Goal: Task Accomplishment & Management: Use online tool/utility

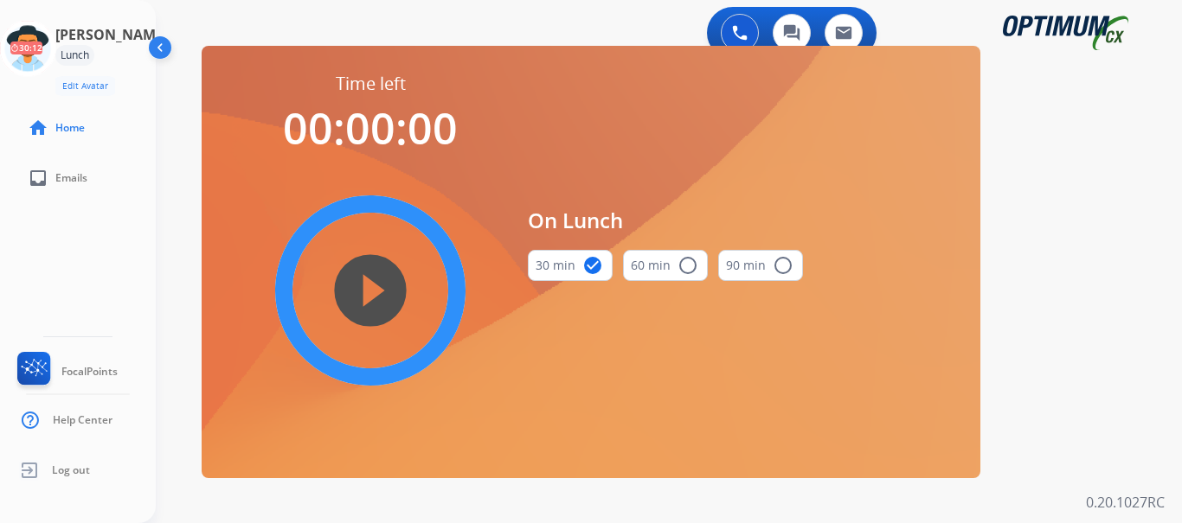
click at [484, 166] on div "play_circle_filled" at bounding box center [371, 291] width 260 height 260
click at [48, 43] on icon at bounding box center [28, 49] width 56 height 56
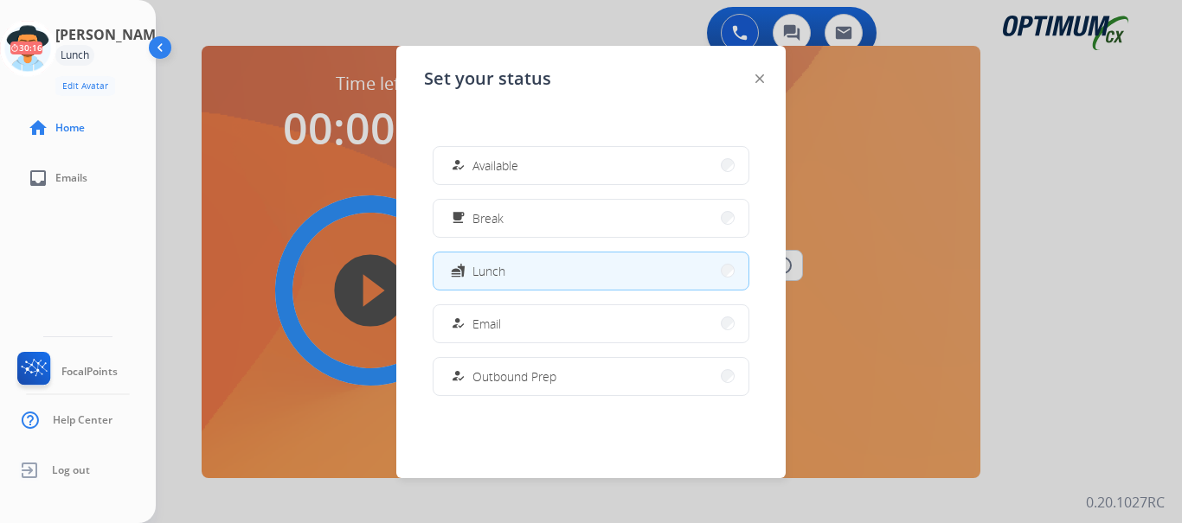
click at [479, 159] on span "Available" at bounding box center [495, 166] width 46 height 18
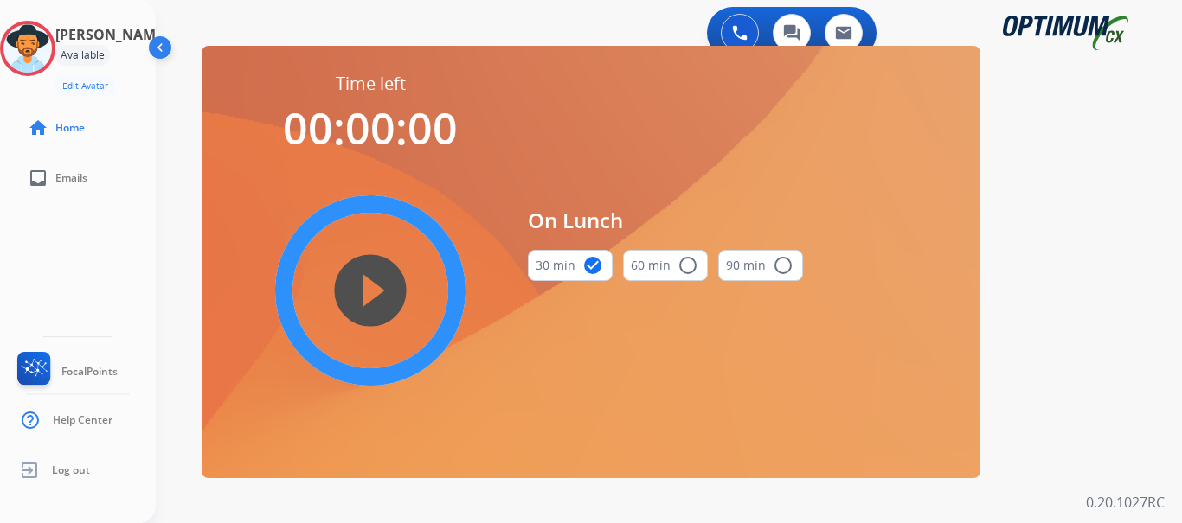
click at [1008, 122] on div "swap_horiz Break voice bridge close_fullscreen Connect 3-Way Call merge_type Se…" at bounding box center [648, 103] width 985 height 83
click at [468, 46] on div "Time left 00:00:00 play_circle_filled On Lunch 30 min check_circle 60 min radio…" at bounding box center [591, 262] width 779 height 433
click at [46, 54] on icon at bounding box center [28, 49] width 56 height 56
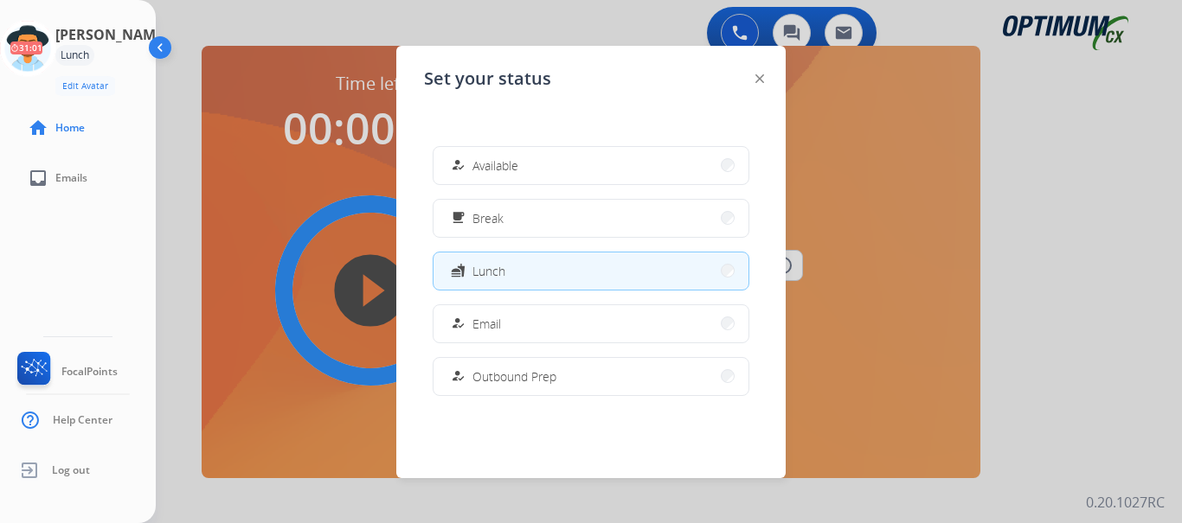
click at [451, 176] on button "how_to_reg Available" at bounding box center [590, 165] width 315 height 37
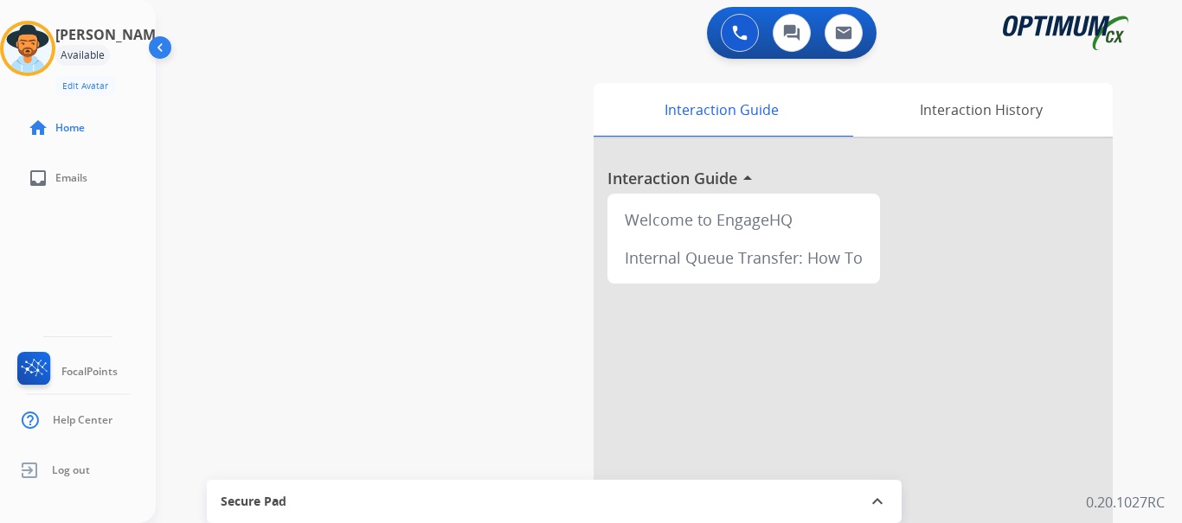
click at [374, 150] on div "swap_horiz Break voice bridge close_fullscreen Connect 3-Way Call merge_type Se…" at bounding box center [648, 423] width 985 height 722
click at [744, 31] on img at bounding box center [740, 33] width 16 height 16
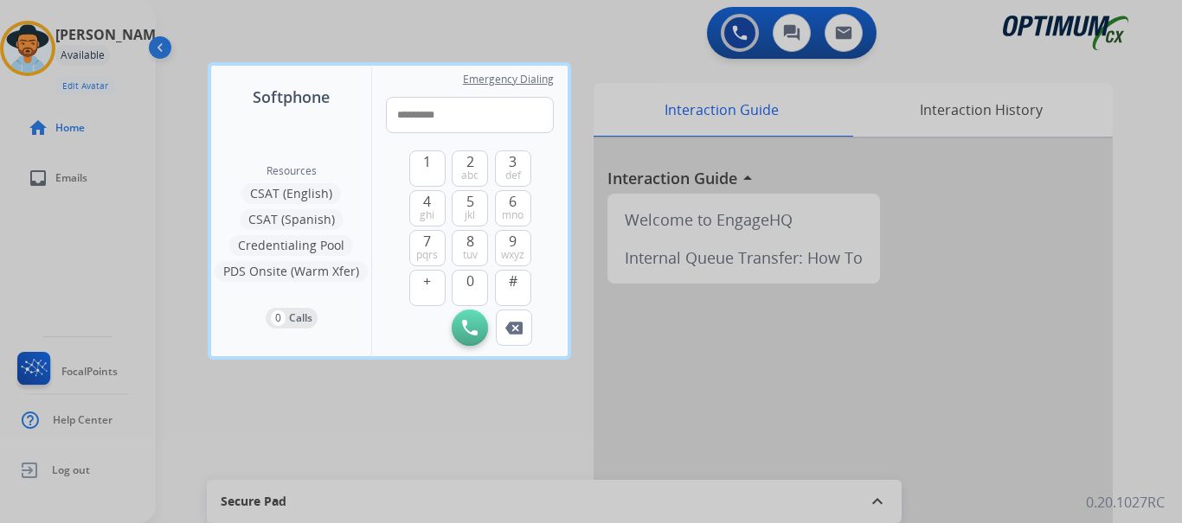
type input "**********"
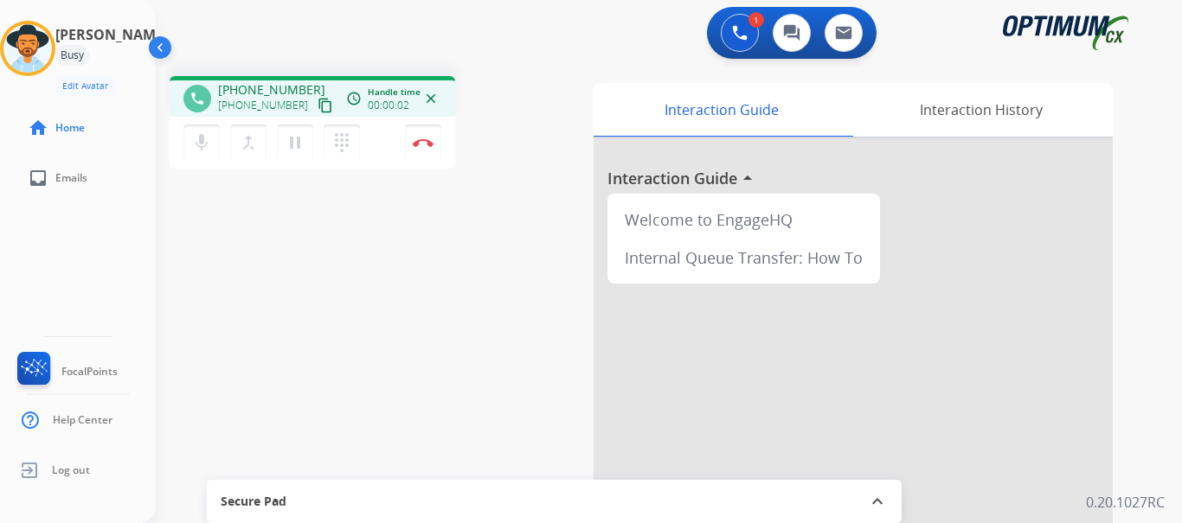
click at [420, 160] on div "mic Mute merge_type Bridge pause Hold dialpad Dialpad Disconnect" at bounding box center [313, 143] width 286 height 52
click at [423, 143] on img at bounding box center [423, 142] width 21 height 9
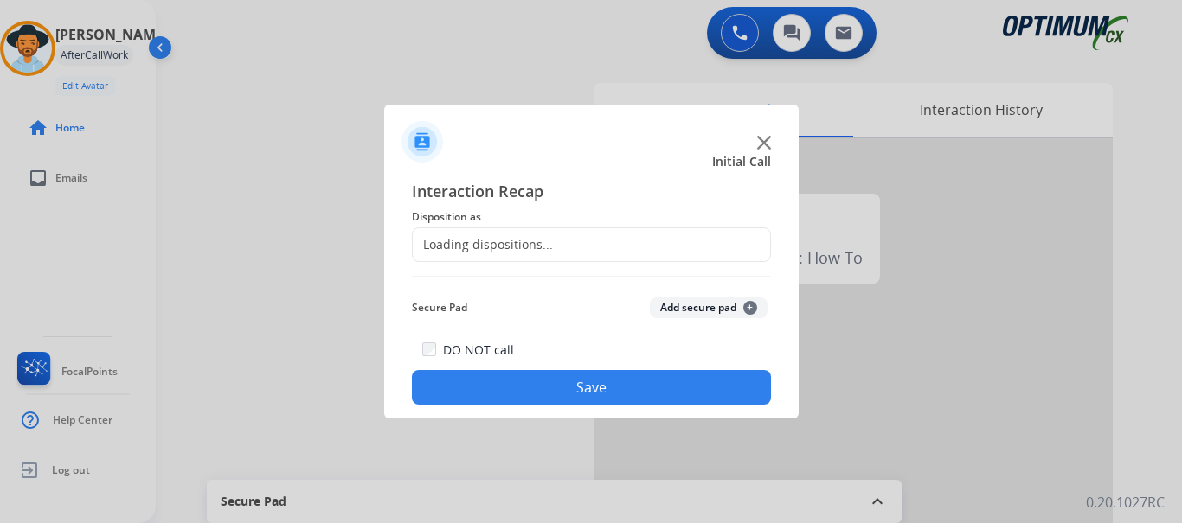
click at [675, 304] on button "Add secure pad +" at bounding box center [709, 308] width 118 height 21
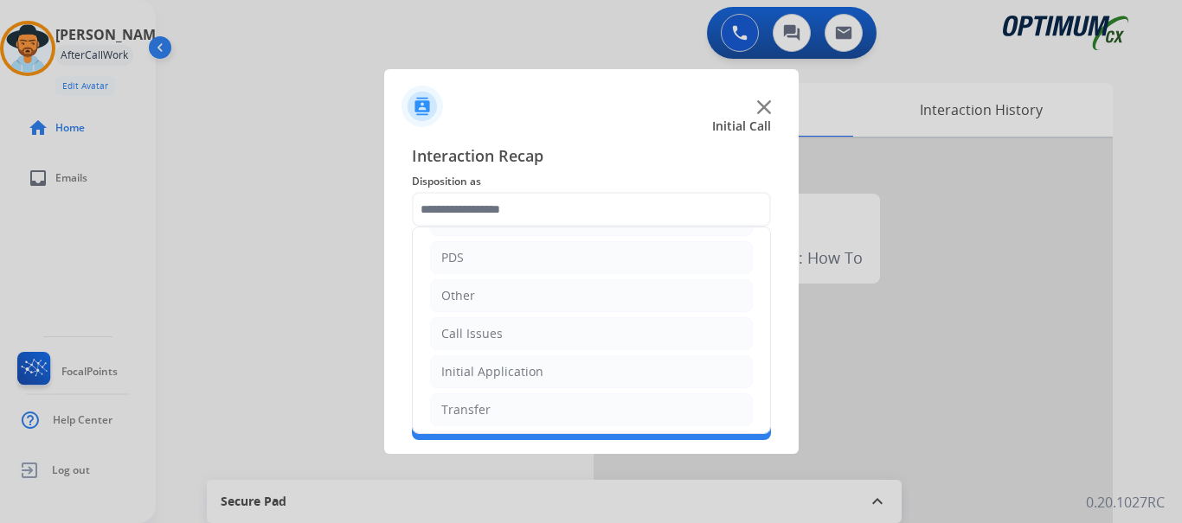
click at [535, 338] on li "Call Issues" at bounding box center [591, 334] width 323 height 33
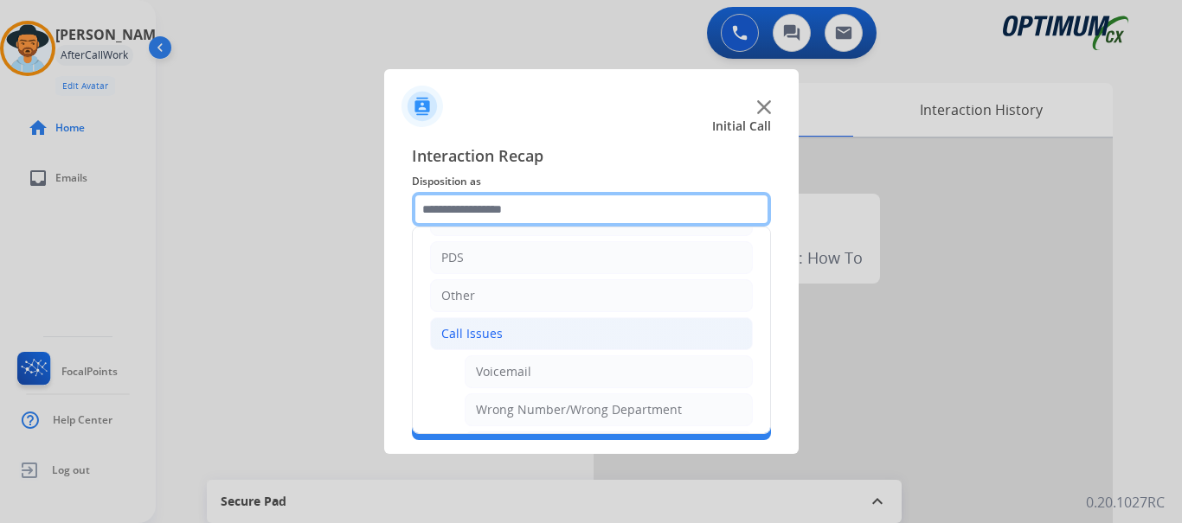
scroll to position [203, 0]
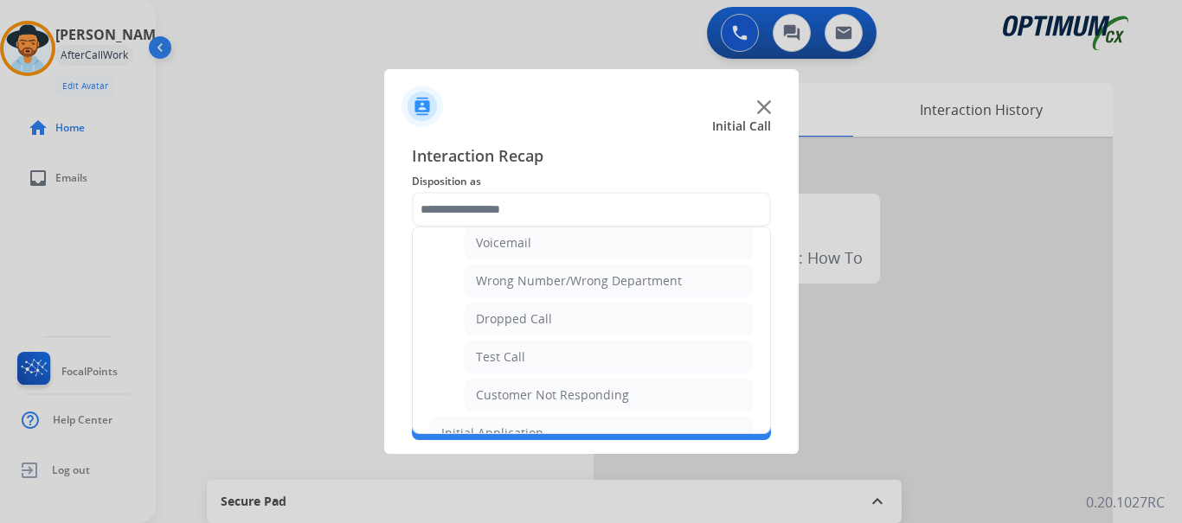
click at [543, 365] on li "Test Call" at bounding box center [609, 357] width 288 height 33
type input "*********"
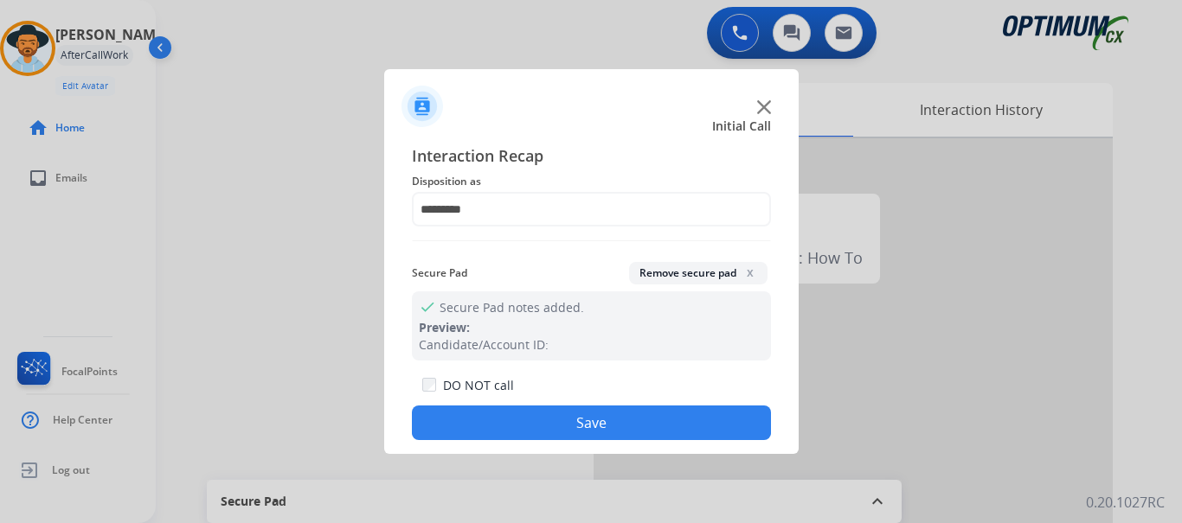
click at [576, 420] on button "Save" at bounding box center [591, 423] width 359 height 35
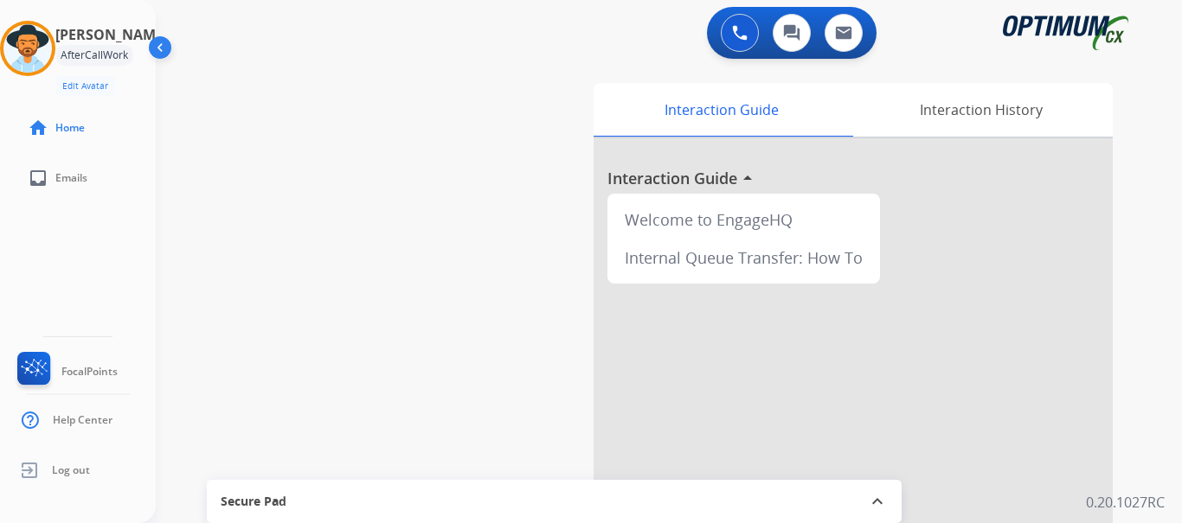
click at [369, 208] on div "swap_horiz Break voice bridge close_fullscreen Connect 3-Way Call merge_type Se…" at bounding box center [648, 423] width 985 height 722
click at [436, 145] on div "swap_horiz Break voice bridge close_fullscreen Connect 3-Way Call merge_type Se…" at bounding box center [648, 423] width 985 height 722
click at [422, 67] on div "swap_horiz Break voice bridge close_fullscreen Connect 3-Way Call merge_type Se…" at bounding box center [648, 423] width 985 height 722
click at [49, 50] on img at bounding box center [27, 48] width 48 height 48
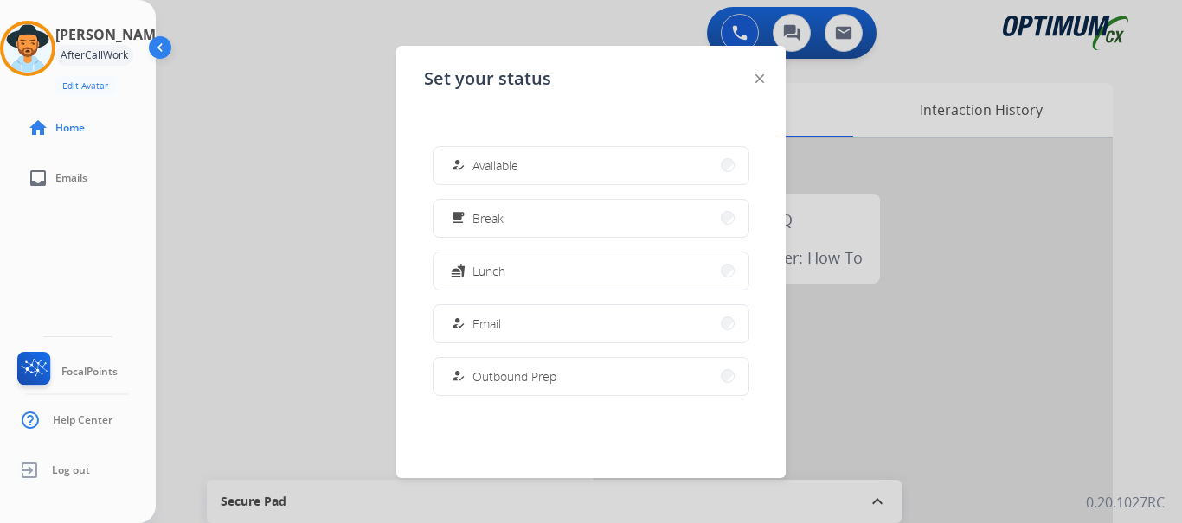
click at [517, 152] on button "how_to_reg Available" at bounding box center [590, 165] width 315 height 37
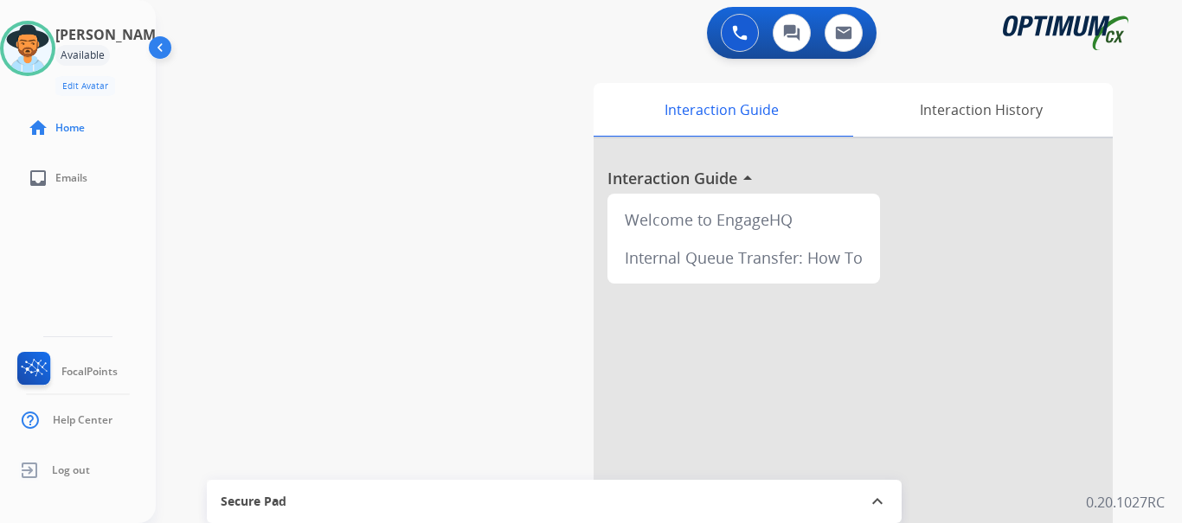
click at [359, 71] on div "swap_horiz Break voice bridge close_fullscreen Connect 3-Way Call merge_type Se…" at bounding box center [648, 423] width 985 height 722
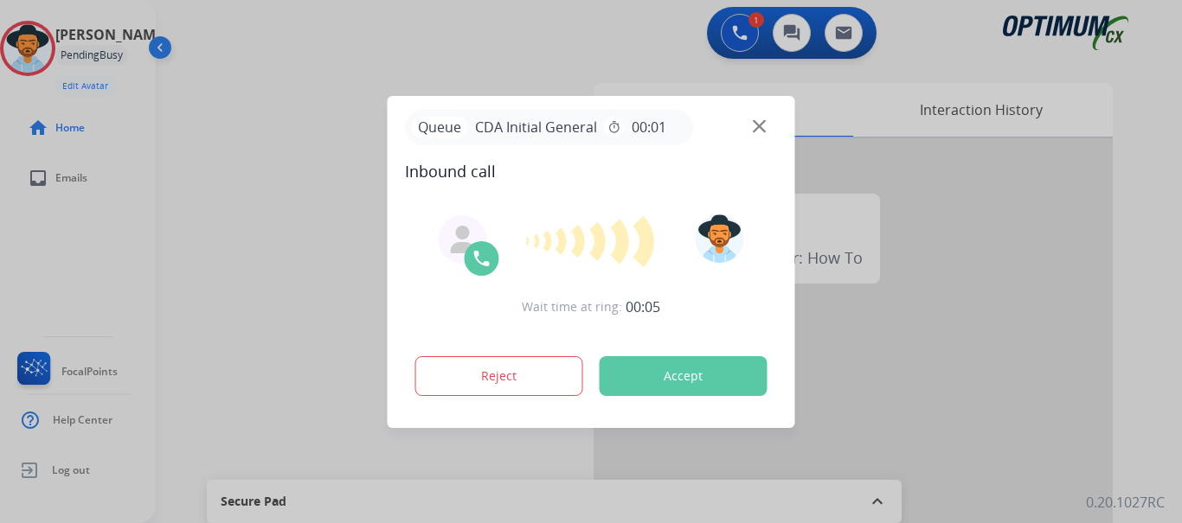
click at [316, 153] on div at bounding box center [591, 261] width 1182 height 523
click at [657, 373] on button "Accept" at bounding box center [684, 376] width 168 height 40
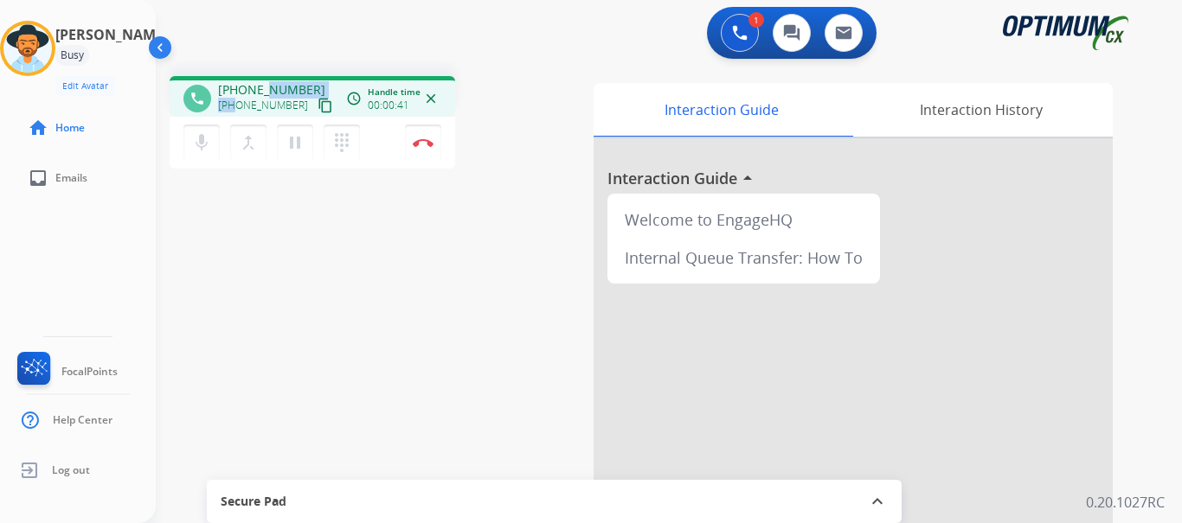
drag, startPoint x: 234, startPoint y: 94, endPoint x: 270, endPoint y: 86, distance: 37.4
click at [270, 86] on div "[PHONE_NUMBER] [PHONE_NUMBER] content_copy" at bounding box center [277, 98] width 118 height 35
drag, startPoint x: 232, startPoint y: 81, endPoint x: 302, endPoint y: 76, distance: 70.3
click at [302, 76] on div "phone [PHONE_NUMBER] [PHONE_NUMBER] content_copy access_time Call metrics Queue…" at bounding box center [313, 96] width 286 height 41
copy span "9452876289"
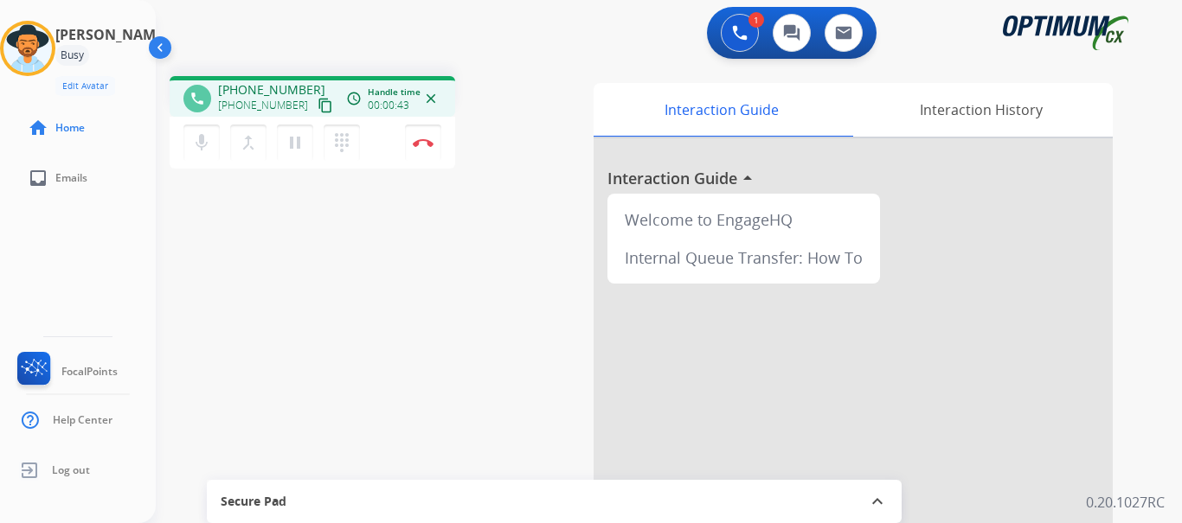
click at [345, 45] on div "1 Voice Interactions 0 Chat Interactions 0 Email Interactions" at bounding box center [658, 34] width 964 height 55
click at [365, 40] on div "1 Voice Interactions 0 Chat Interactions 0 Email Interactions" at bounding box center [658, 34] width 964 height 55
drag, startPoint x: 304, startPoint y: 84, endPoint x: 280, endPoint y: 84, distance: 23.4
click at [280, 84] on div "[PHONE_NUMBER] [PHONE_NUMBER] content_copy" at bounding box center [277, 98] width 118 height 35
click at [368, 40] on div "1 Voice Interactions 0 Chat Interactions 0 Email Interactions" at bounding box center [658, 34] width 964 height 55
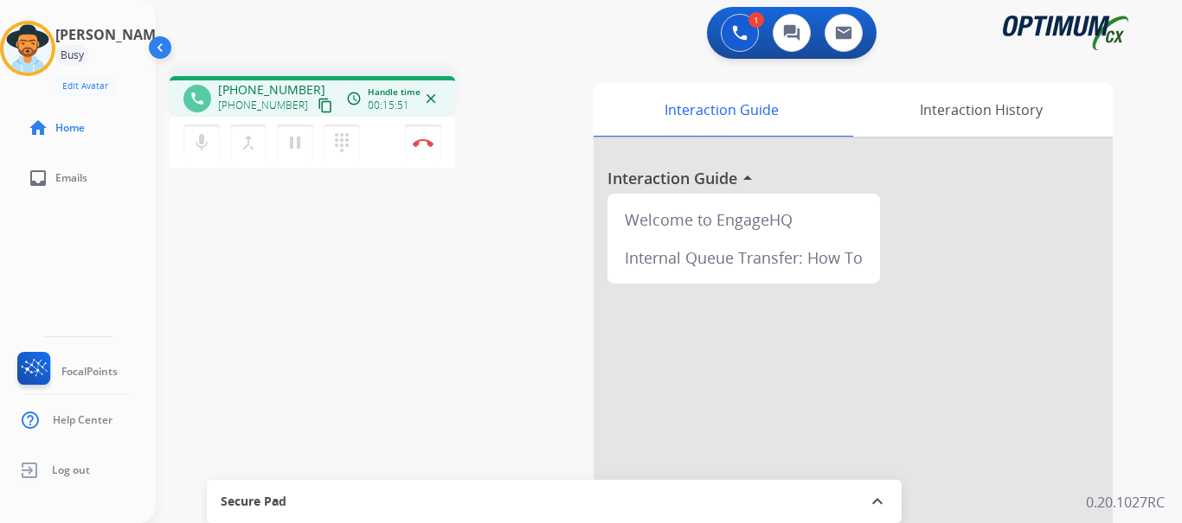
click at [364, 500] on div "Secure Pad" at bounding box center [554, 501] width 667 height 29
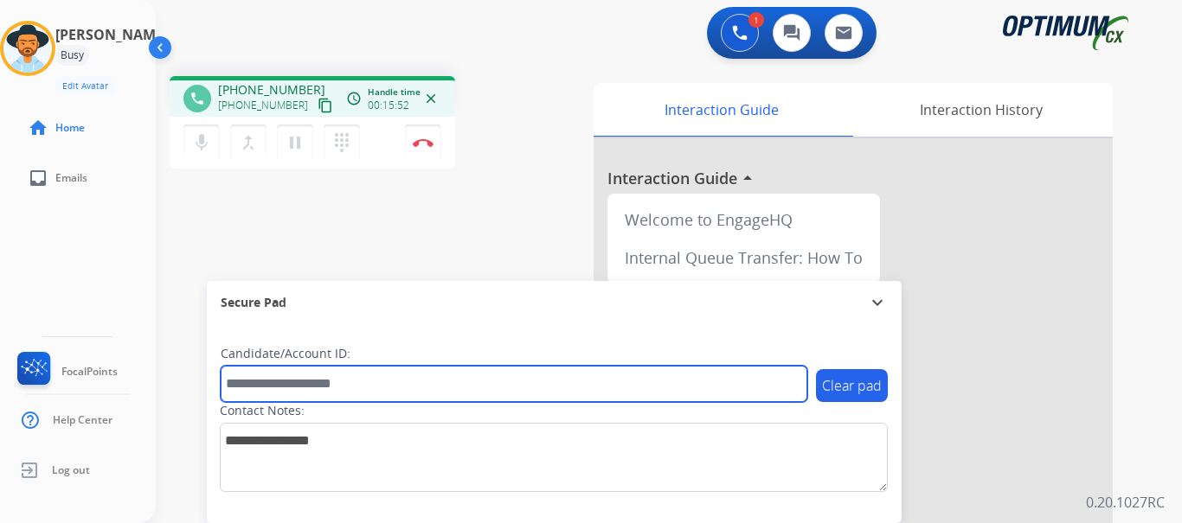
click at [407, 375] on input "text" at bounding box center [514, 384] width 587 height 36
paste input "*******"
type input "*******"
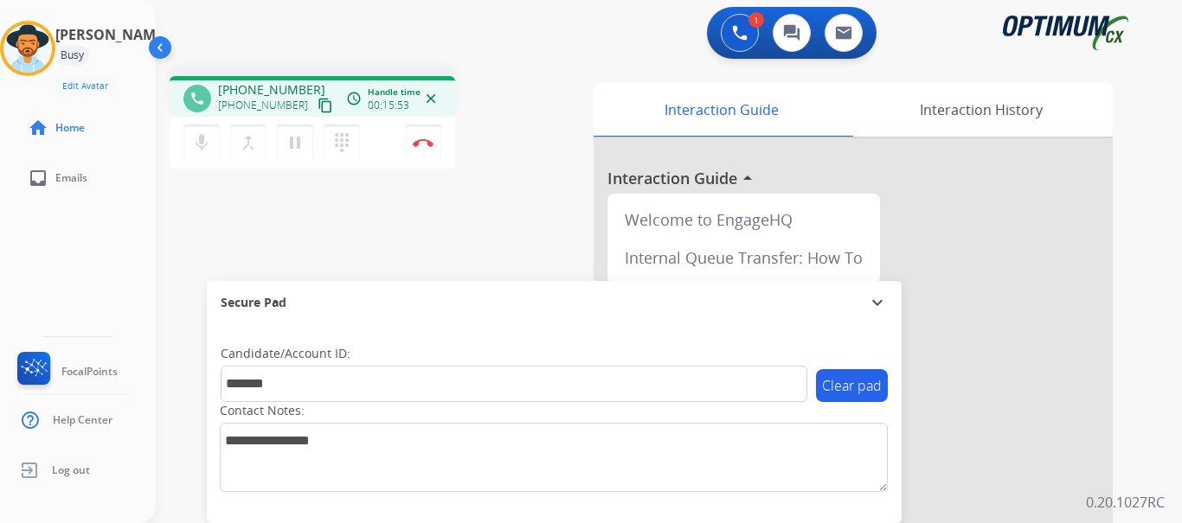
click at [398, 222] on div "phone [PHONE_NUMBER] [PHONE_NUMBER] content_copy access_time Call metrics Queue…" at bounding box center [648, 423] width 985 height 722
click at [423, 152] on button "Disconnect" at bounding box center [423, 143] width 36 height 36
click at [425, 147] on button "Disconnect" at bounding box center [423, 143] width 36 height 36
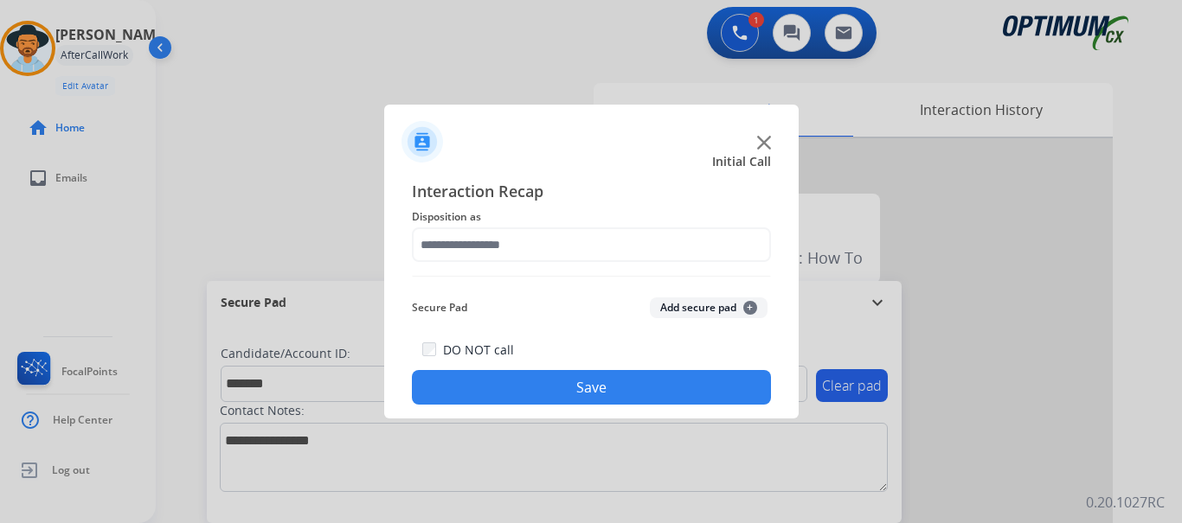
click at [672, 310] on button "Add secure pad +" at bounding box center [709, 308] width 118 height 21
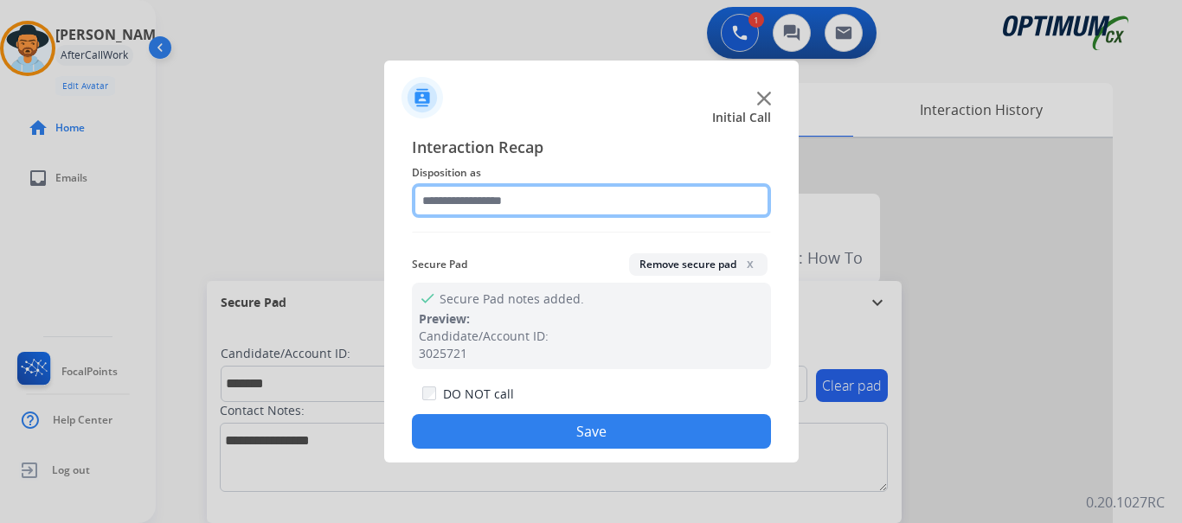
click at [556, 183] on div "Interaction Recap Disposition as Secure Pad Remove secure pad x check Secure Pa…" at bounding box center [591, 292] width 359 height 314
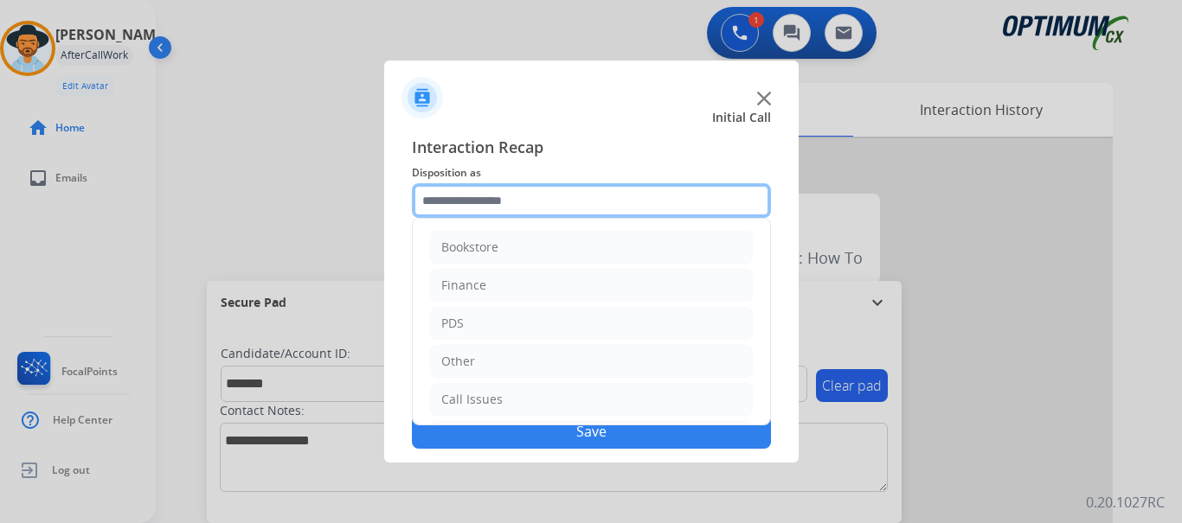
scroll to position [118, 0]
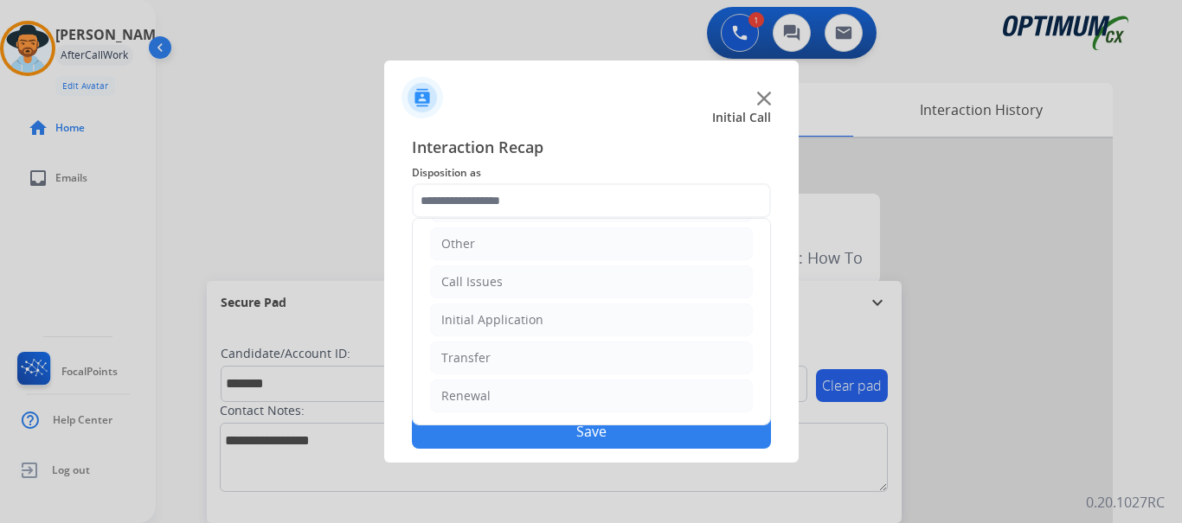
click at [599, 316] on li "Initial Application" at bounding box center [591, 320] width 323 height 33
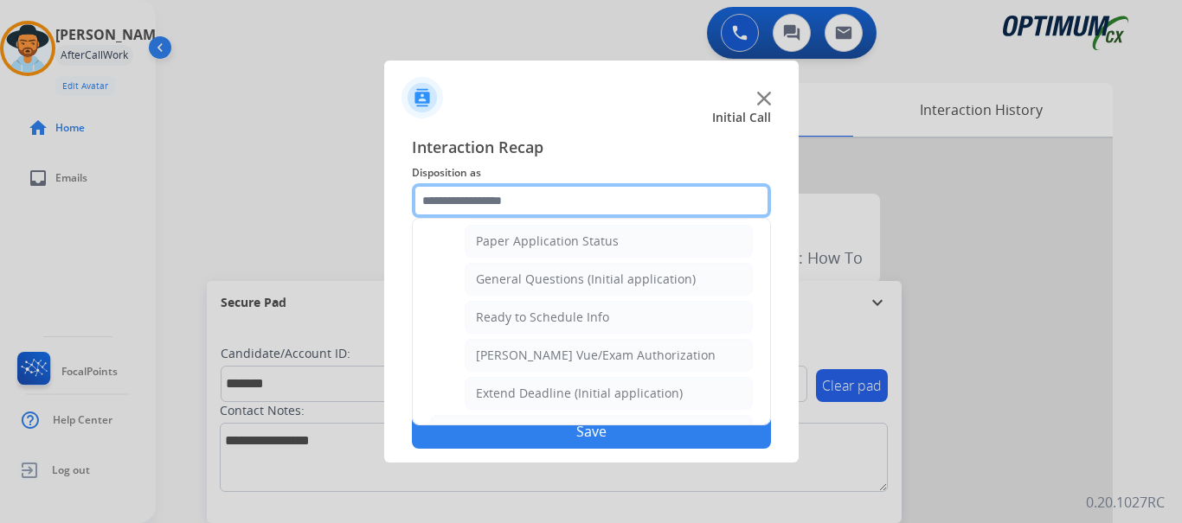
scroll to position [977, 0]
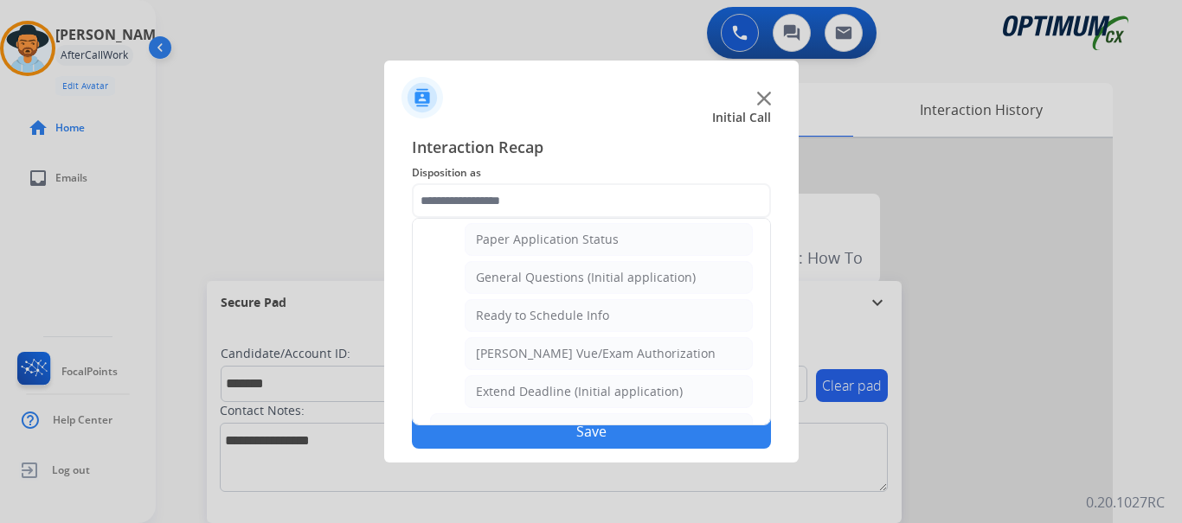
click at [643, 276] on div "General Questions (Initial application)" at bounding box center [586, 277] width 220 height 17
type input "**********"
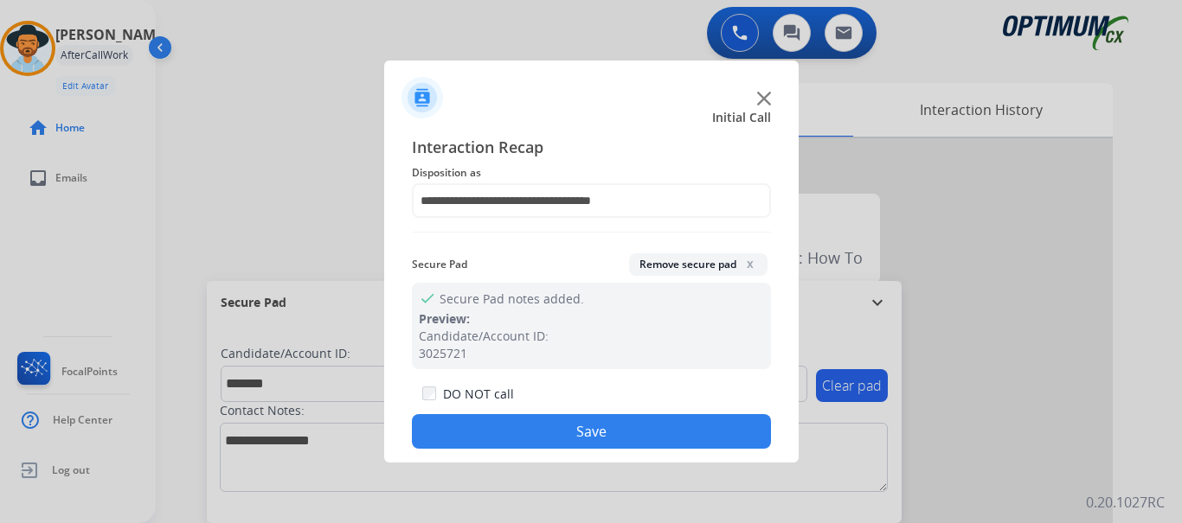
click at [596, 416] on button "Save" at bounding box center [591, 431] width 359 height 35
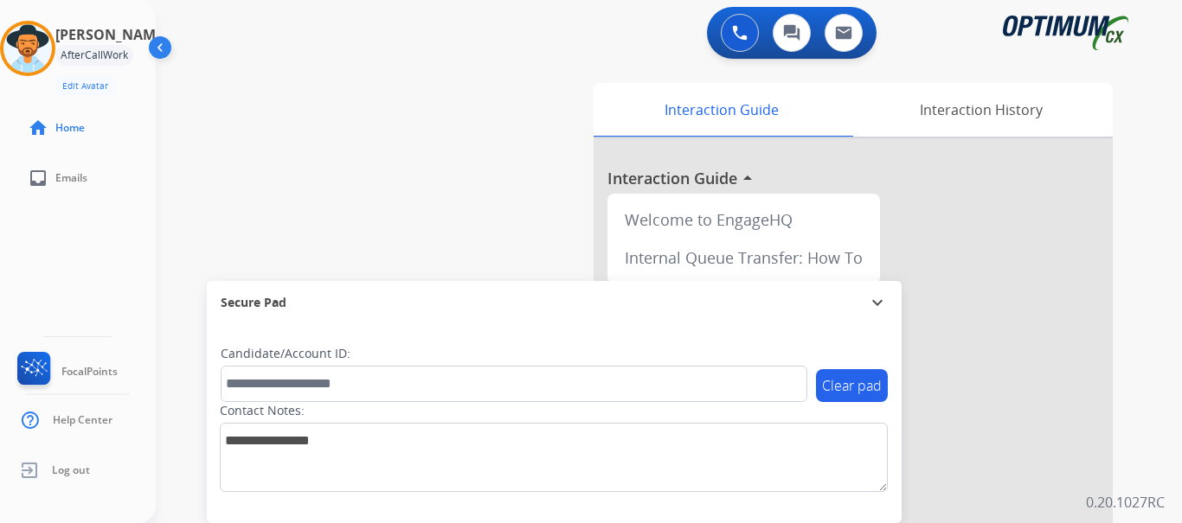
click at [595, 230] on div at bounding box center [853, 460] width 519 height 645
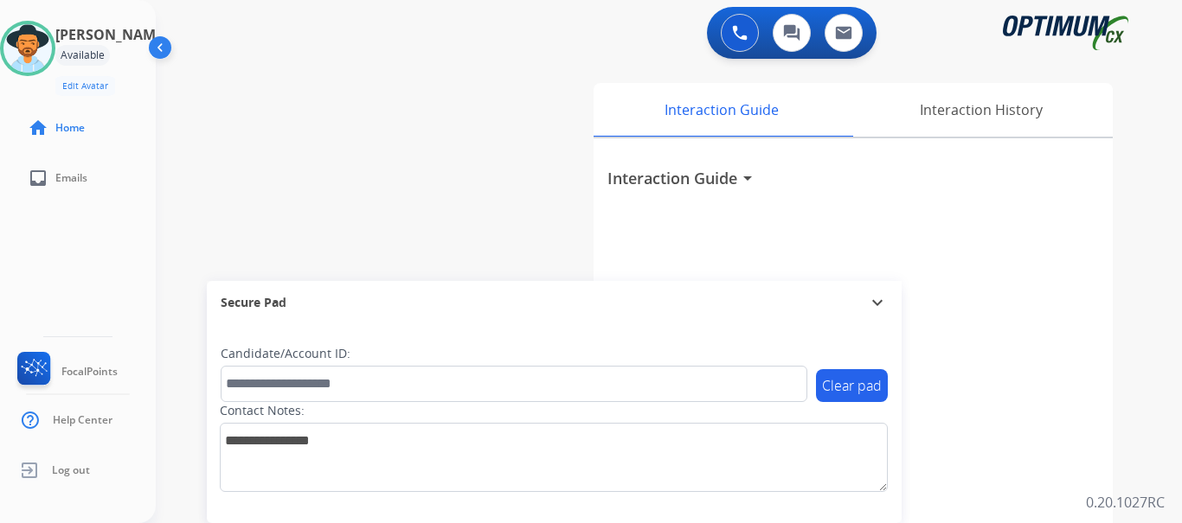
click at [375, 151] on div "swap_horiz Break voice bridge close_fullscreen Connect 3-Way Call merge_type Se…" at bounding box center [648, 423] width 985 height 722
click at [383, 122] on div "swap_horiz Break voice bridge close_fullscreen Connect 3-Way Call merge_type Se…" at bounding box center [648, 423] width 985 height 722
click at [436, 287] on div "Secure Pad expand_more" at bounding box center [554, 302] width 695 height 43
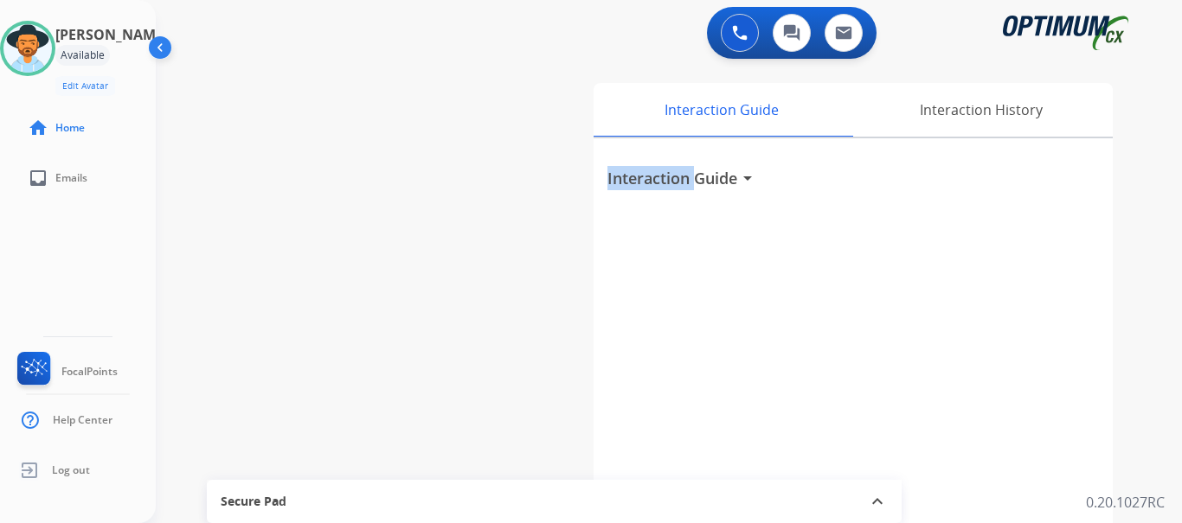
click at [436, 287] on div "swap_horiz Break voice bridge close_fullscreen Connect 3-Way Call merge_type Se…" at bounding box center [648, 423] width 985 height 722
click at [419, 201] on div "swap_horiz Break voice bridge close_fullscreen Connect 3-Way Call merge_type Se…" at bounding box center [648, 423] width 985 height 722
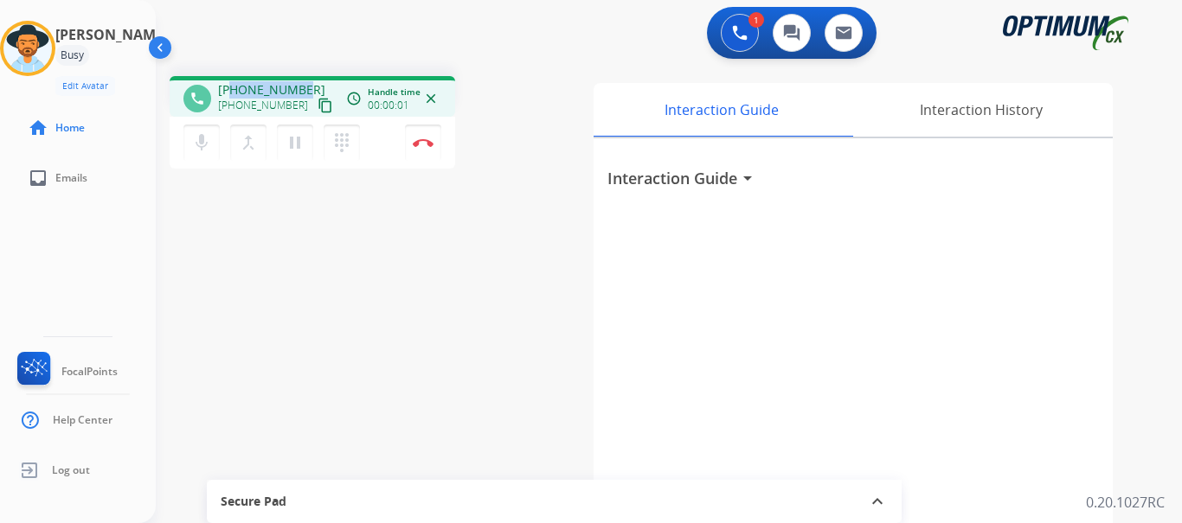
drag, startPoint x: 231, startPoint y: 84, endPoint x: 304, endPoint y: 87, distance: 72.8
click at [304, 87] on div "[PHONE_NUMBER] [PHONE_NUMBER] content_copy" at bounding box center [277, 98] width 118 height 35
copy span "7343120552"
click at [395, 499] on div "Secure Pad" at bounding box center [554, 501] width 667 height 29
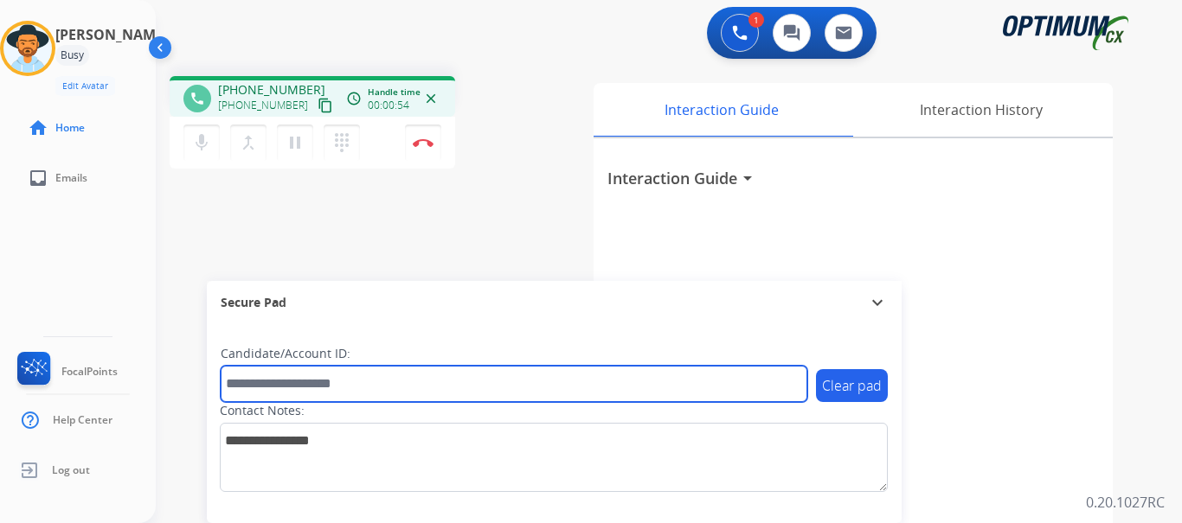
click at [389, 390] on input "text" at bounding box center [514, 384] width 587 height 36
paste input "*******"
type input "*******"
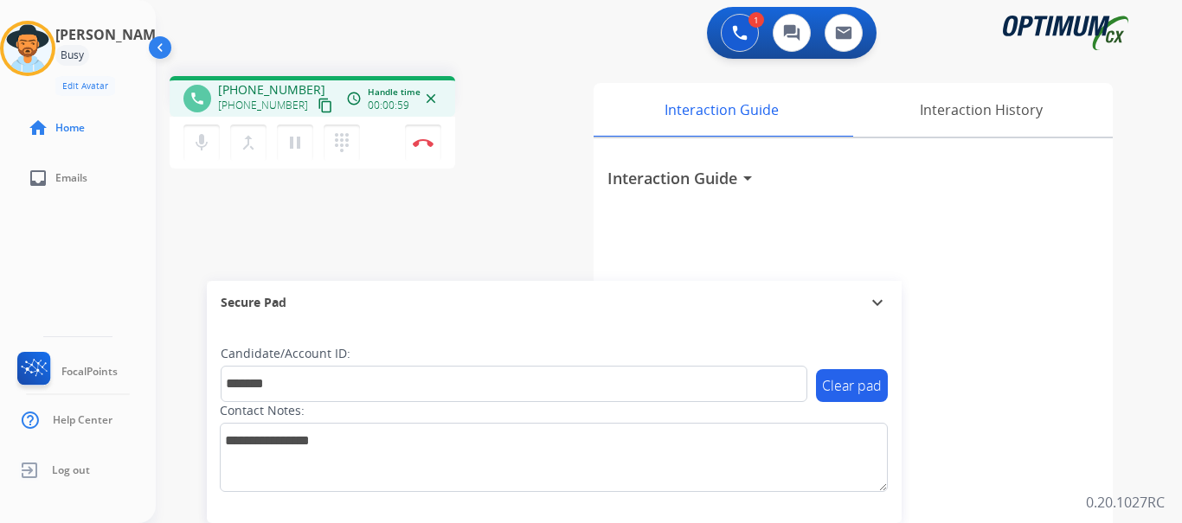
click at [467, 256] on div "phone [PHONE_NUMBER] [PHONE_NUMBER] content_copy access_time Call metrics Queue…" at bounding box center [648, 423] width 985 height 722
click at [424, 141] on img at bounding box center [423, 142] width 21 height 9
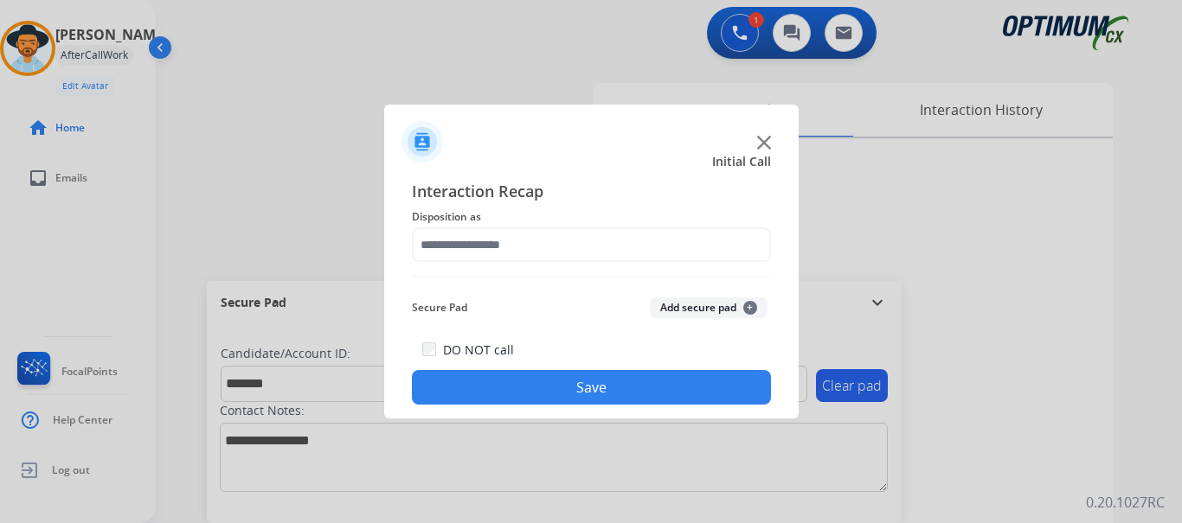
click at [663, 304] on button "Add secure pad +" at bounding box center [709, 308] width 118 height 21
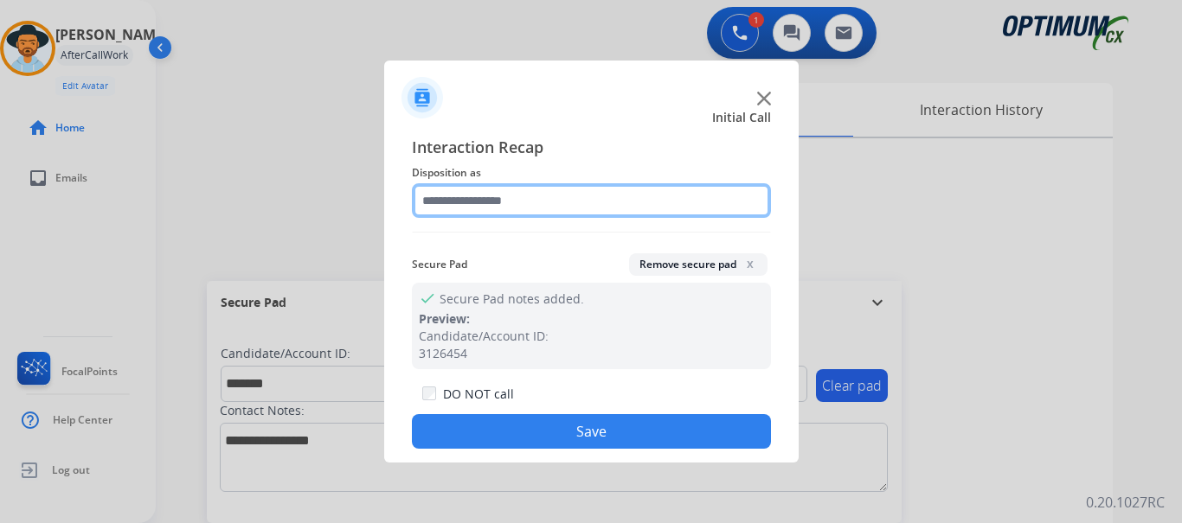
click at [555, 193] on input "text" at bounding box center [591, 200] width 359 height 35
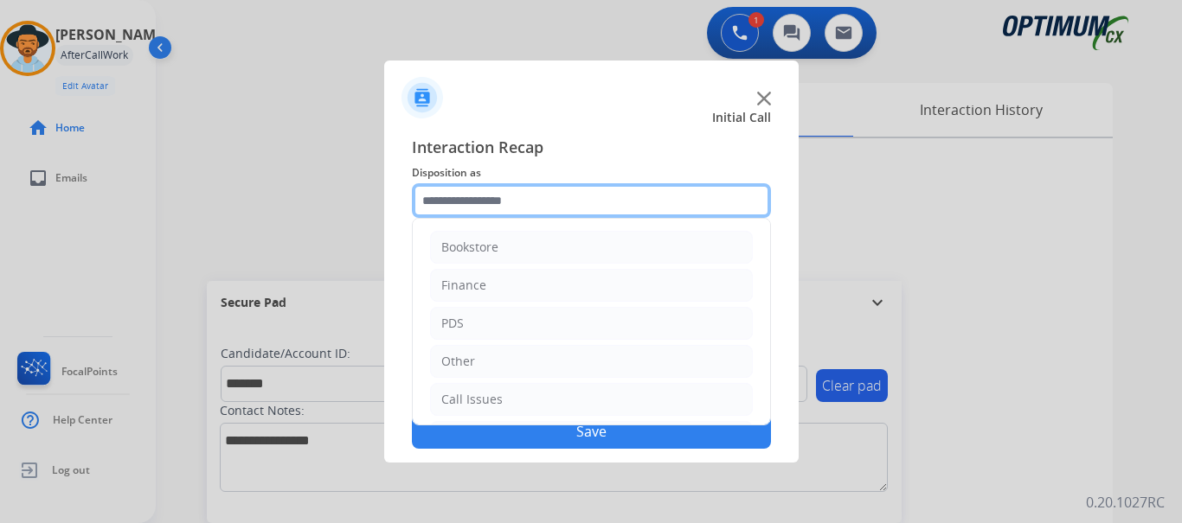
scroll to position [118, 0]
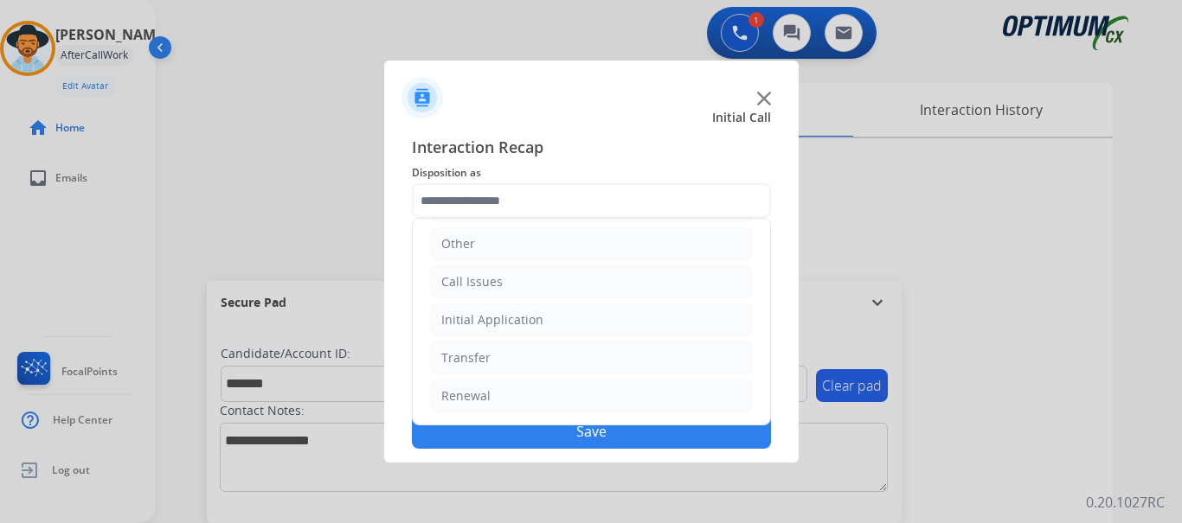
click at [580, 333] on li "Initial Application" at bounding box center [591, 320] width 323 height 33
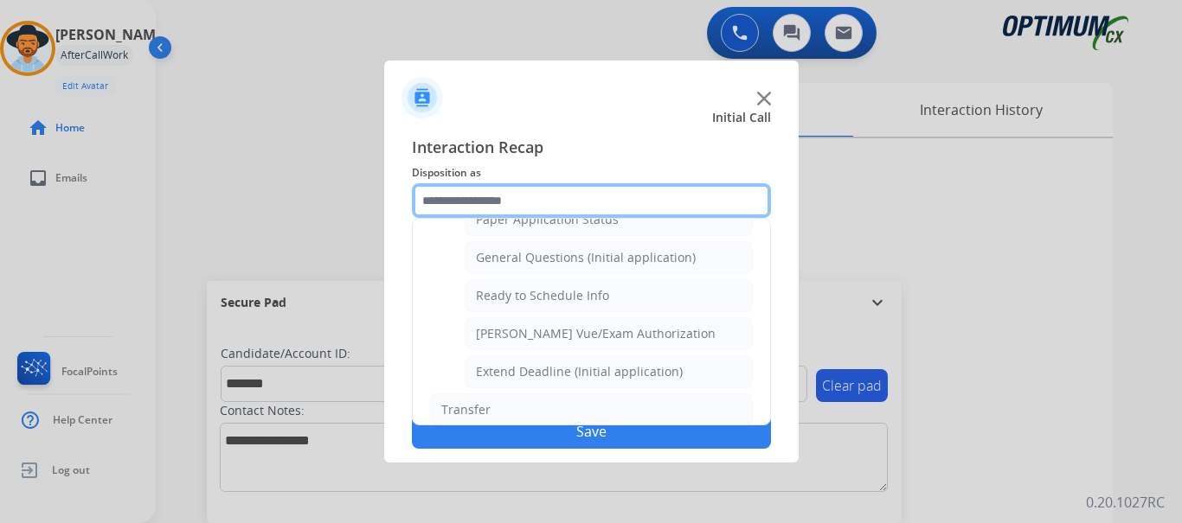
scroll to position [959, 0]
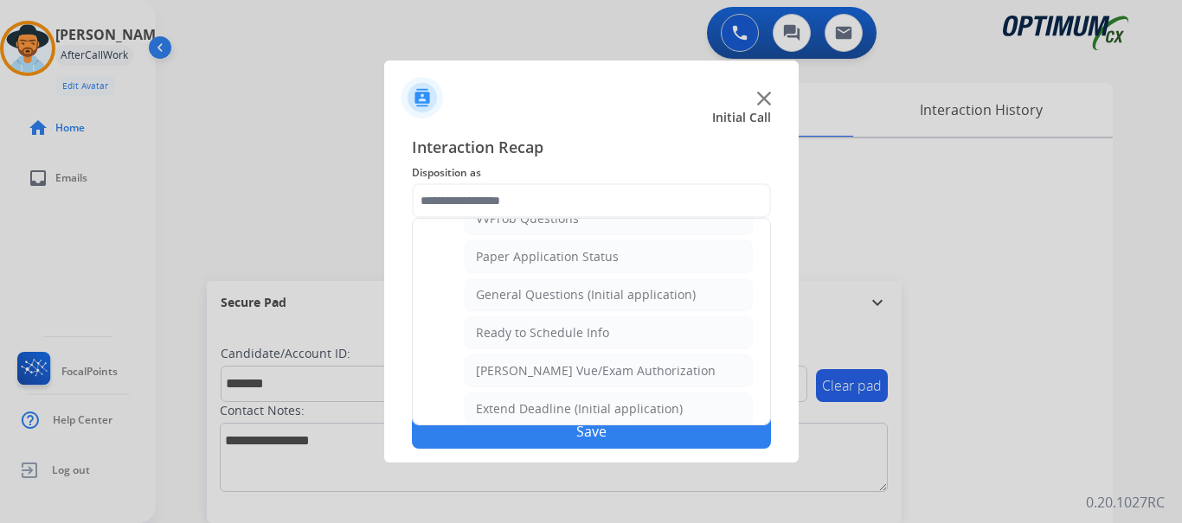
click at [619, 292] on div "General Questions (Initial application)" at bounding box center [586, 294] width 220 height 17
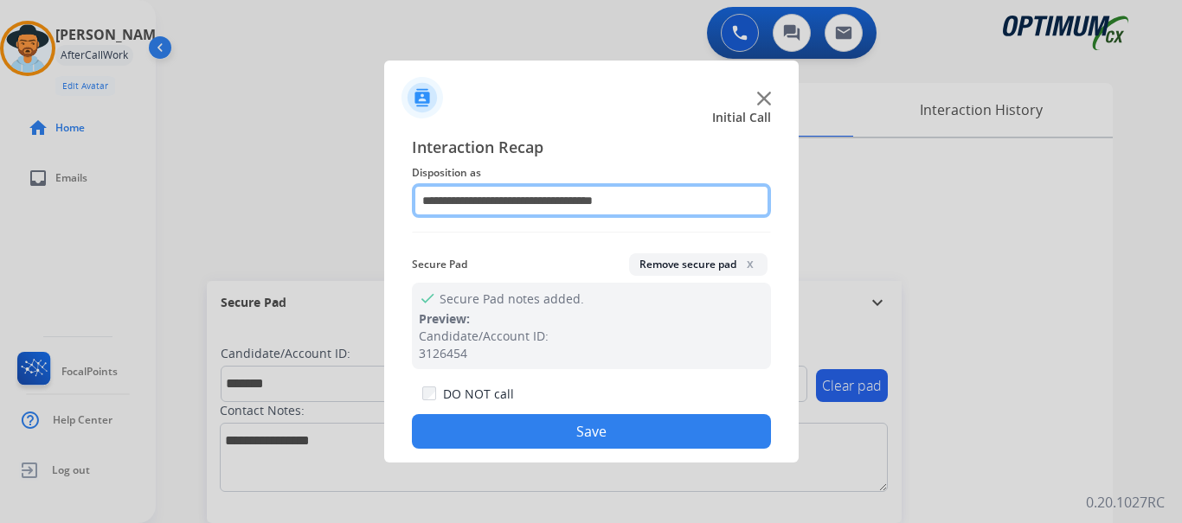
click at [633, 197] on input "**********" at bounding box center [591, 200] width 359 height 35
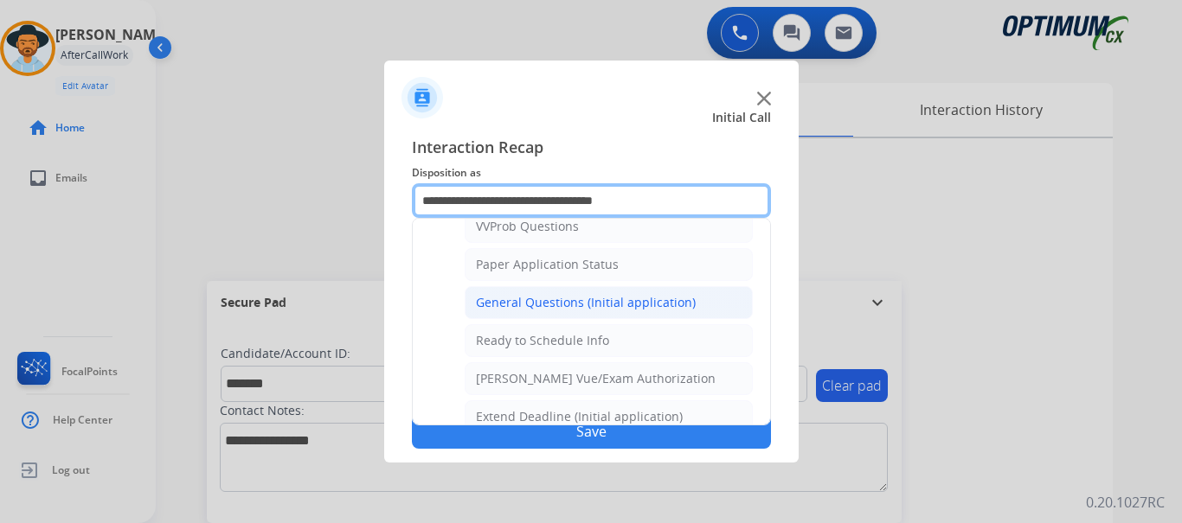
scroll to position [949, 0]
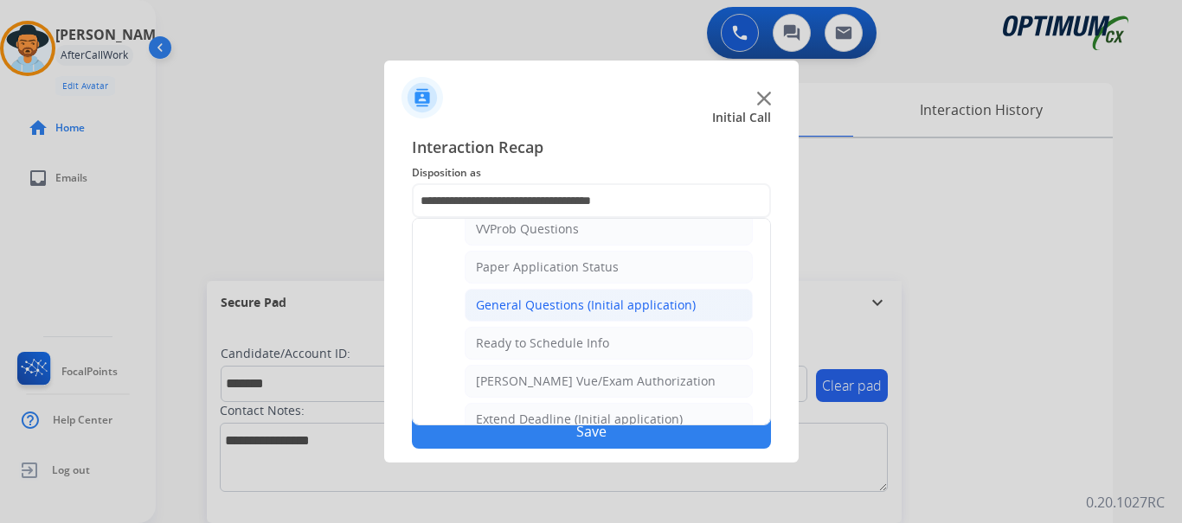
click at [611, 334] on li "Ready to Schedule Info" at bounding box center [609, 343] width 288 height 33
type input "**********"
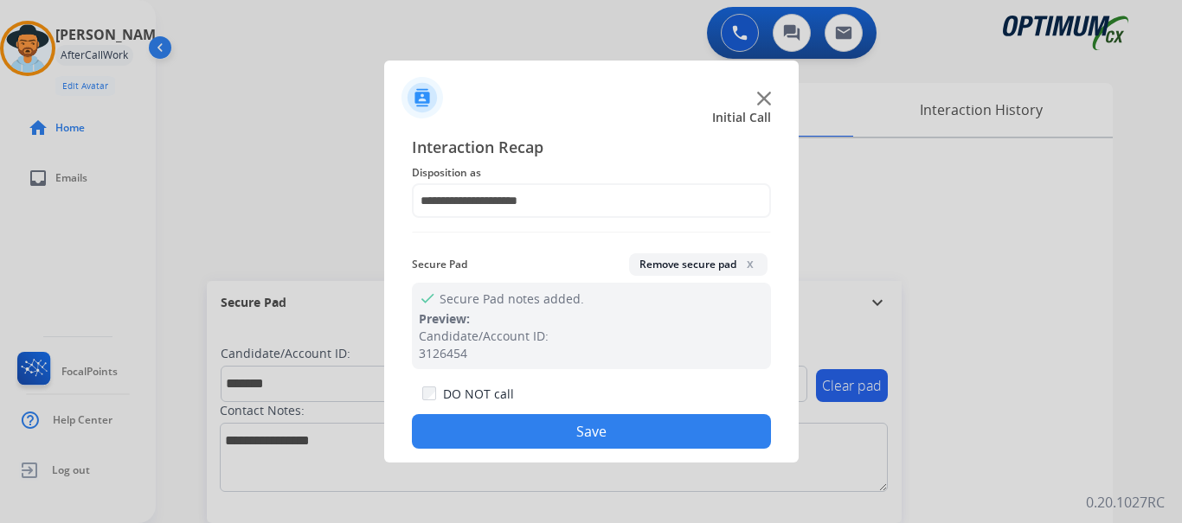
click at [598, 426] on button "Save" at bounding box center [591, 431] width 359 height 35
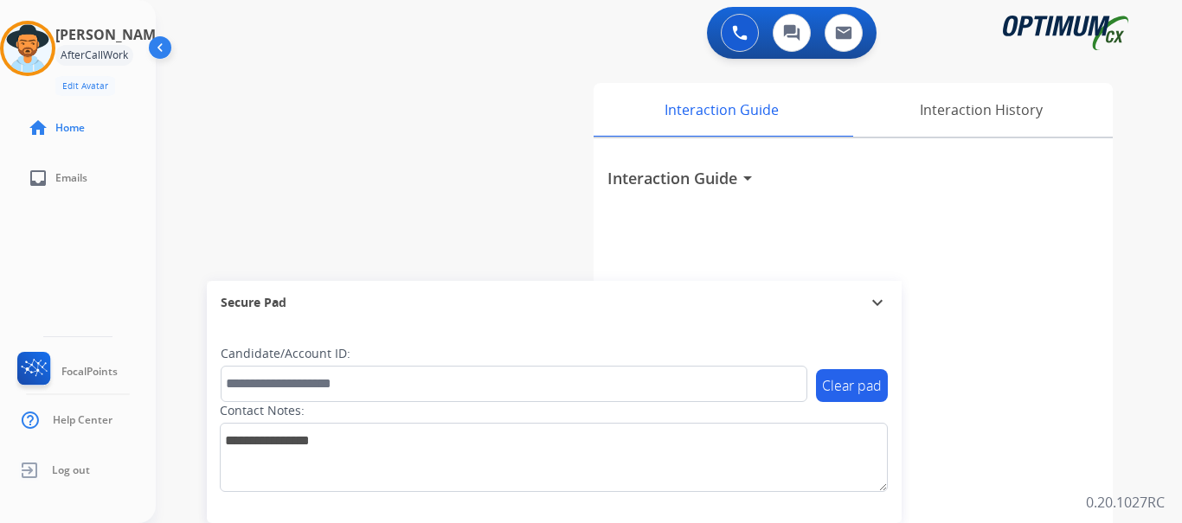
click at [505, 225] on div "swap_horiz Break voice bridge close_fullscreen Connect 3-Way Call merge_type Se…" at bounding box center [648, 423] width 985 height 722
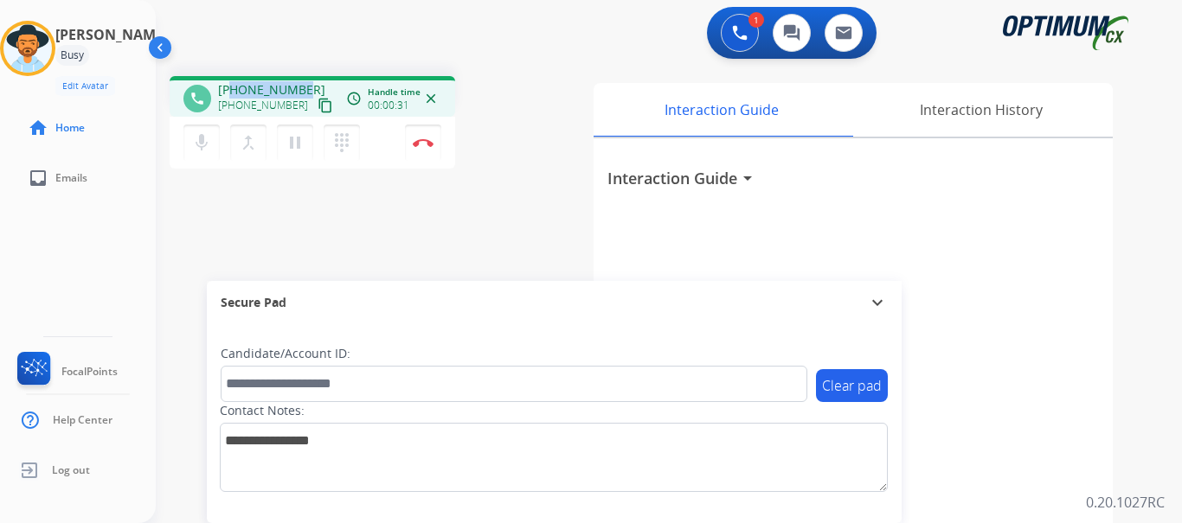
drag, startPoint x: 302, startPoint y: 91, endPoint x: 232, endPoint y: 89, distance: 70.1
click at [232, 89] on div "[PHONE_NUMBER] [PHONE_NUMBER] content_copy" at bounding box center [277, 98] width 118 height 35
copy span "4324138863"
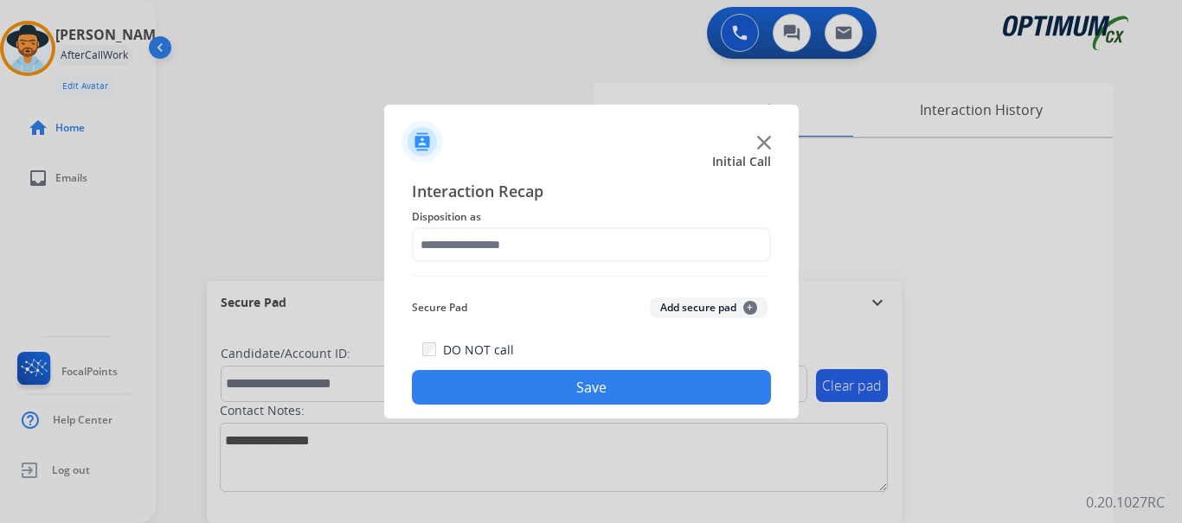
click at [767, 142] on img at bounding box center [764, 143] width 14 height 14
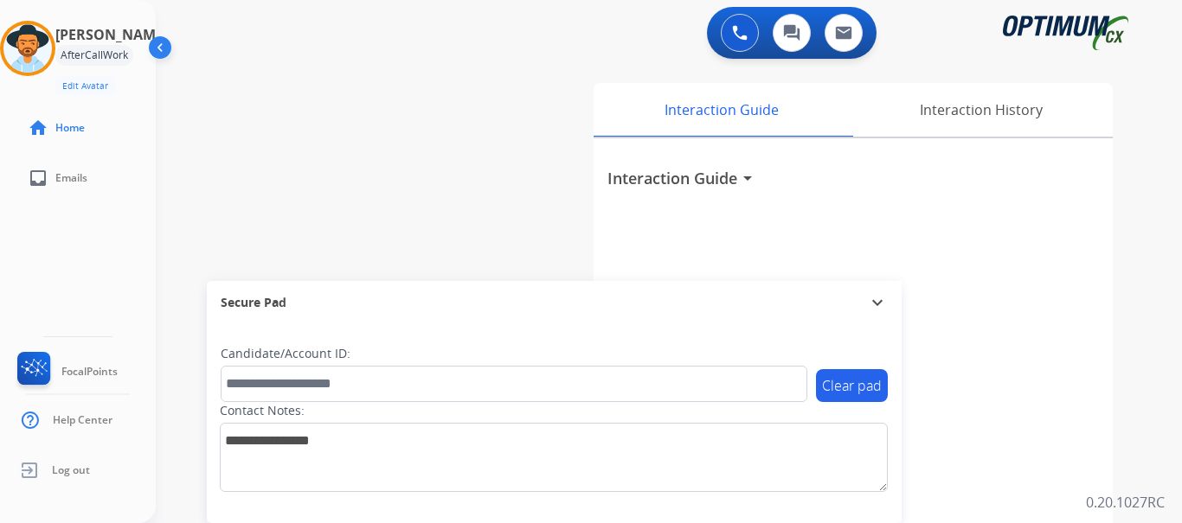
click at [48, 40] on img at bounding box center [27, 48] width 48 height 48
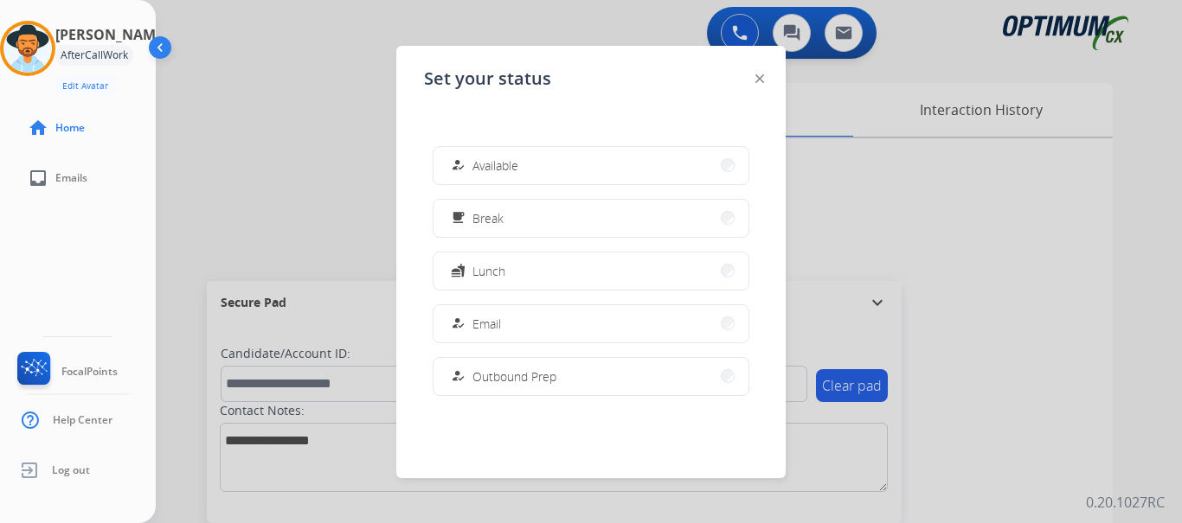
click at [471, 173] on div "how_to_reg" at bounding box center [459, 165] width 25 height 21
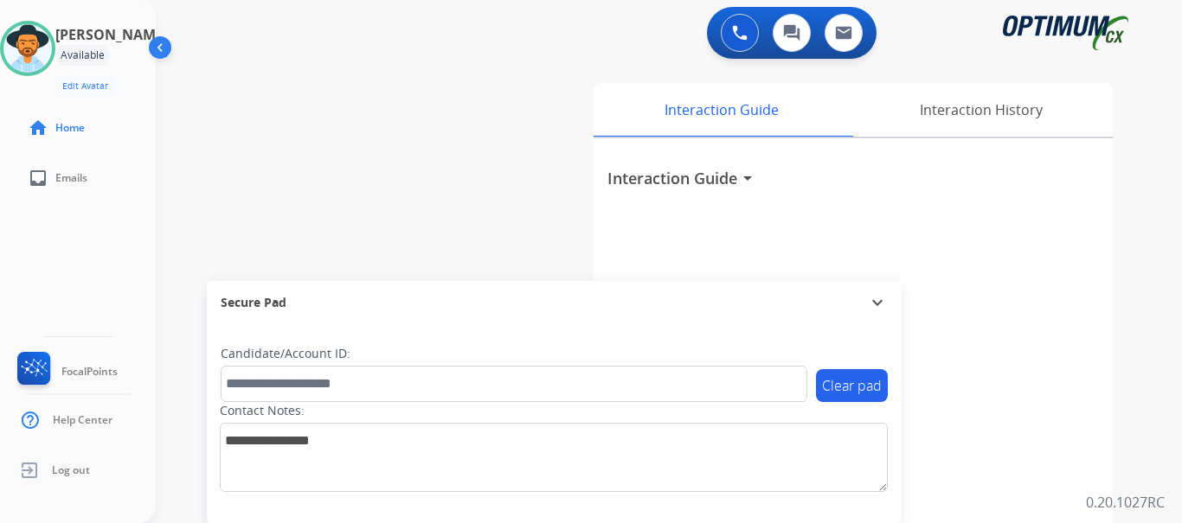
click at [741, 19] on button at bounding box center [740, 33] width 38 height 38
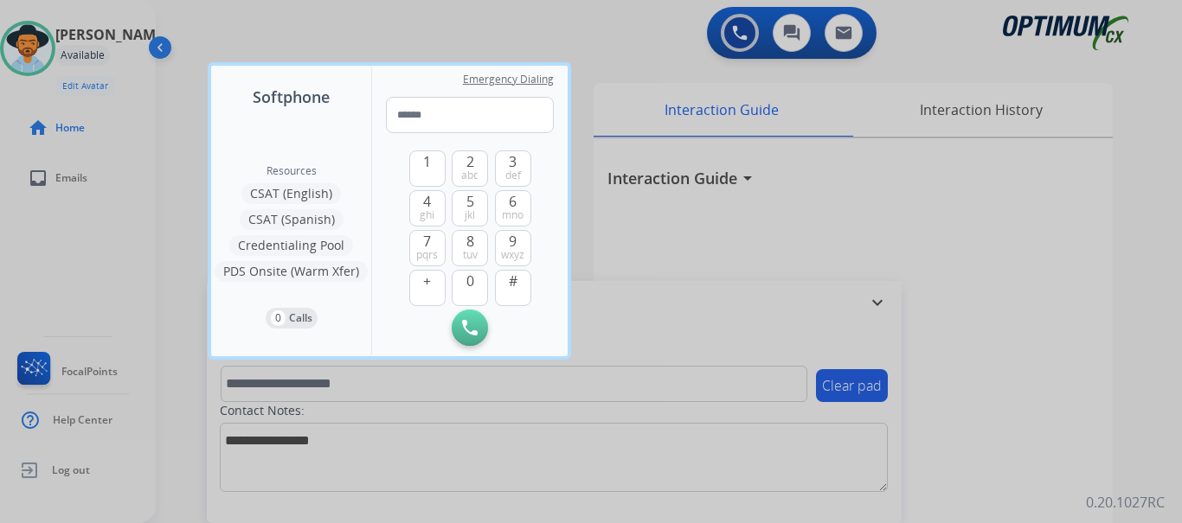
type input "**********"
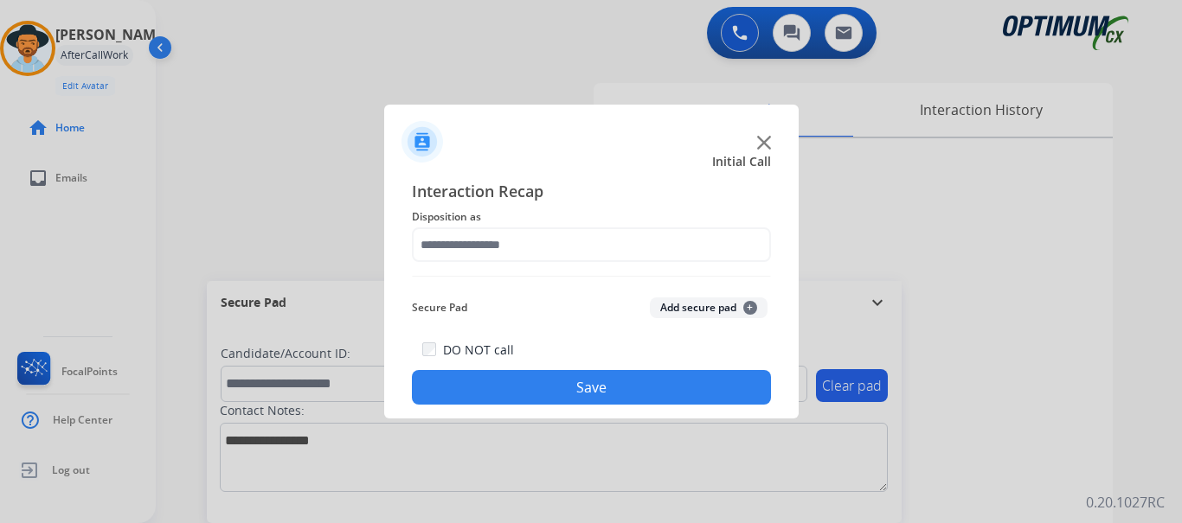
click at [763, 147] on img at bounding box center [764, 143] width 14 height 14
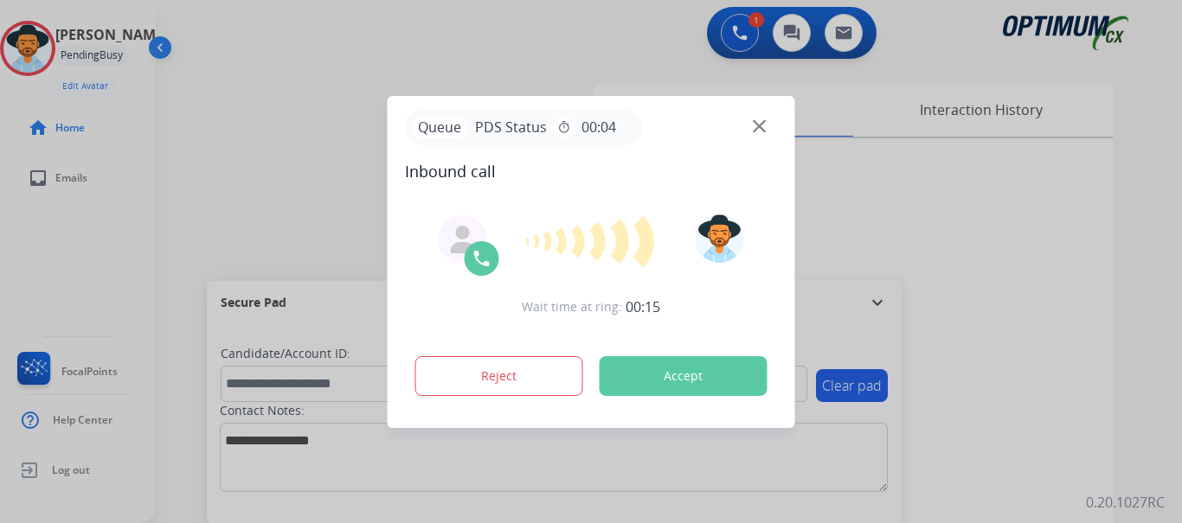
click at [677, 376] on button "Accept" at bounding box center [684, 376] width 168 height 40
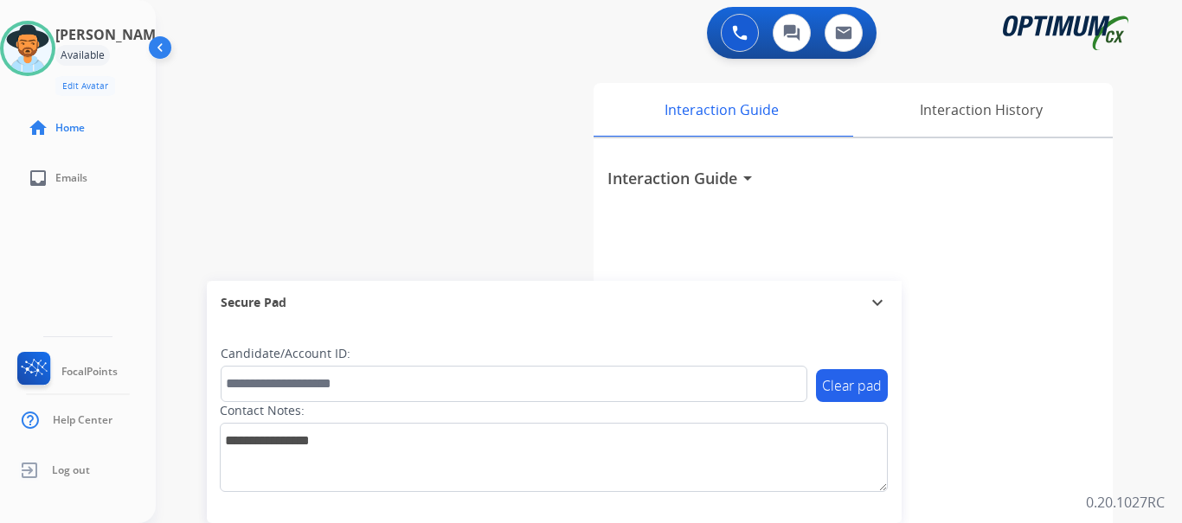
click at [727, 43] on button at bounding box center [740, 33] width 38 height 38
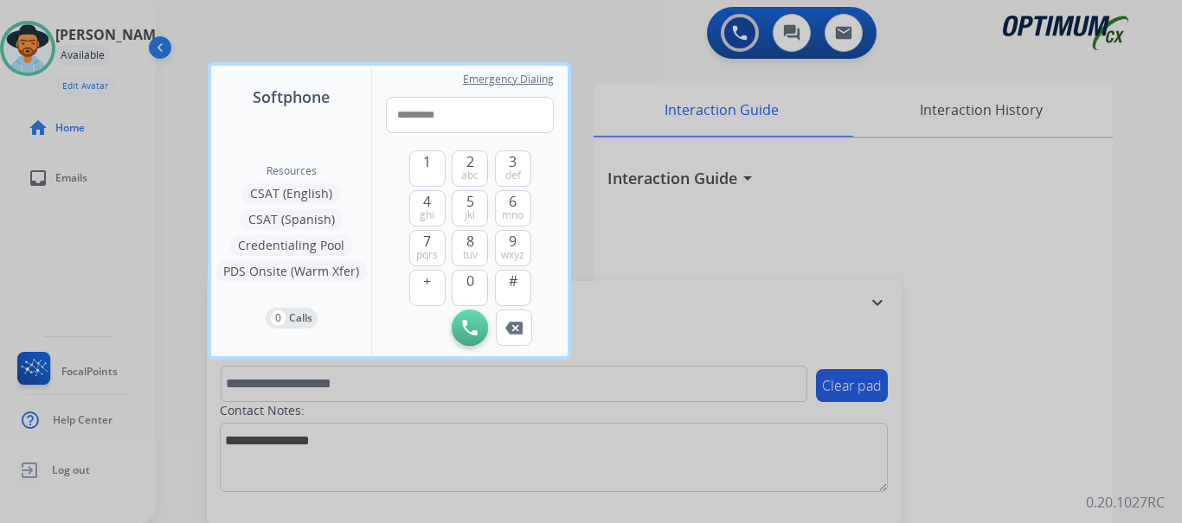
type input "**********"
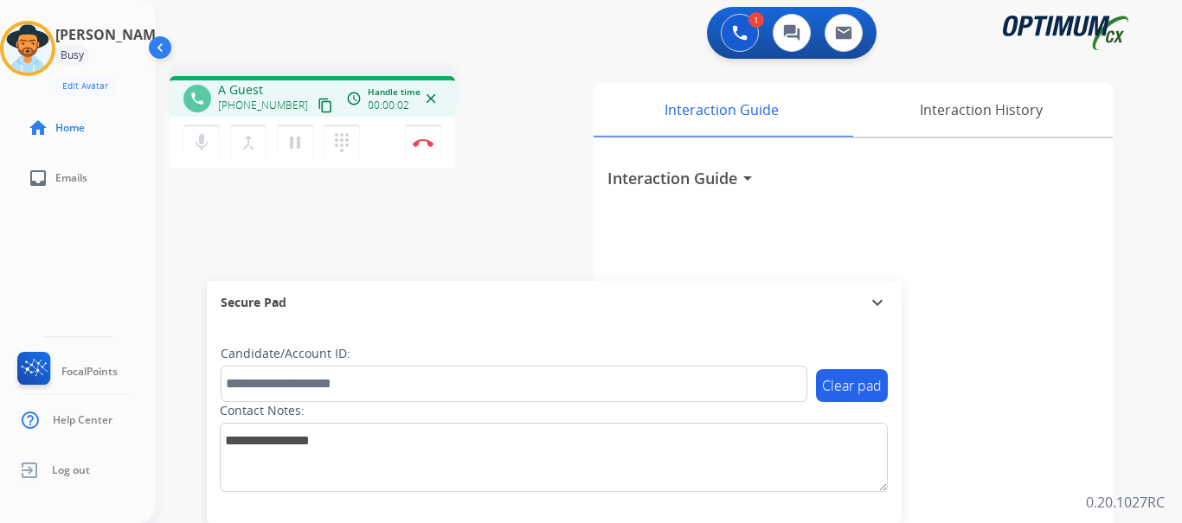
click at [428, 140] on img at bounding box center [423, 142] width 21 height 9
click at [410, 140] on button "Disconnect" at bounding box center [423, 143] width 36 height 36
click at [427, 146] on img at bounding box center [423, 142] width 21 height 9
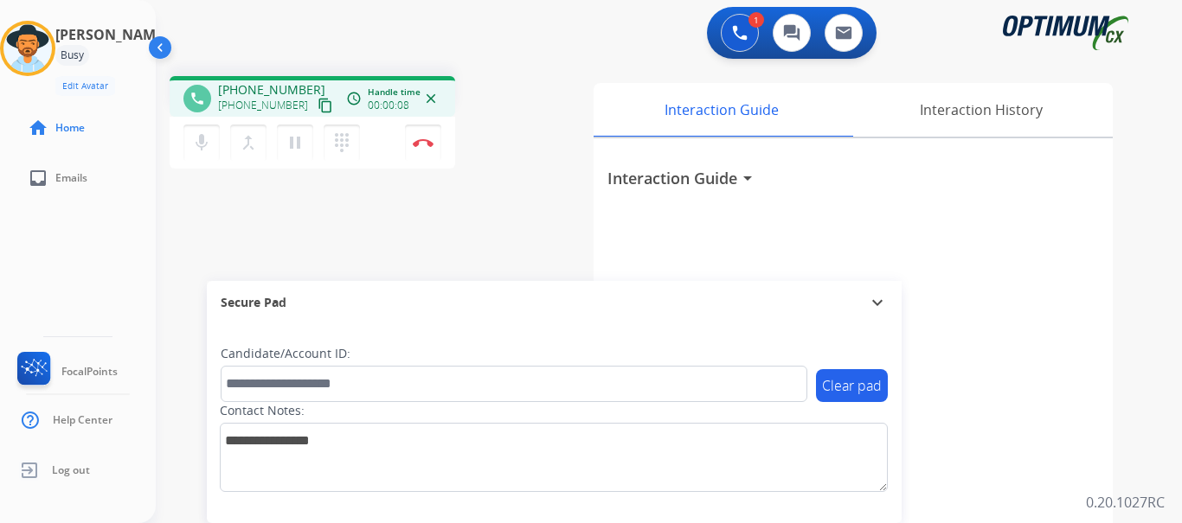
click at [427, 146] on img at bounding box center [423, 142] width 21 height 9
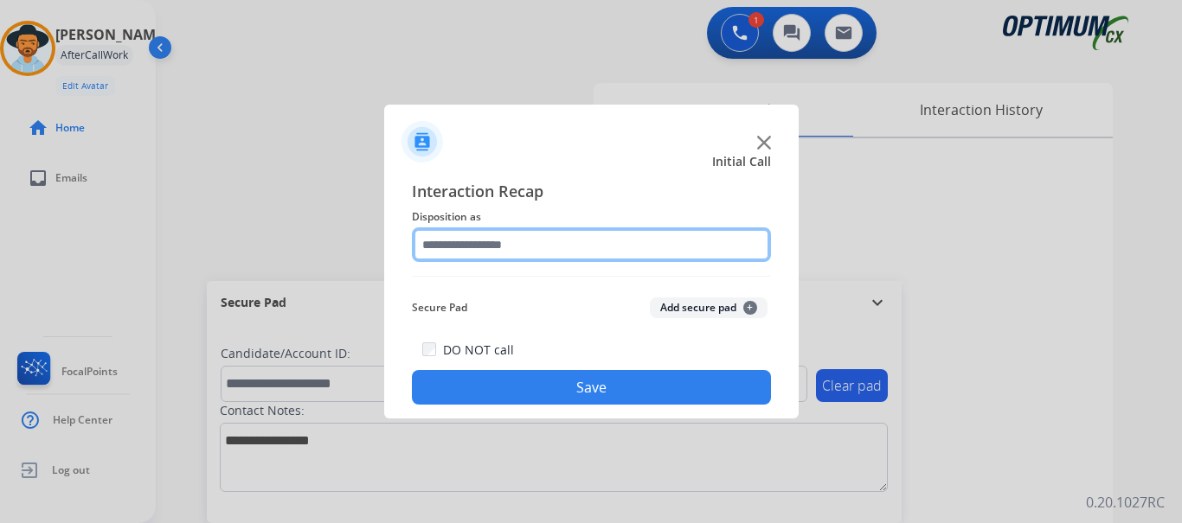
click at [621, 241] on input "text" at bounding box center [591, 245] width 359 height 35
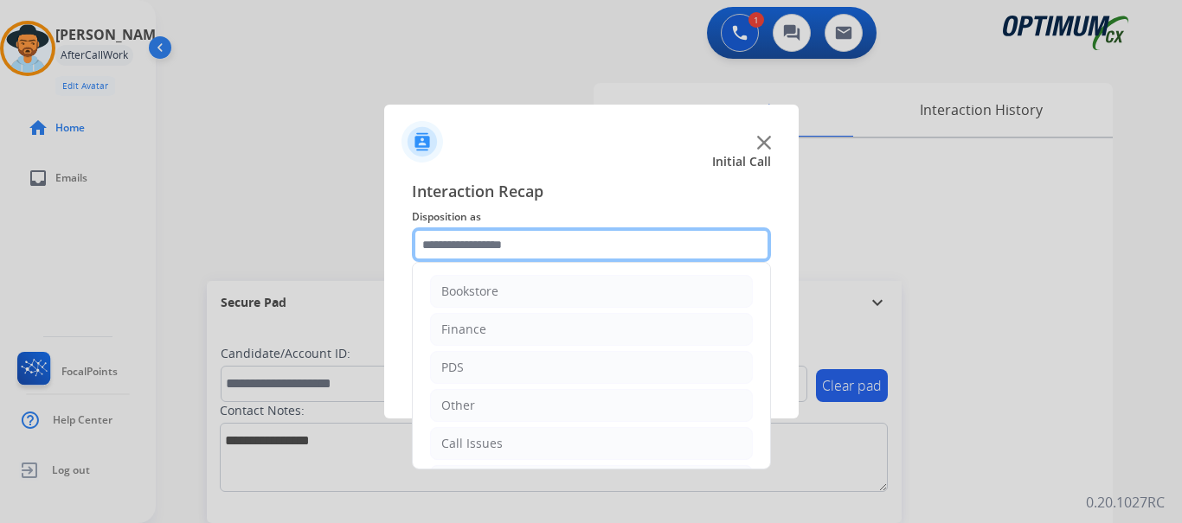
scroll to position [118, 0]
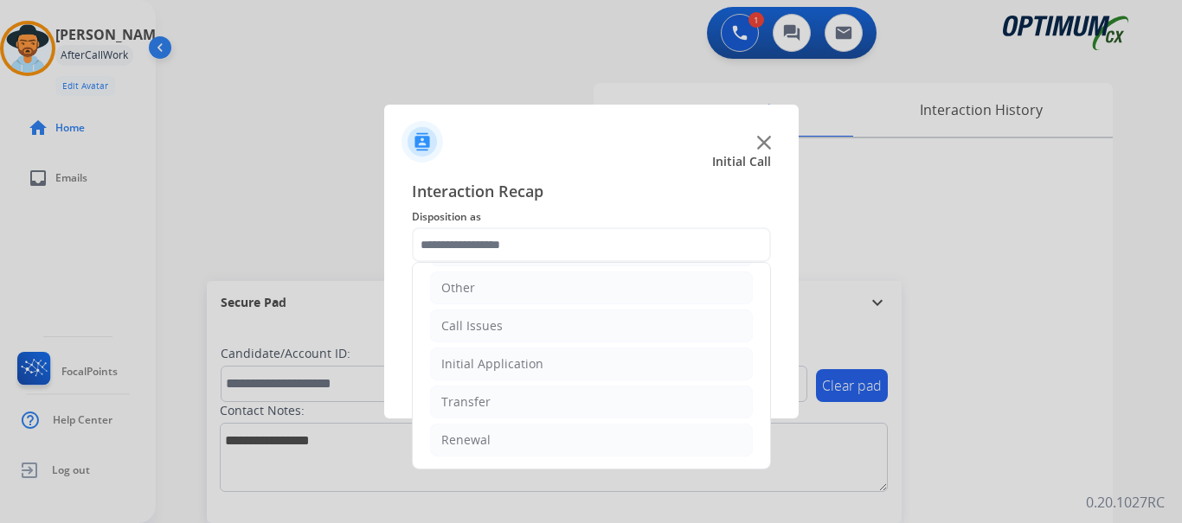
click at [549, 334] on li "Call Issues" at bounding box center [591, 326] width 323 height 33
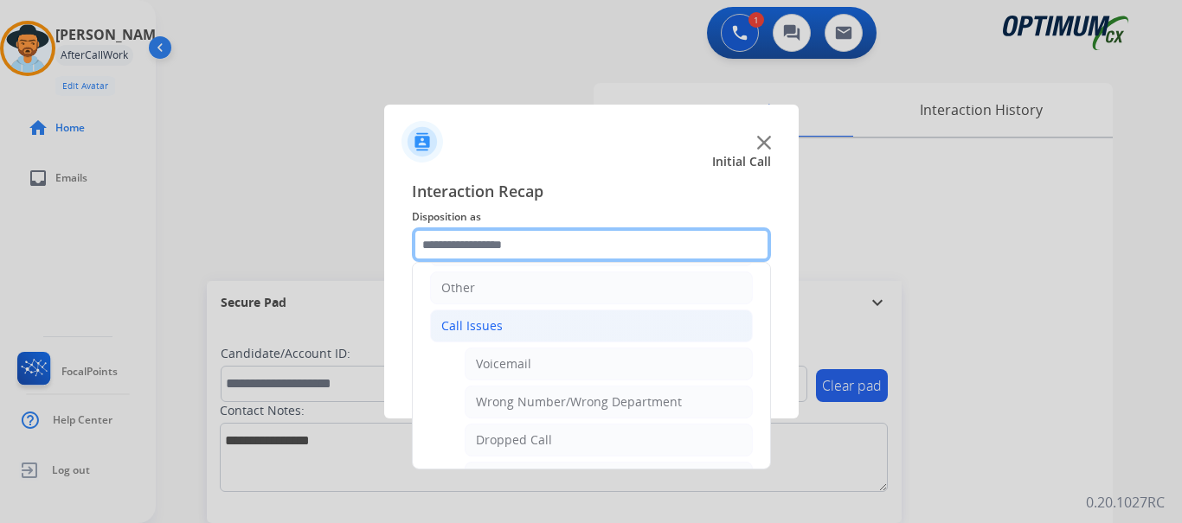
scroll to position [220, 0]
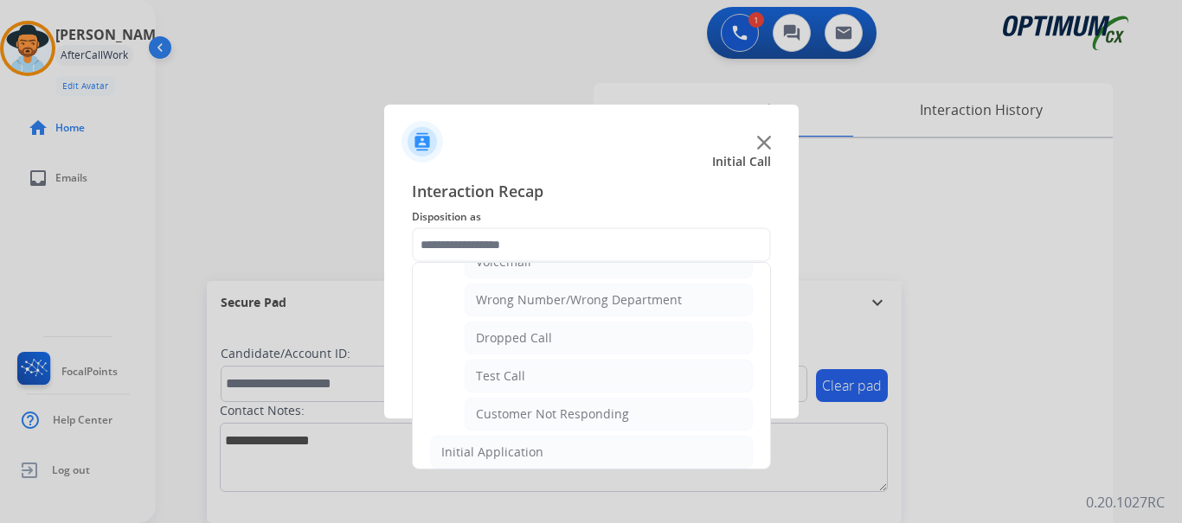
click at [578, 382] on li "Test Call" at bounding box center [609, 376] width 288 height 33
type input "*********"
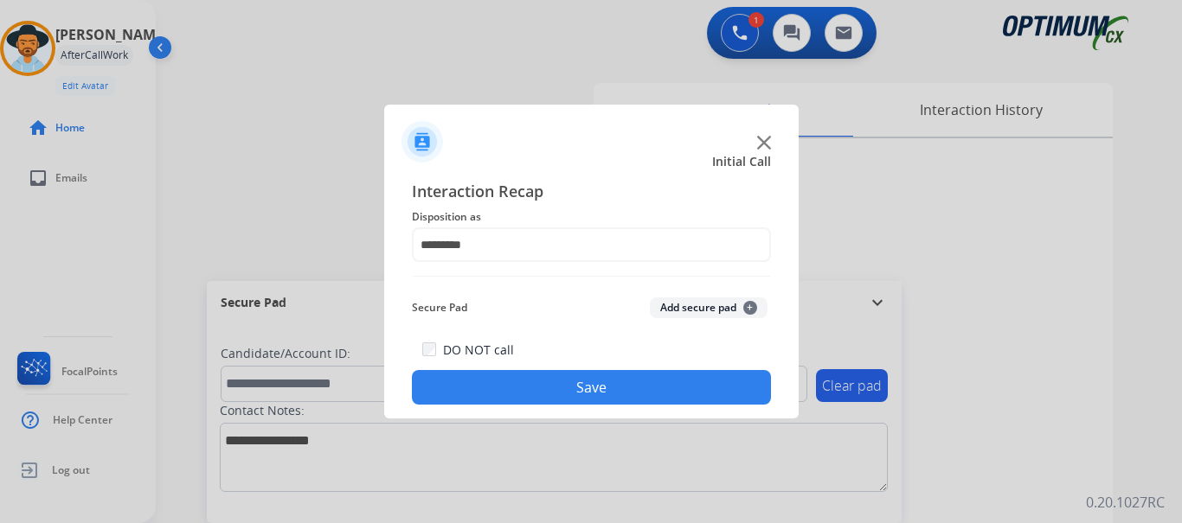
click at [588, 398] on button "Save" at bounding box center [591, 387] width 359 height 35
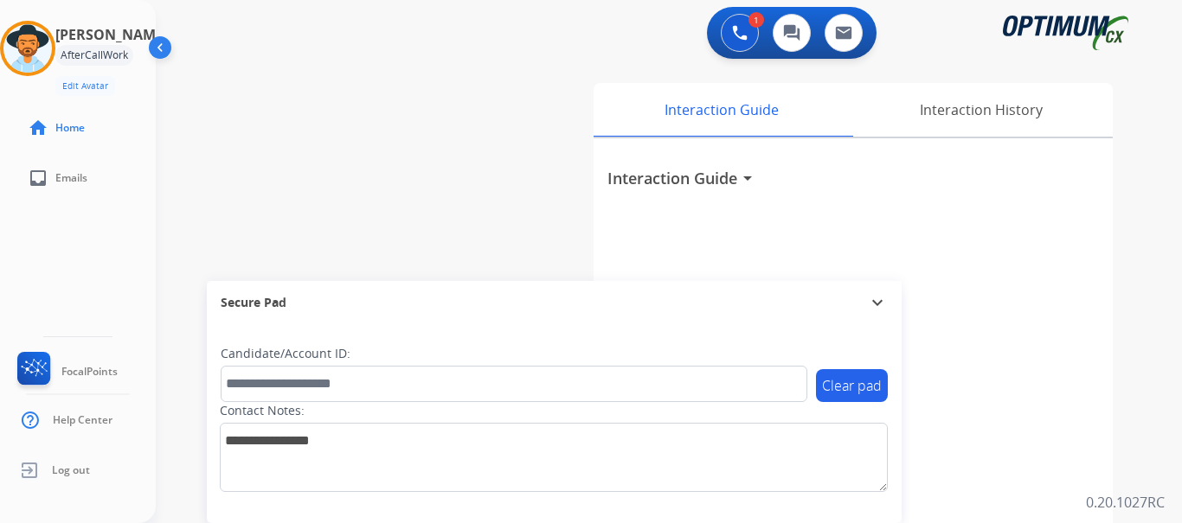
click at [549, 217] on div "swap_horiz Break voice bridge close_fullscreen Connect 3-Way Call merge_type Se…" at bounding box center [648, 423] width 985 height 722
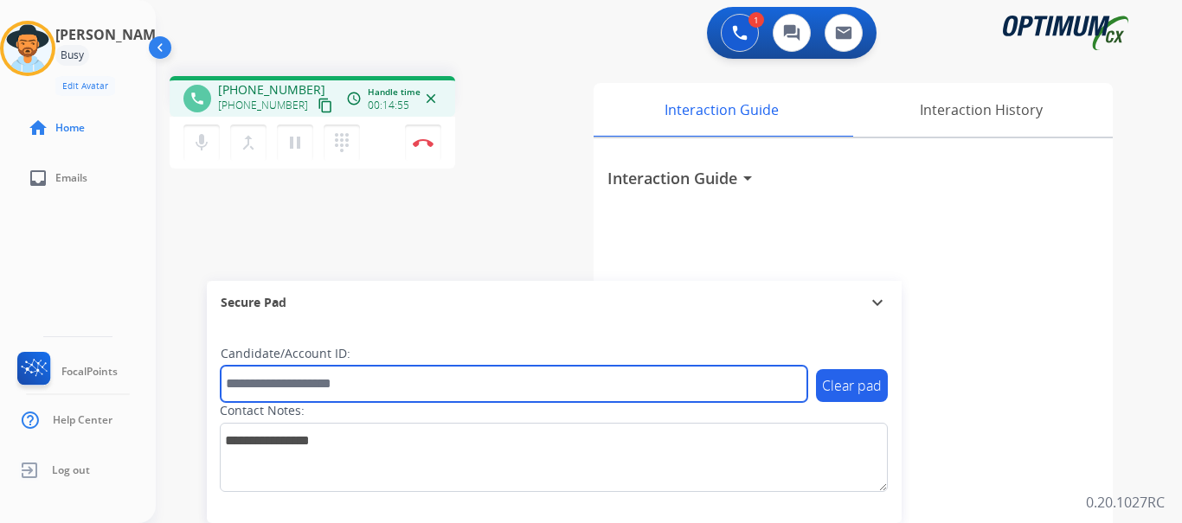
click at [362, 385] on input "text" at bounding box center [514, 384] width 587 height 36
paste input "*******"
type input "*******"
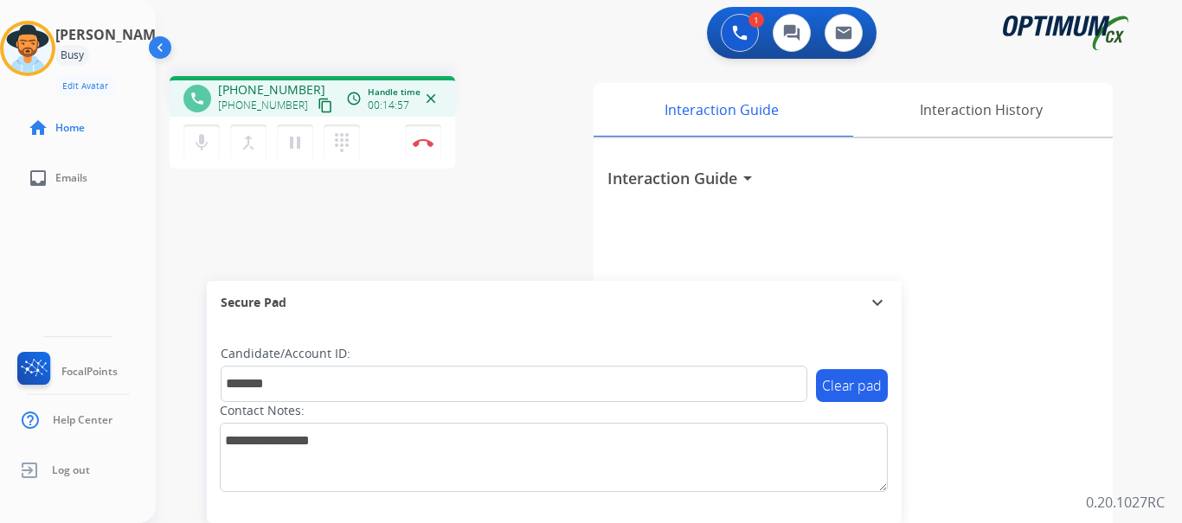
click at [482, 225] on div "phone [PHONE_NUMBER] [PHONE_NUMBER] content_copy access_time Call metrics Queue…" at bounding box center [648, 423] width 985 height 722
click at [551, 180] on div "phone [PHONE_NUMBER] [PHONE_NUMBER] content_copy access_time Call metrics Queue…" at bounding box center [648, 423] width 985 height 722
click at [1084, 259] on div "Interaction Guide arrow_drop_down" at bounding box center [853, 460] width 519 height 645
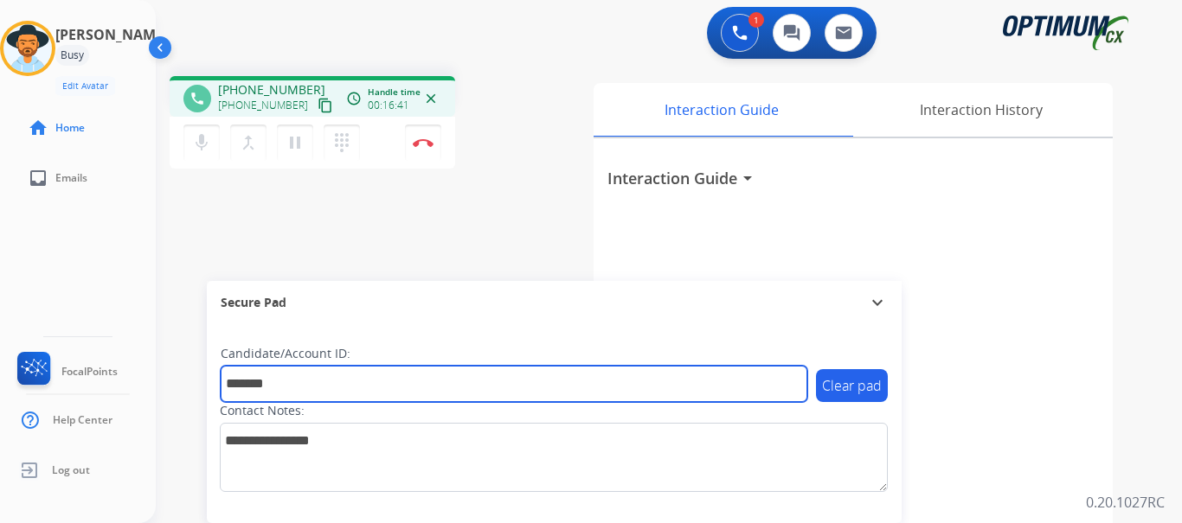
click at [316, 388] on input "*******" at bounding box center [514, 384] width 587 height 36
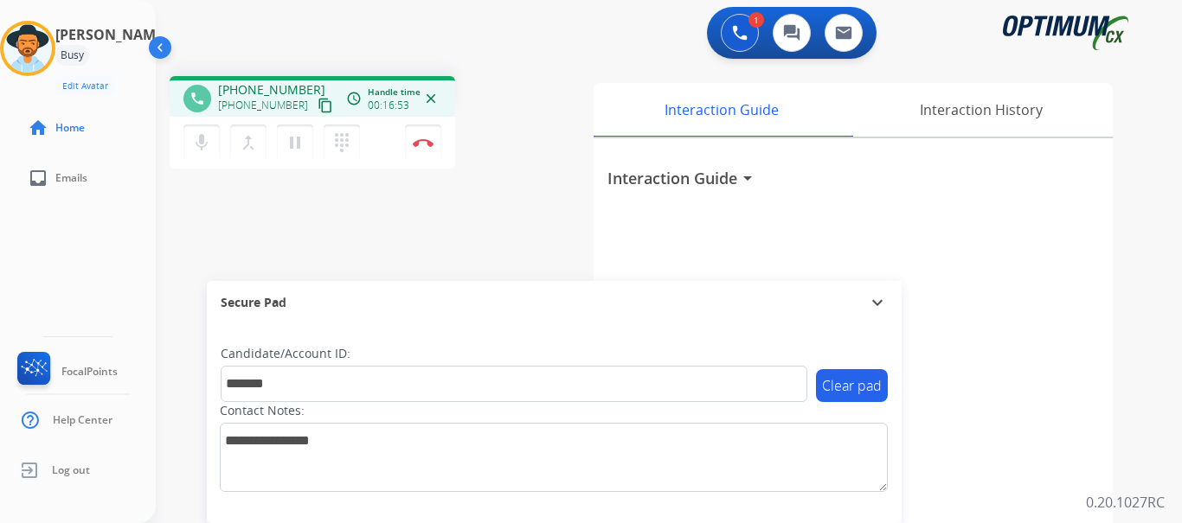
click at [420, 204] on div "phone [PHONE_NUMBER] [PHONE_NUMBER] content_copy access_time Call metrics Queue…" at bounding box center [648, 423] width 985 height 722
click at [438, 210] on div "phone [PHONE_NUMBER] [PHONE_NUMBER] content_copy access_time Call metrics Queue…" at bounding box center [648, 423] width 985 height 722
click at [423, 144] on img at bounding box center [423, 142] width 21 height 9
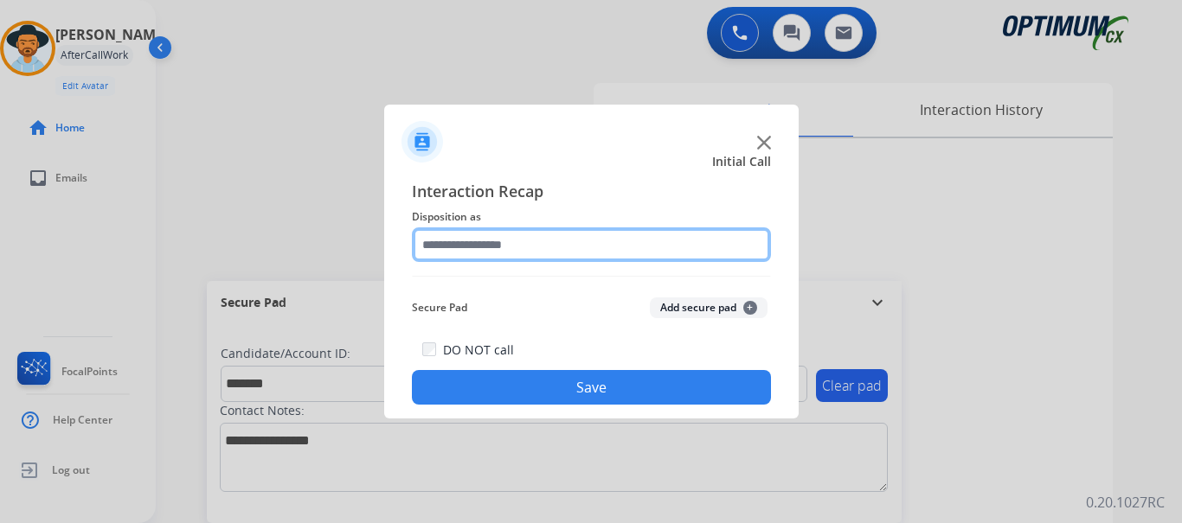
click at [540, 245] on input "text" at bounding box center [591, 245] width 359 height 35
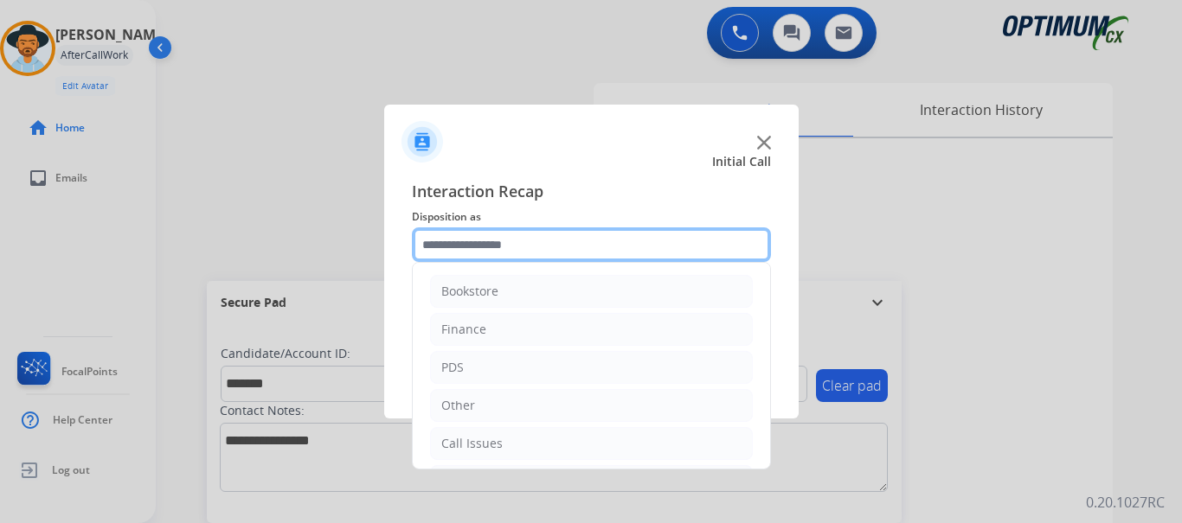
scroll to position [118, 0]
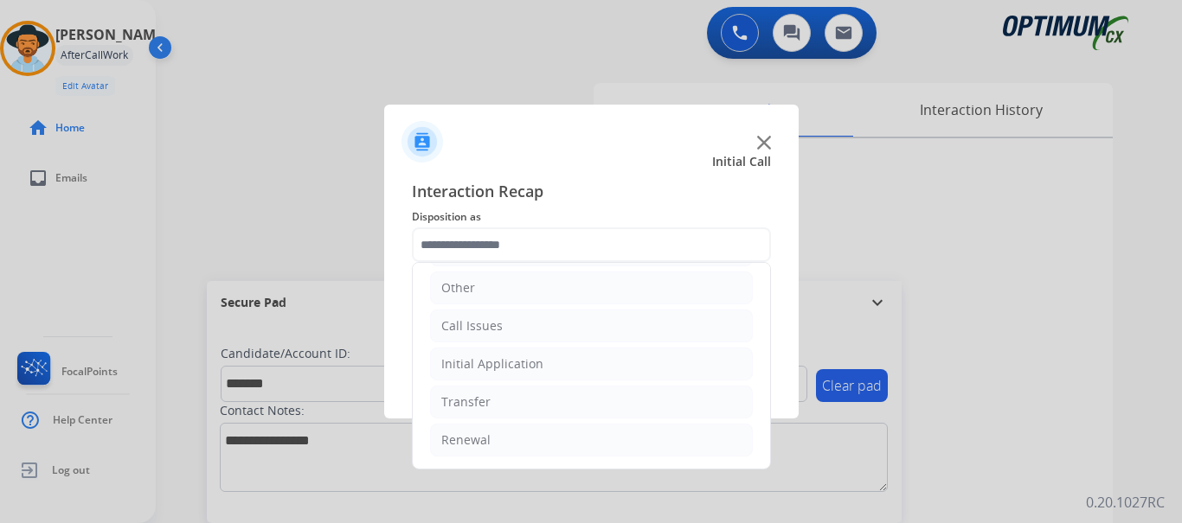
click at [572, 375] on li "Initial Application" at bounding box center [591, 364] width 323 height 33
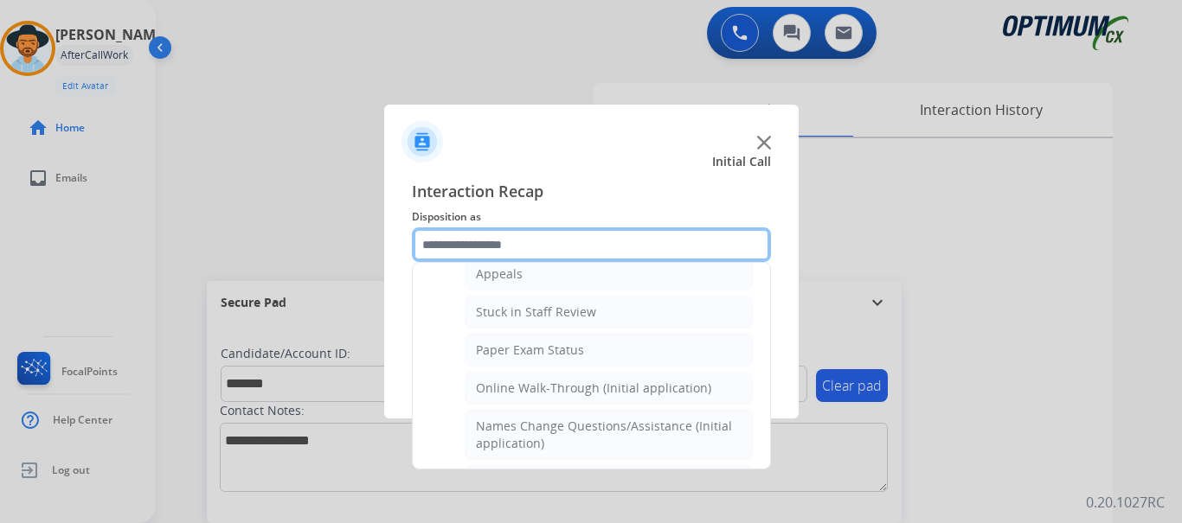
scroll to position [281, 0]
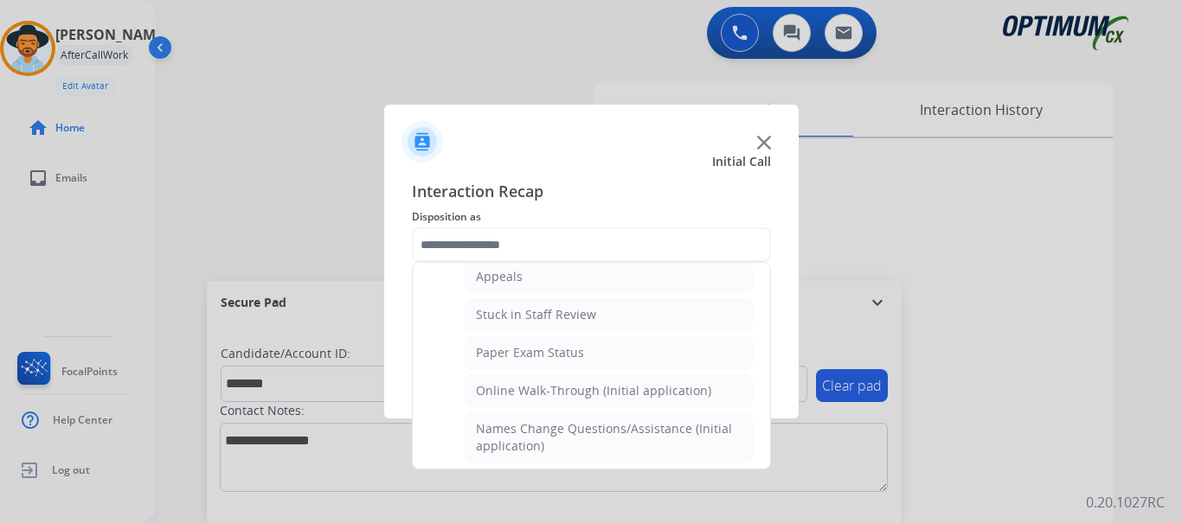
click at [648, 387] on div "Online Walk-Through (Initial application)" at bounding box center [593, 390] width 235 height 17
type input "**********"
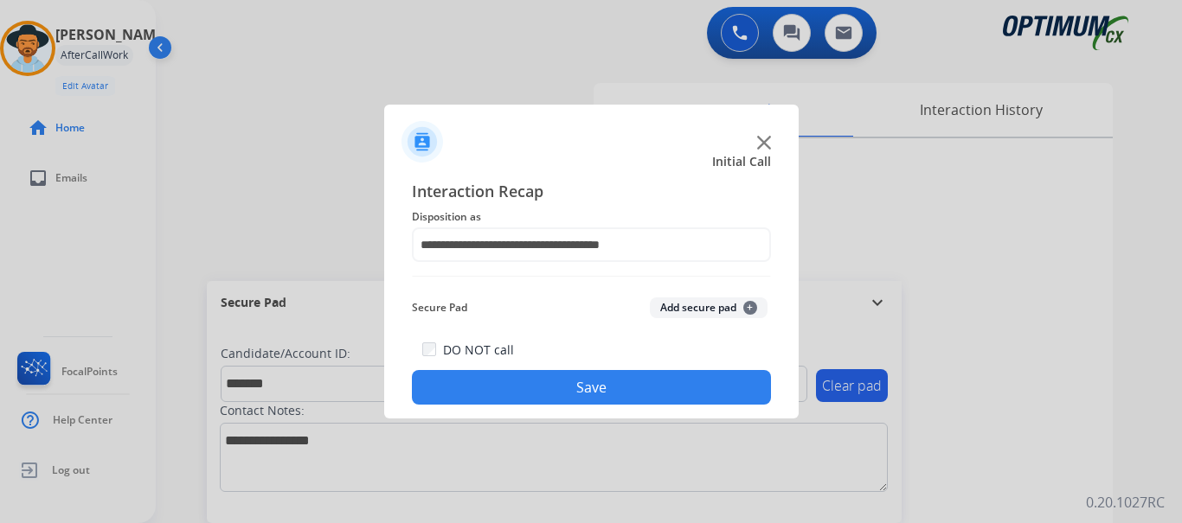
click at [628, 388] on button "Save" at bounding box center [591, 387] width 359 height 35
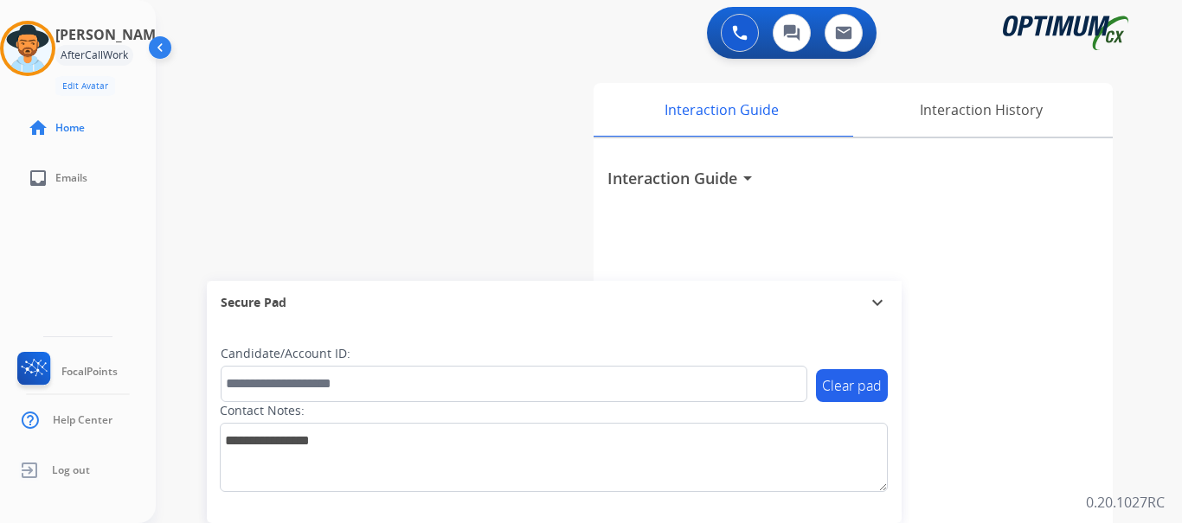
click at [462, 201] on div "swap_horiz Break voice bridge close_fullscreen Connect 3-Way Call merge_type Se…" at bounding box center [648, 423] width 985 height 722
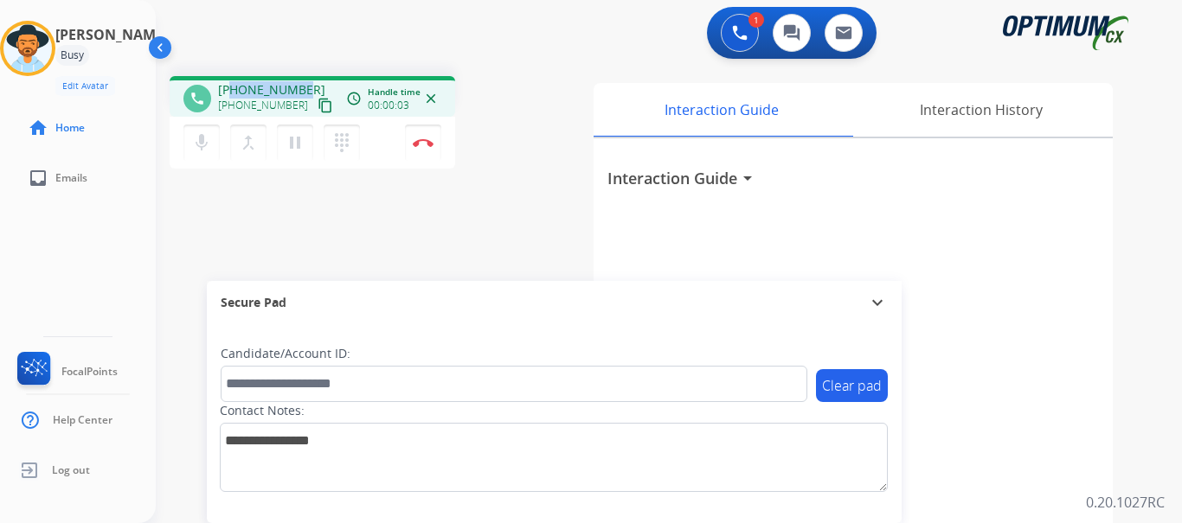
drag, startPoint x: 232, startPoint y: 87, endPoint x: 304, endPoint y: 87, distance: 71.8
click at [304, 87] on div "[PHONE_NUMBER] [PHONE_NUMBER] content_copy" at bounding box center [277, 98] width 118 height 35
copy span "7012265746"
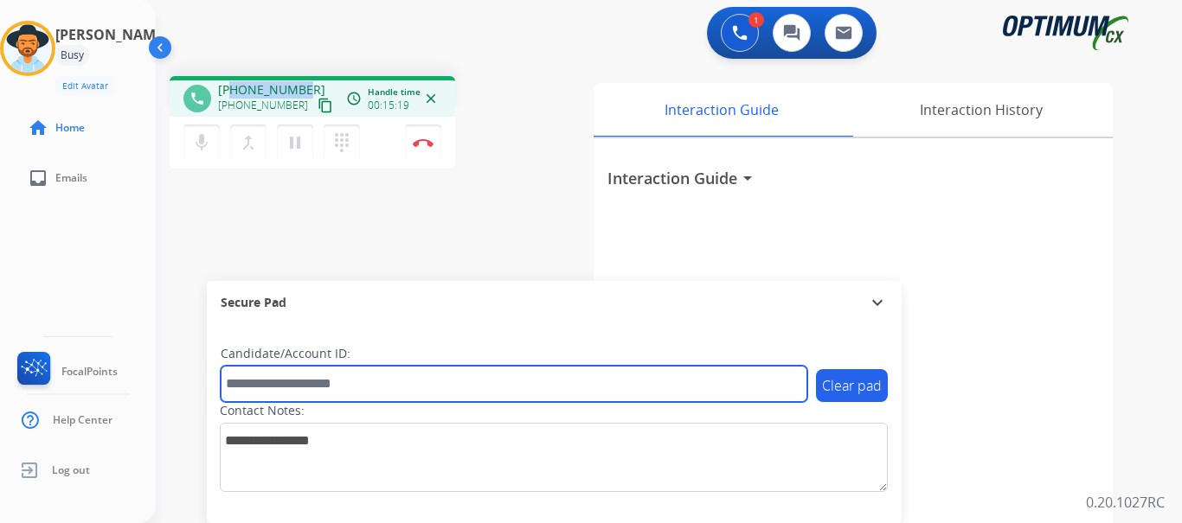
click at [395, 383] on input "text" at bounding box center [514, 384] width 587 height 36
paste input "*******"
type input "*******"
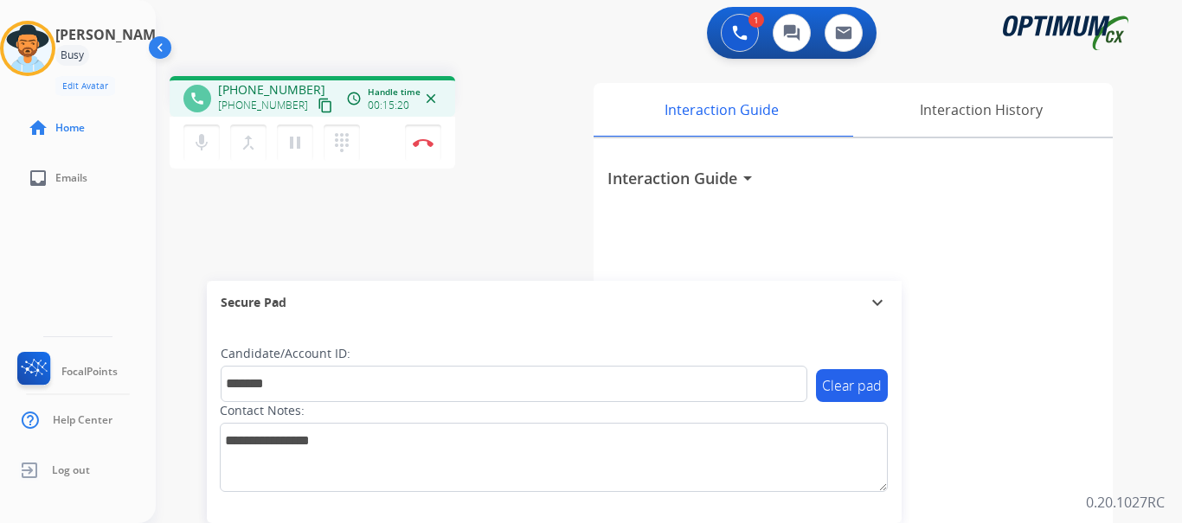
click at [481, 284] on div "Secure Pad expand_more" at bounding box center [554, 302] width 695 height 43
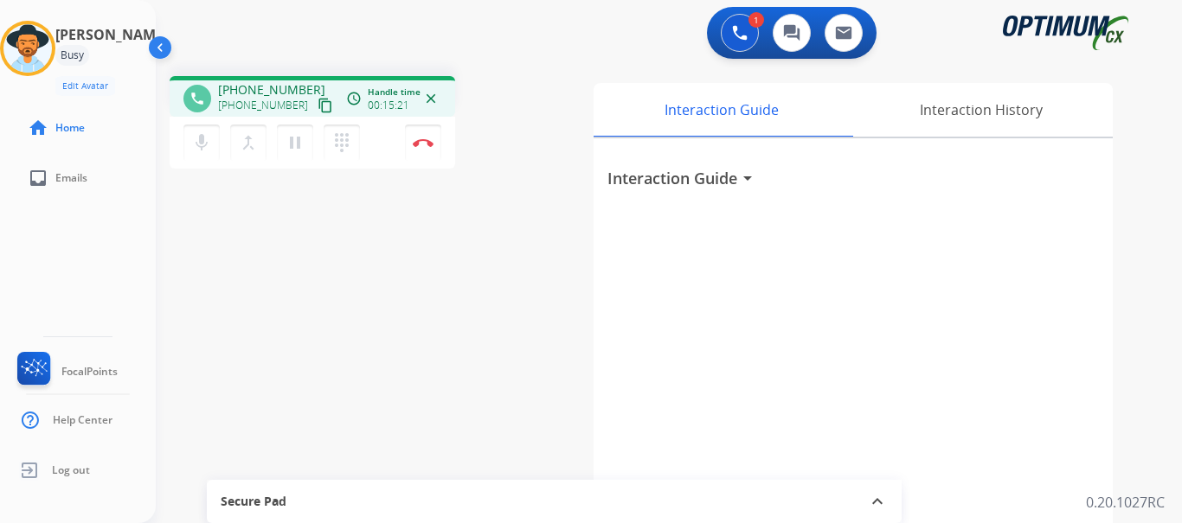
click at [470, 259] on div "phone [PHONE_NUMBER] [PHONE_NUMBER] content_copy access_time Call metrics Queue…" at bounding box center [648, 423] width 985 height 722
click at [339, 491] on div "Secure Pad" at bounding box center [554, 501] width 667 height 29
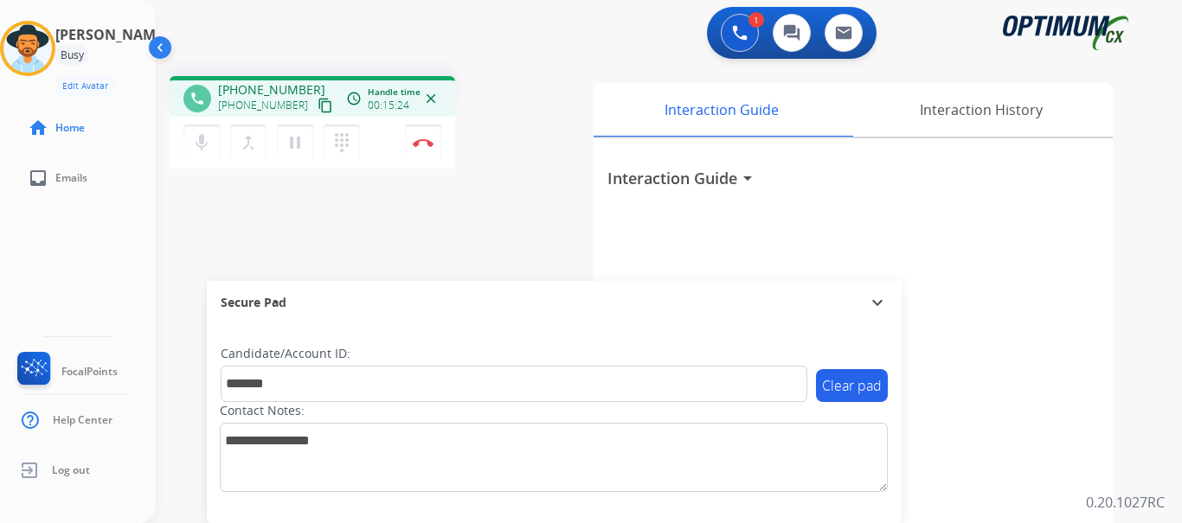
click at [423, 146] on img at bounding box center [423, 142] width 21 height 9
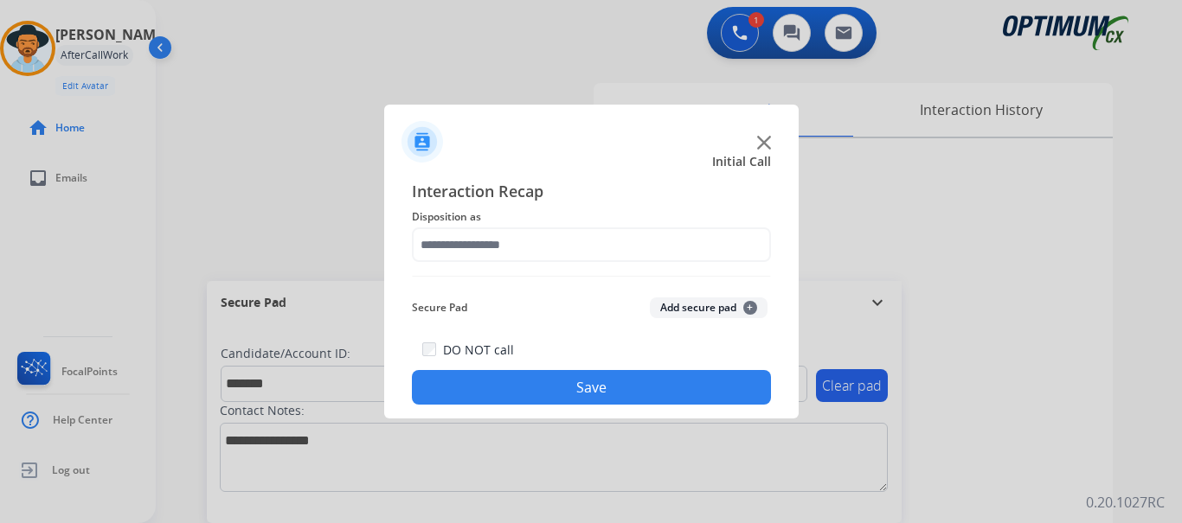
click at [684, 310] on button "Add secure pad +" at bounding box center [709, 308] width 118 height 21
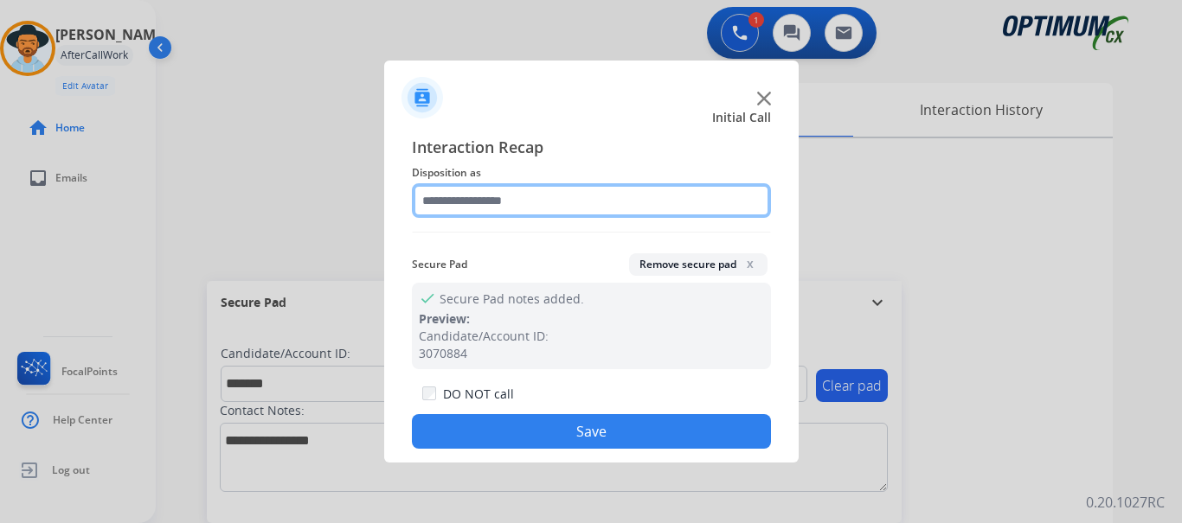
click at [535, 211] on input "text" at bounding box center [591, 200] width 359 height 35
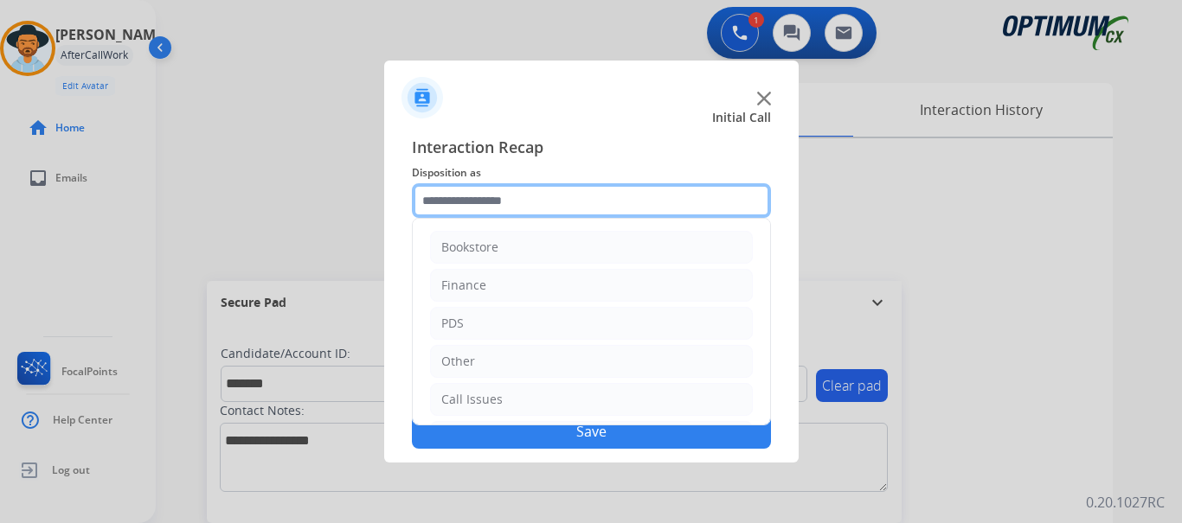
scroll to position [118, 0]
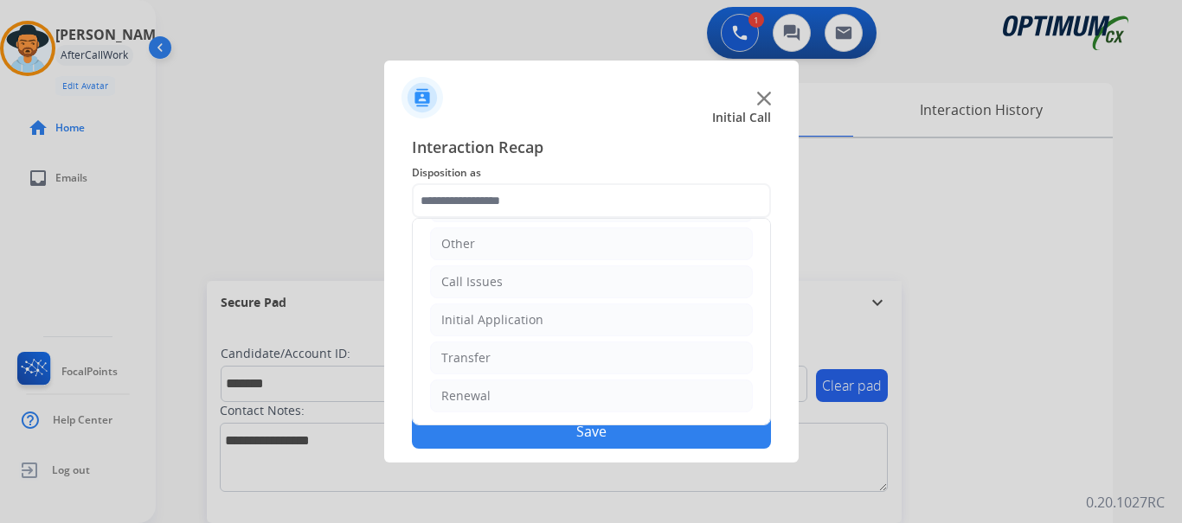
click at [613, 326] on li "Initial Application" at bounding box center [591, 320] width 323 height 33
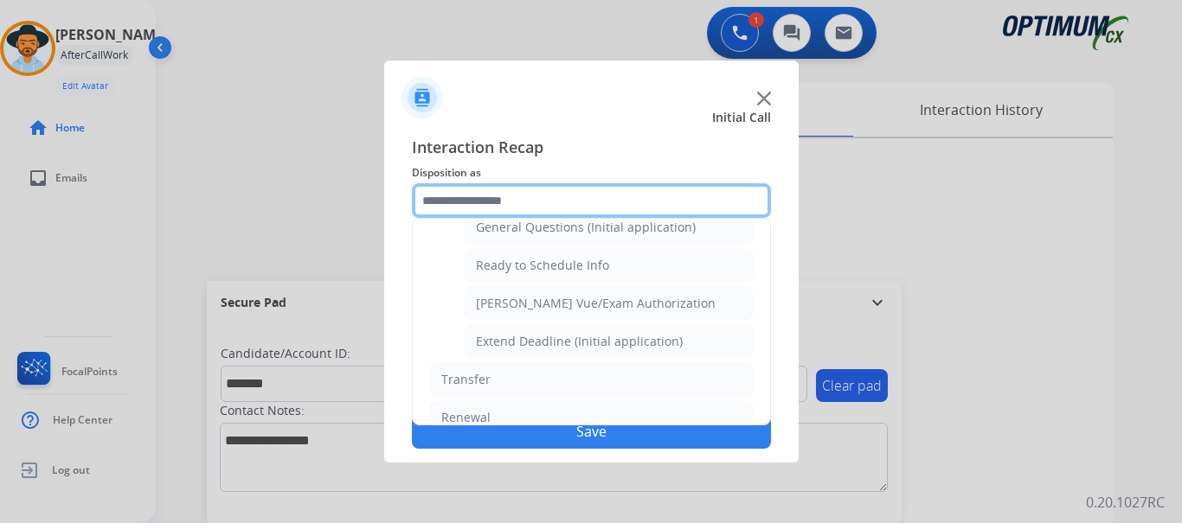
scroll to position [1039, 0]
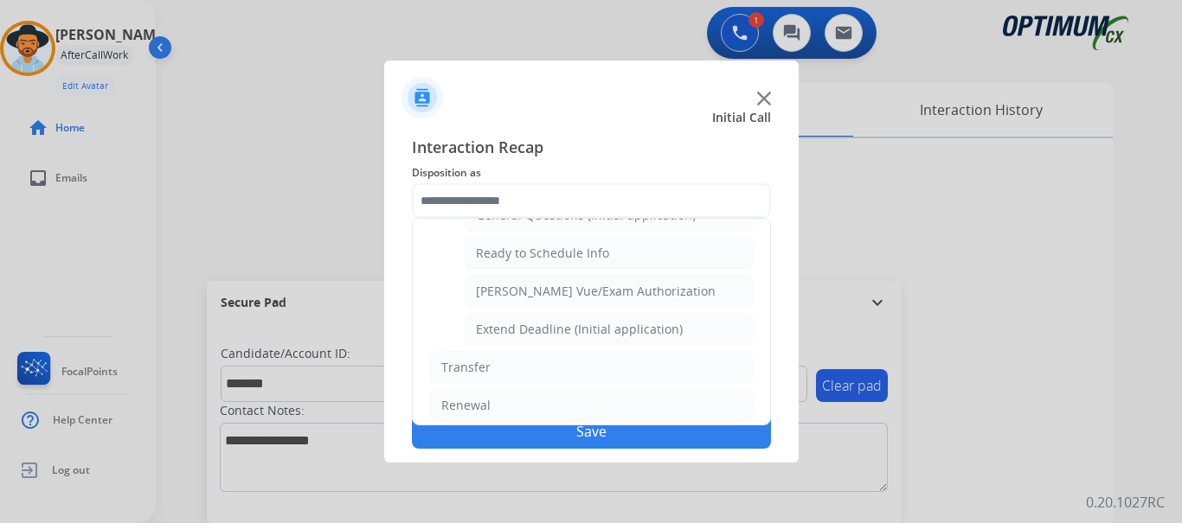
click at [685, 260] on li "Ready to Schedule Info" at bounding box center [609, 253] width 288 height 33
type input "**********"
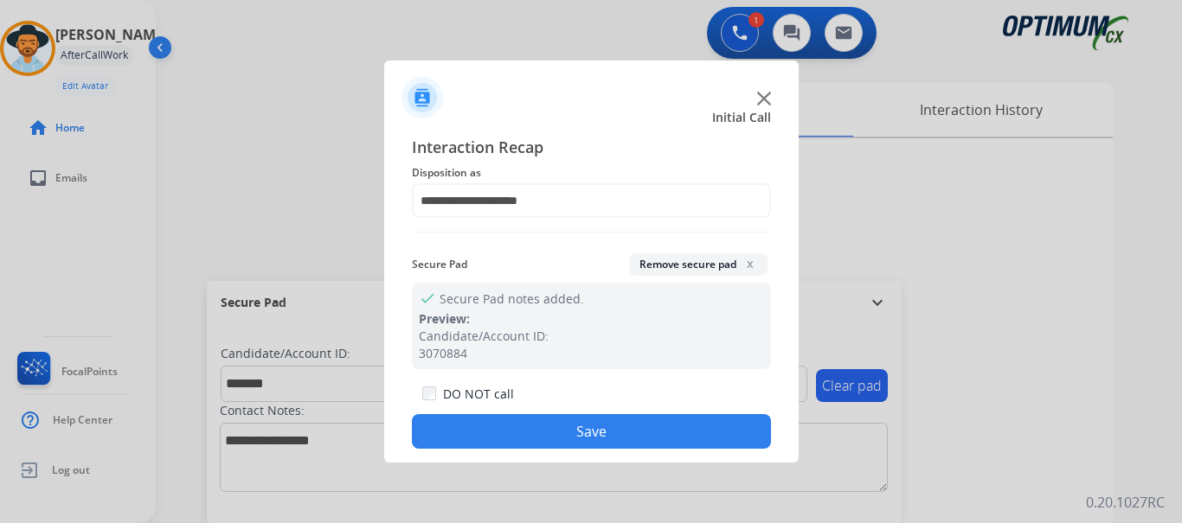
click at [657, 428] on button "Save" at bounding box center [591, 431] width 359 height 35
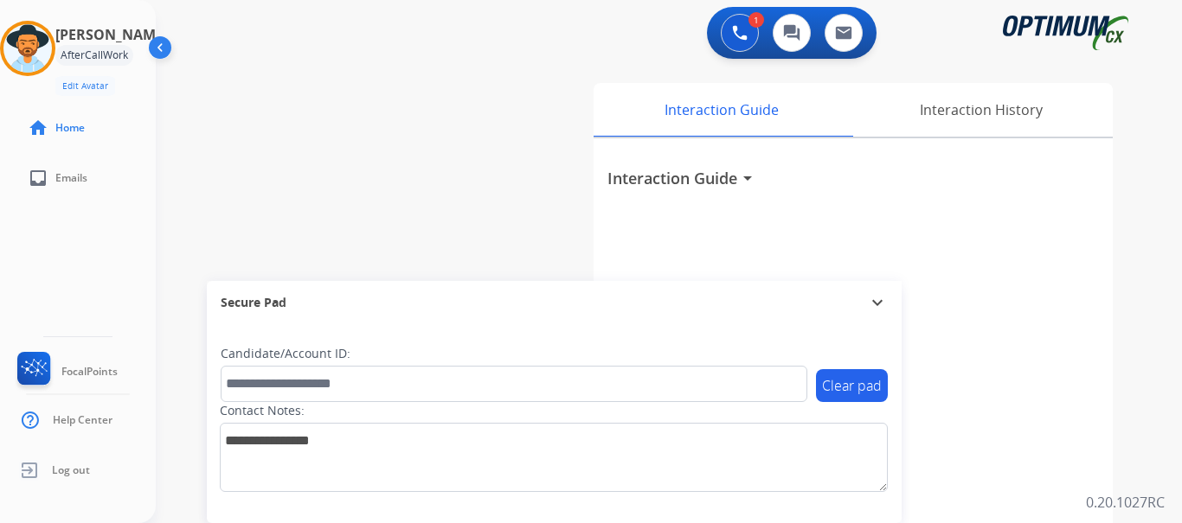
click at [559, 234] on div "swap_horiz Break voice bridge close_fullscreen Connect 3-Way Call merge_type Se…" at bounding box center [648, 423] width 985 height 722
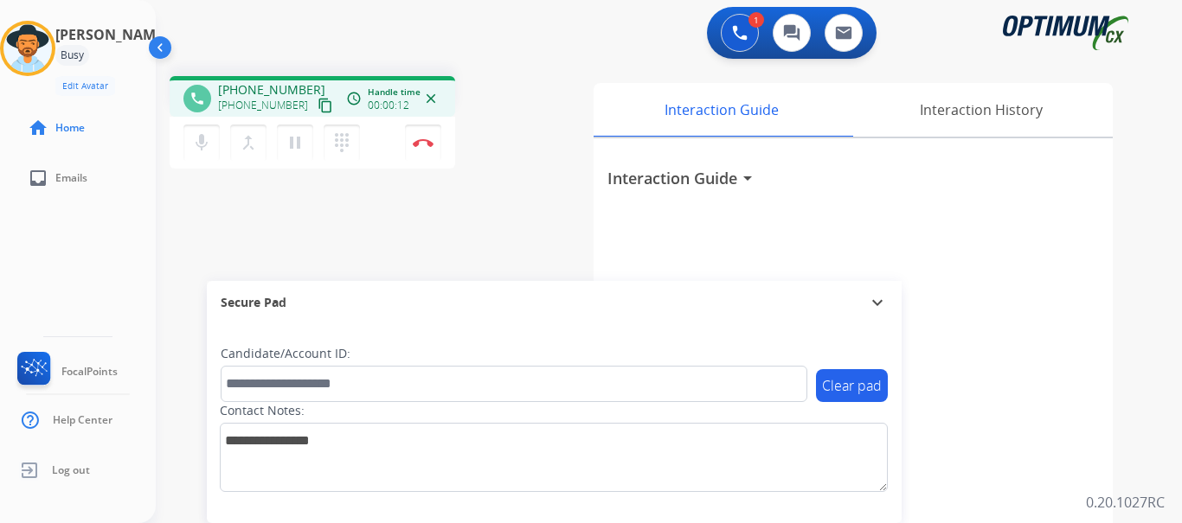
click at [526, 161] on div "phone [PHONE_NUMBER] [PHONE_NUMBER] content_copy access_time Call metrics Queue…" at bounding box center [375, 125] width 411 height 98
click at [558, 237] on div "phone [PHONE_NUMBER] [PHONE_NUMBER] content_copy access_time Call metrics Queue…" at bounding box center [648, 423] width 985 height 722
click at [518, 101] on div "phone [PHONE_NUMBER] [PHONE_NUMBER] content_copy access_time Call metrics Queue…" at bounding box center [375, 125] width 411 height 98
drag, startPoint x: 305, startPoint y: 89, endPoint x: 234, endPoint y: 89, distance: 70.9
click at [234, 89] on div "[PHONE_NUMBER] [PHONE_NUMBER] content_copy" at bounding box center [277, 98] width 118 height 35
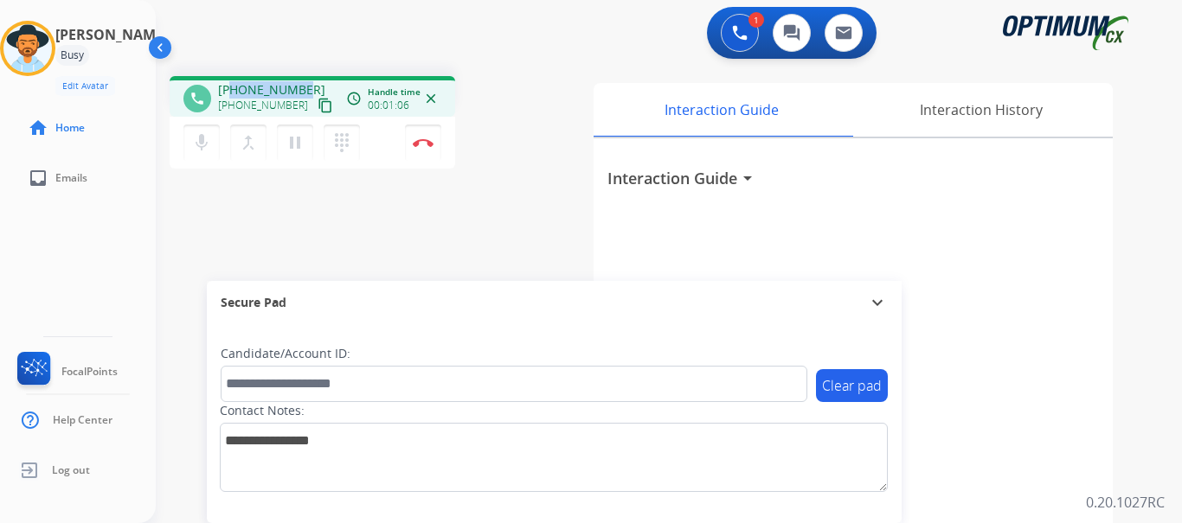
copy span "4044475164"
click at [306, 32] on div "1 Voice Interactions 0 Chat Interactions 0 Email Interactions" at bounding box center [658, 34] width 964 height 55
click at [316, 29] on div "1 Voice Interactions 0 Chat Interactions 0 Email Interactions" at bounding box center [658, 34] width 964 height 55
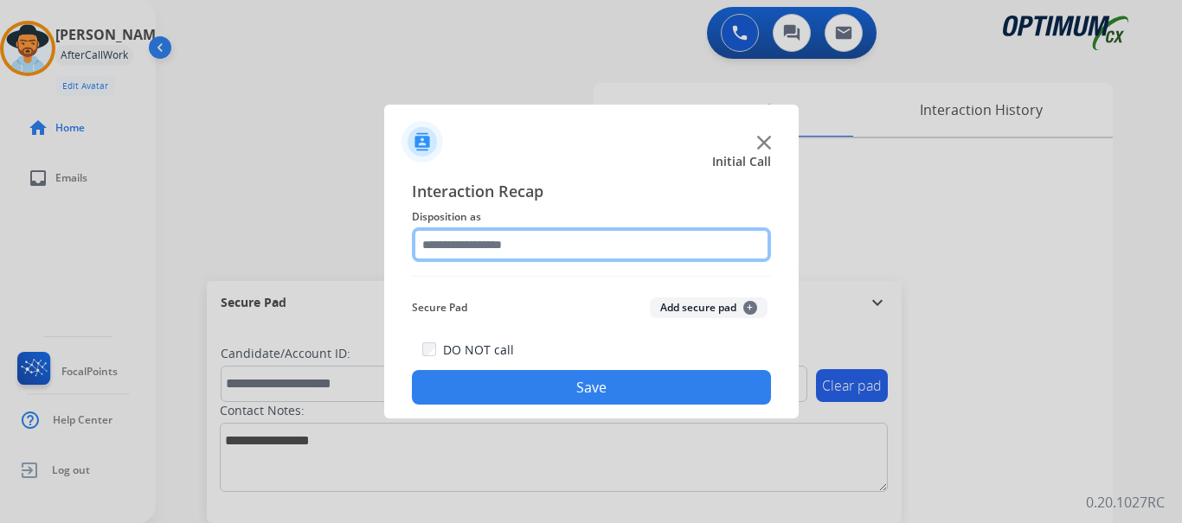
click at [696, 245] on input "text" at bounding box center [591, 245] width 359 height 35
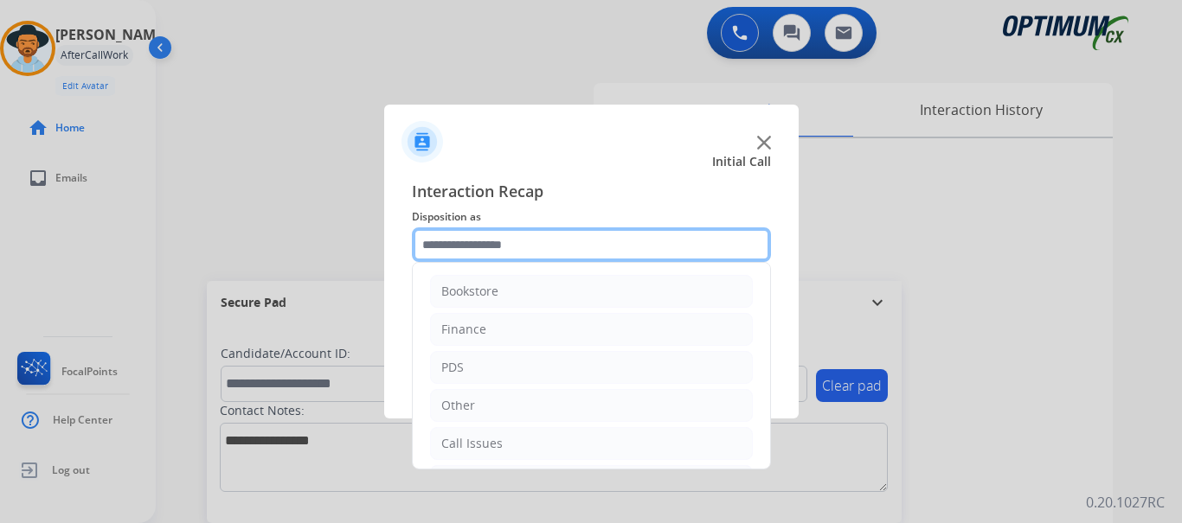
scroll to position [118, 0]
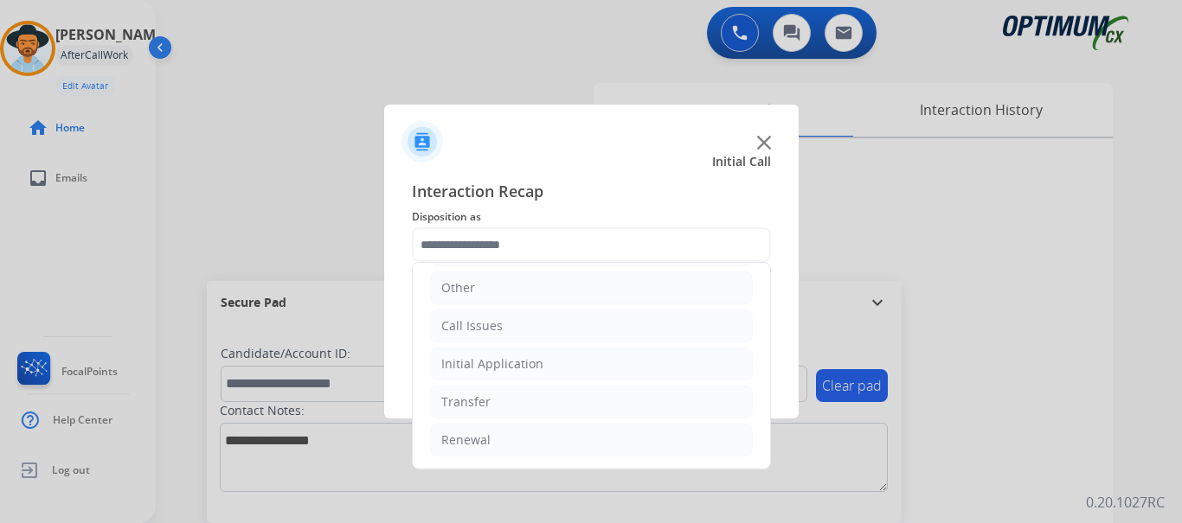
click at [556, 365] on li "Initial Application" at bounding box center [591, 364] width 323 height 33
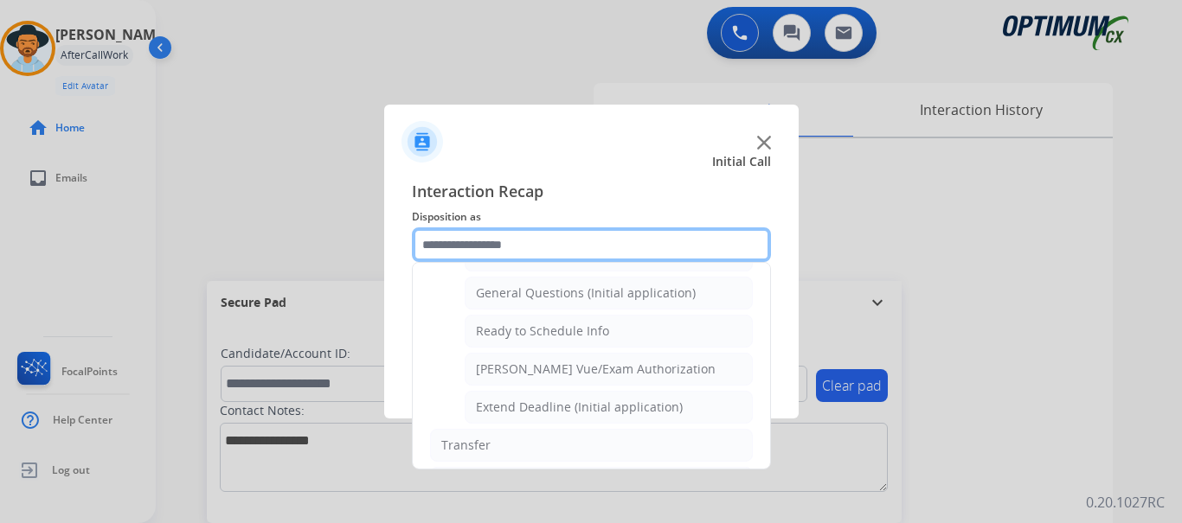
scroll to position [1006, 0]
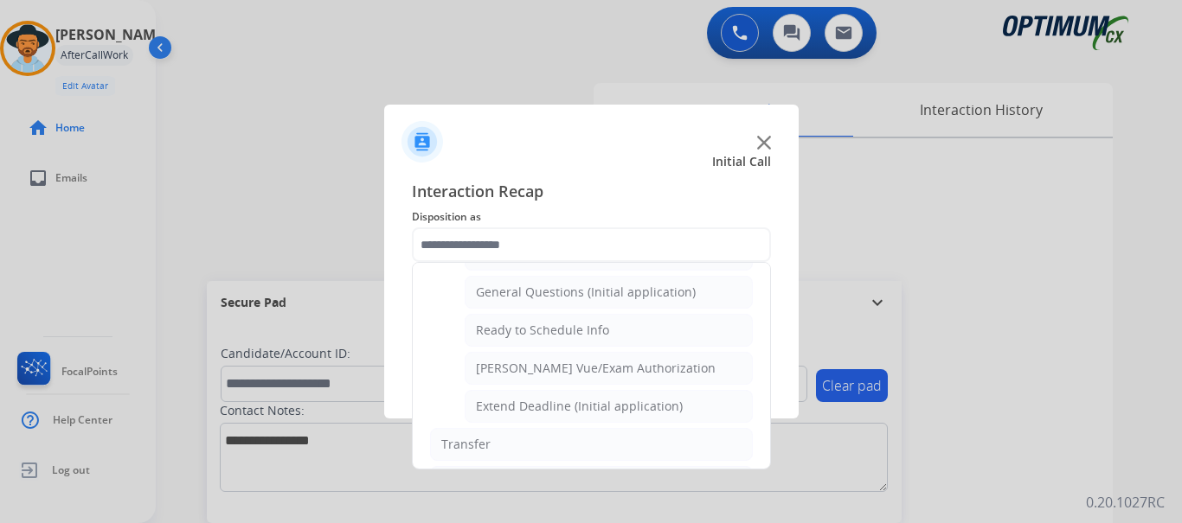
click at [633, 287] on div "General Questions (Initial application)" at bounding box center [586, 292] width 220 height 17
type input "**********"
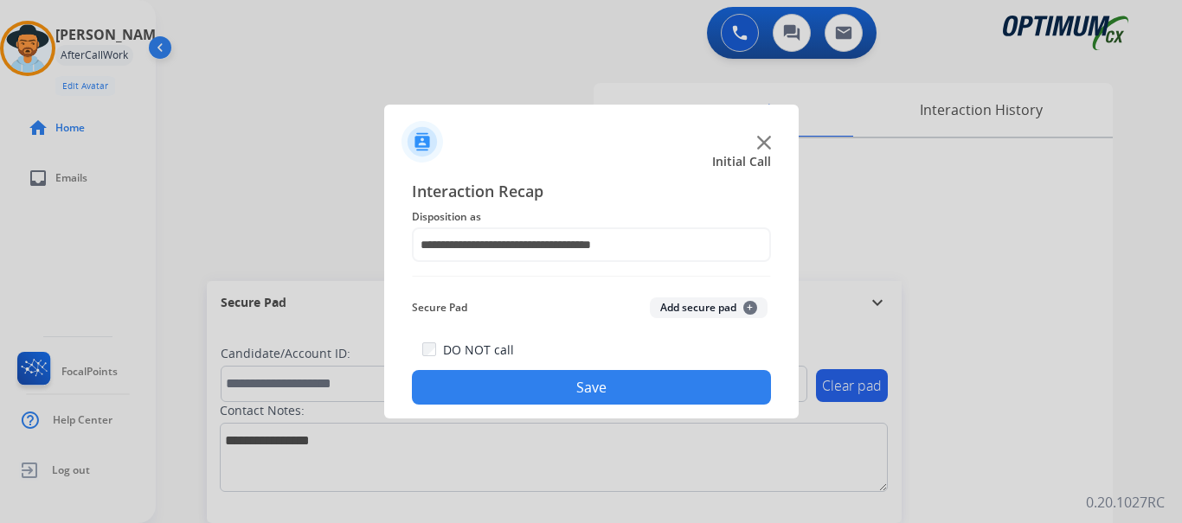
click at [587, 392] on button "Save" at bounding box center [591, 387] width 359 height 35
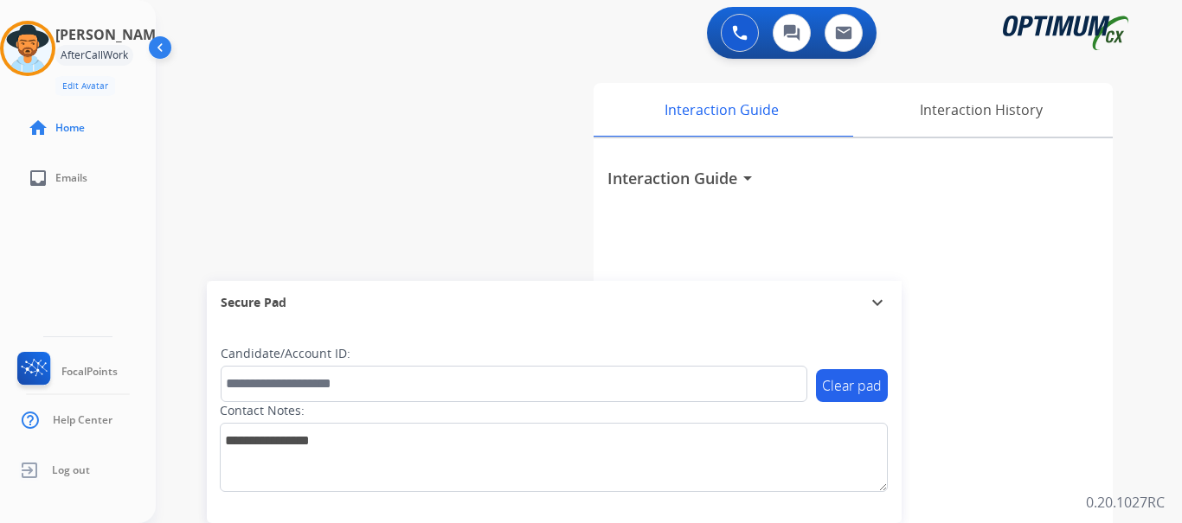
click at [466, 170] on div "swap_horiz Break voice bridge close_fullscreen Connect 3-Way Call merge_type Se…" at bounding box center [648, 423] width 985 height 722
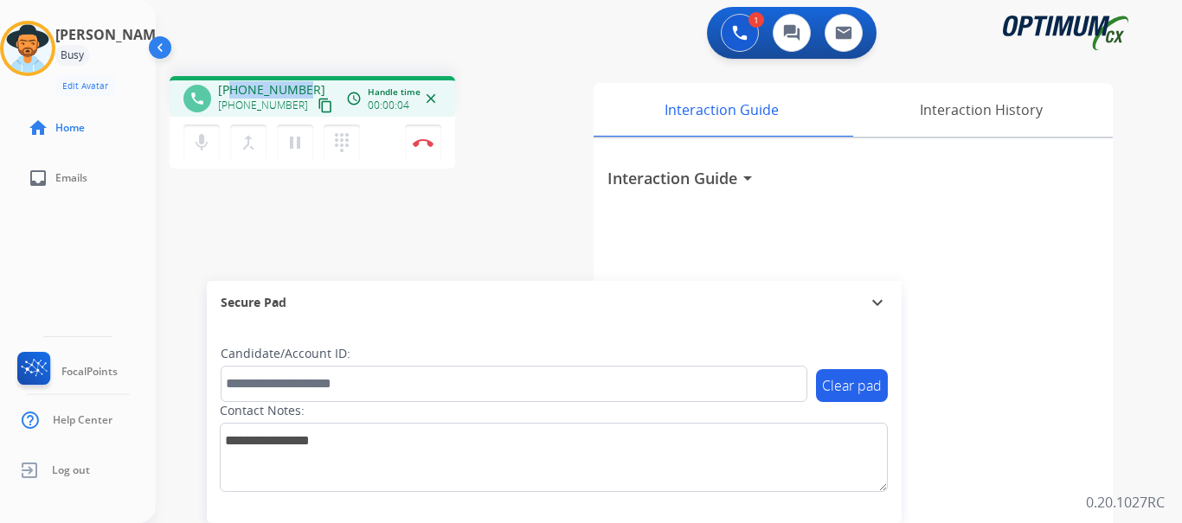
drag, startPoint x: 231, startPoint y: 89, endPoint x: 310, endPoint y: 82, distance: 79.0
click at [310, 83] on div "[PHONE_NUMBER] [PHONE_NUMBER] content_copy" at bounding box center [277, 98] width 118 height 35
copy span "2023686385"
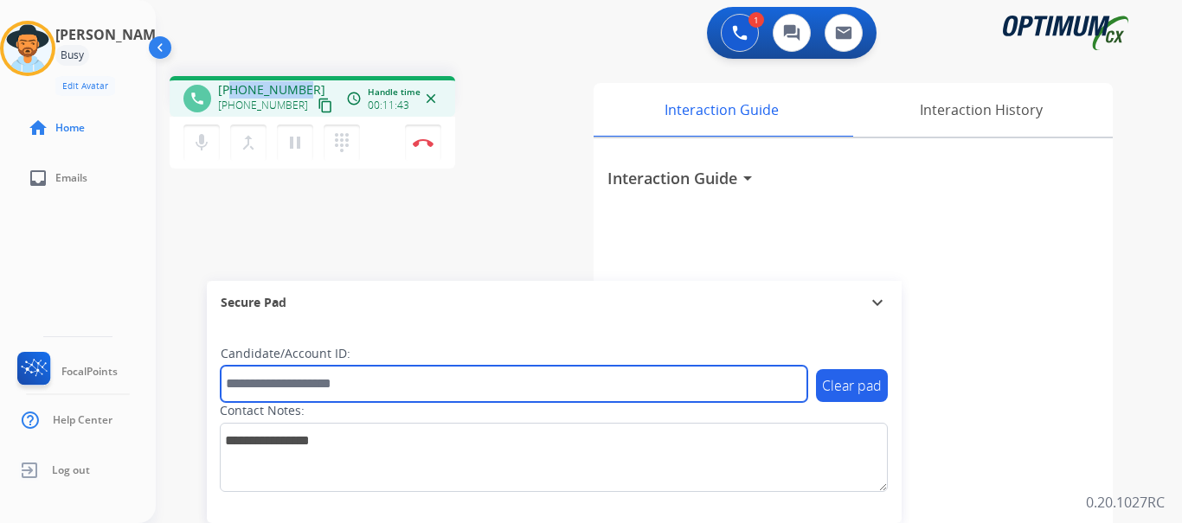
click at [454, 382] on input "text" at bounding box center [514, 384] width 587 height 36
paste input "*********"
type input "*********"
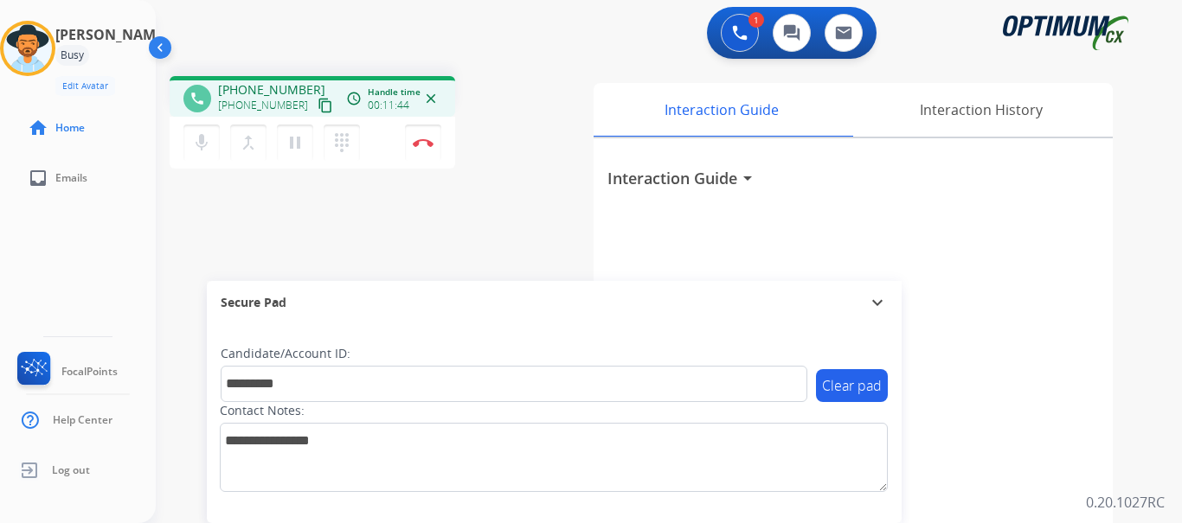
click at [514, 211] on div "phone [PHONE_NUMBER] [PHONE_NUMBER] content_copy access_time Call metrics Queue…" at bounding box center [648, 423] width 985 height 722
click at [427, 135] on button "Disconnect" at bounding box center [423, 143] width 36 height 36
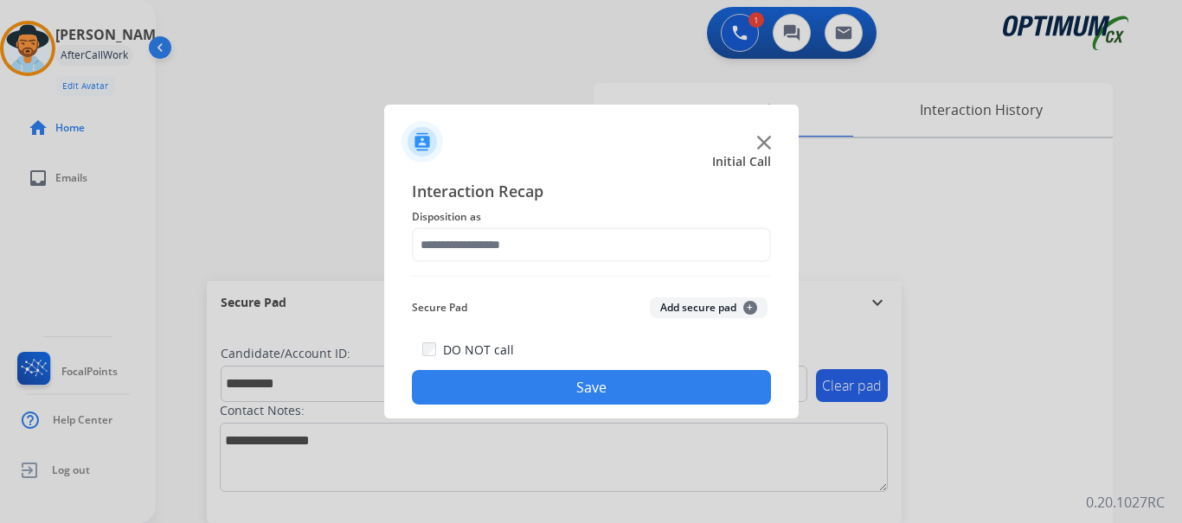
click at [676, 313] on button "Add secure pad +" at bounding box center [709, 308] width 118 height 21
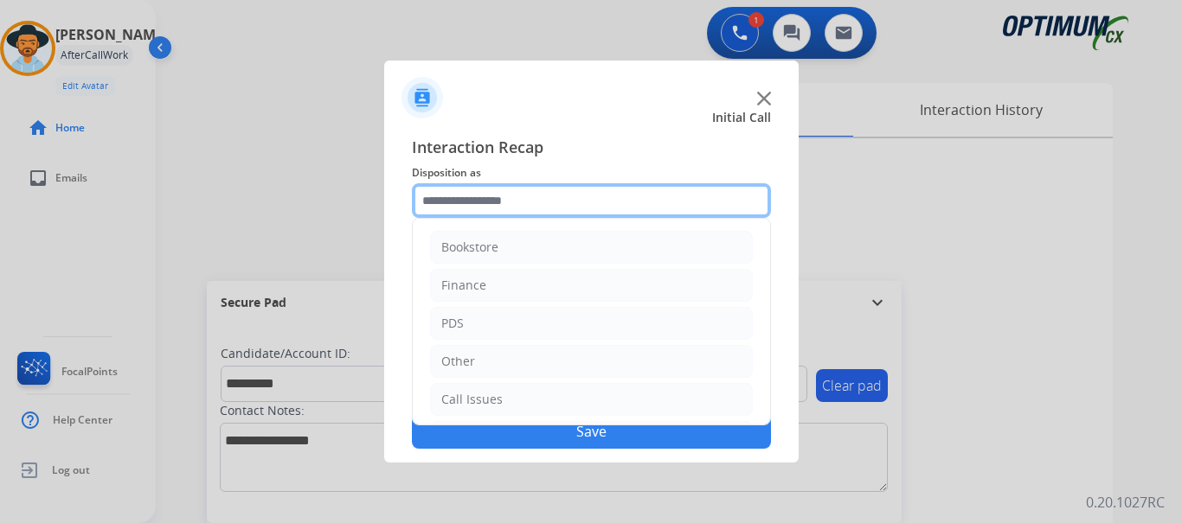
click at [506, 189] on input "text" at bounding box center [591, 200] width 359 height 35
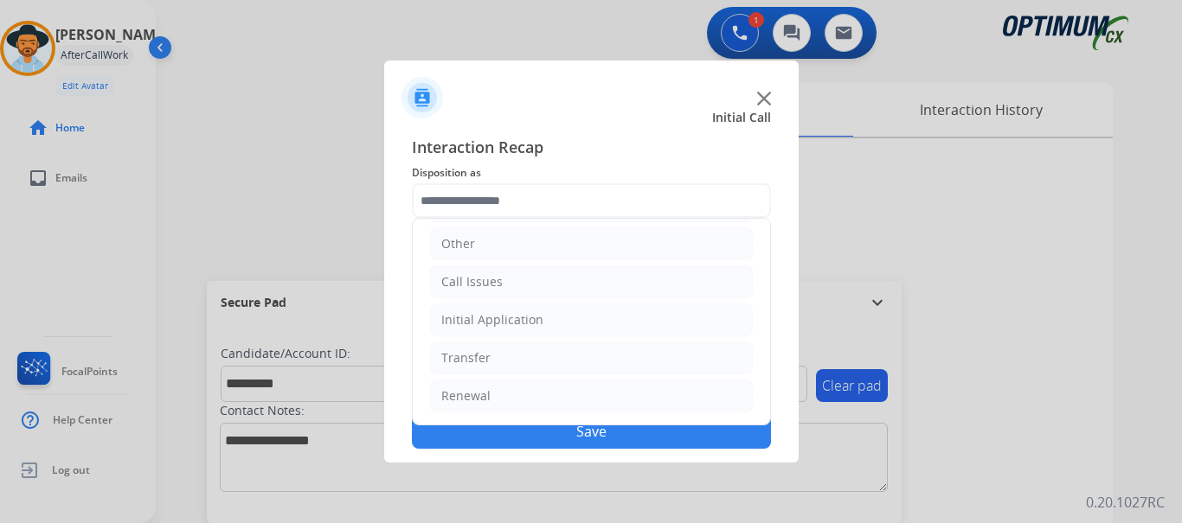
click at [600, 325] on li "Initial Application" at bounding box center [591, 320] width 323 height 33
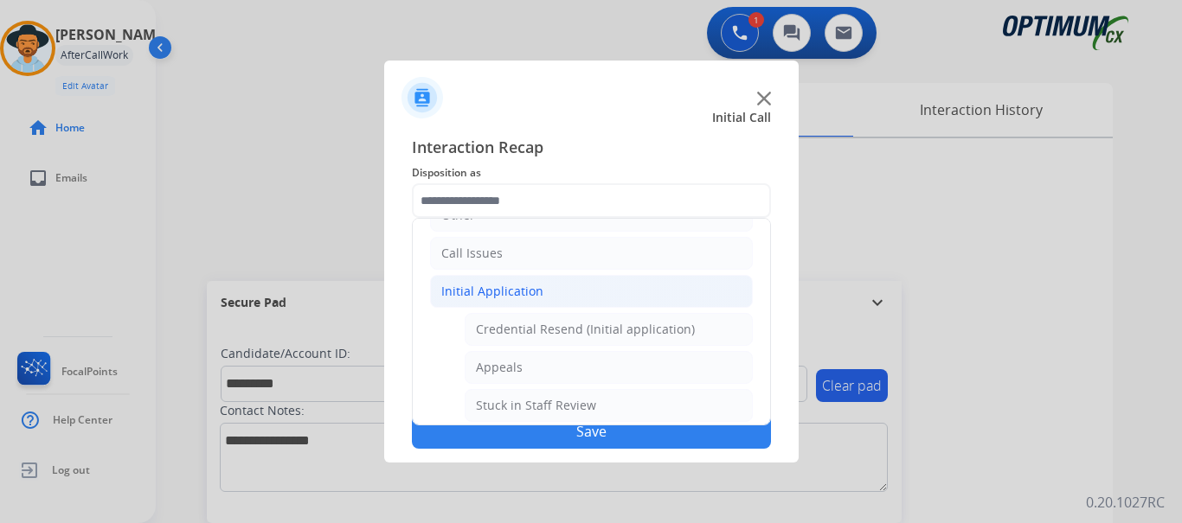
click at [632, 305] on li "Initial Application" at bounding box center [591, 291] width 323 height 33
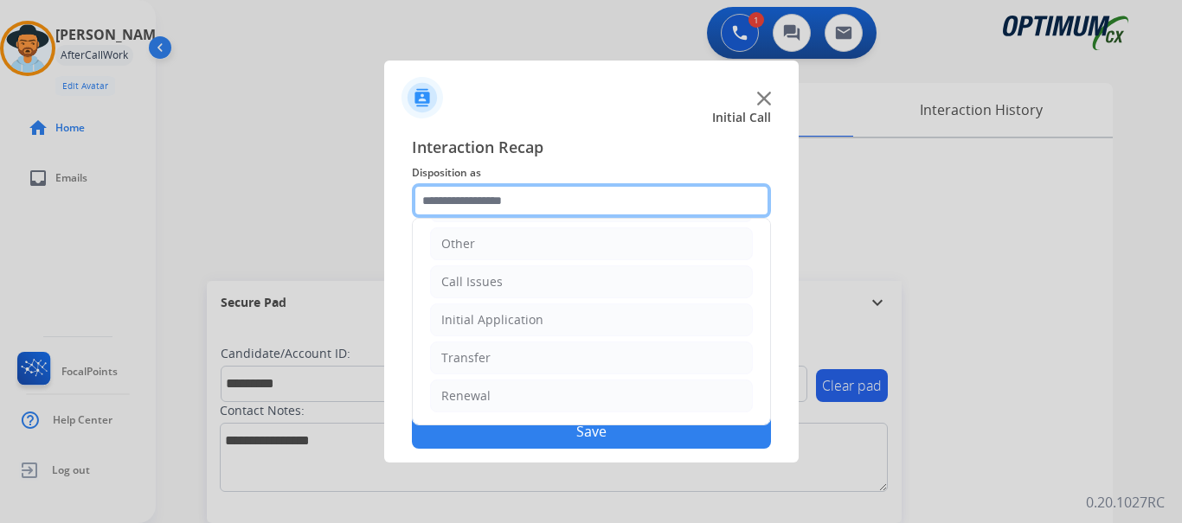
scroll to position [0, 0]
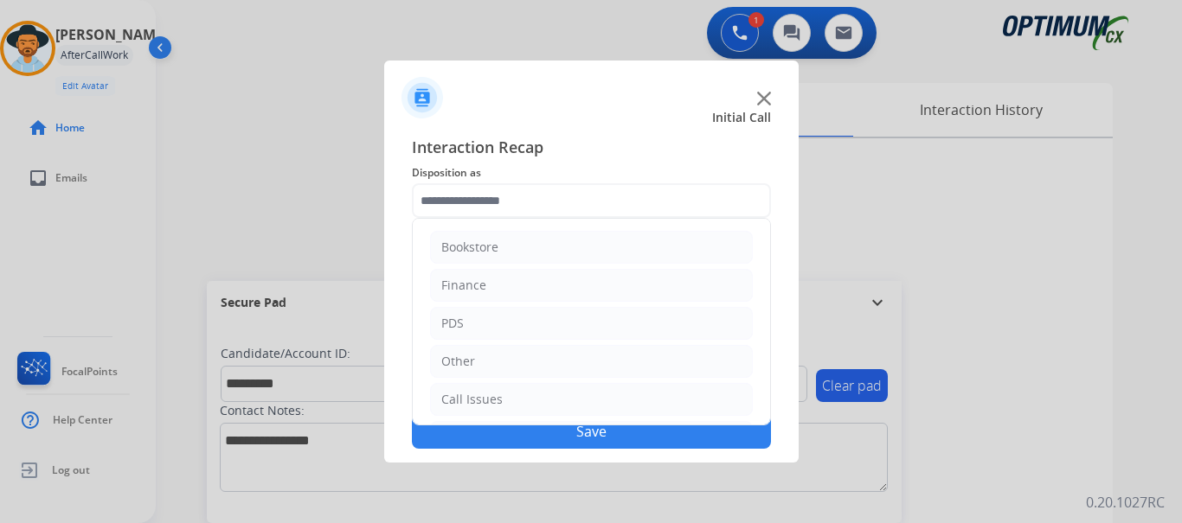
click at [587, 337] on li "PDS" at bounding box center [591, 323] width 323 height 33
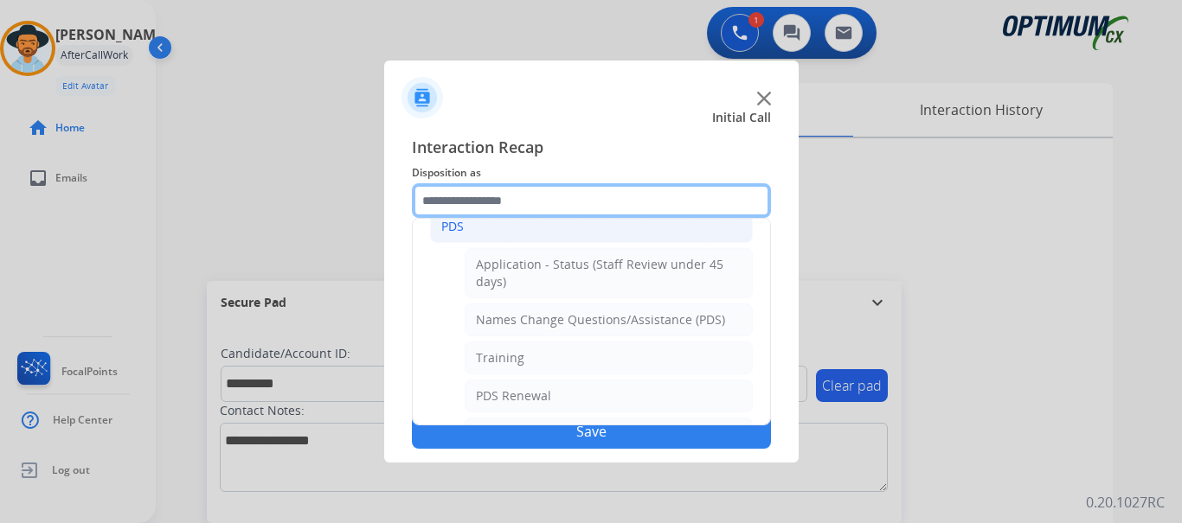
scroll to position [98, 0]
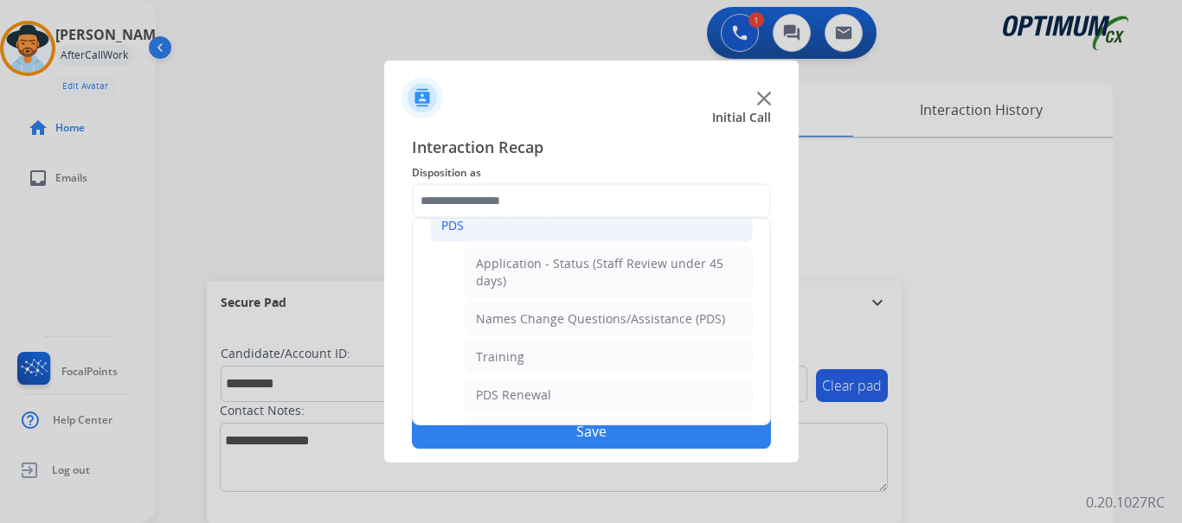
click at [595, 358] on li "Training" at bounding box center [609, 357] width 288 height 33
type input "********"
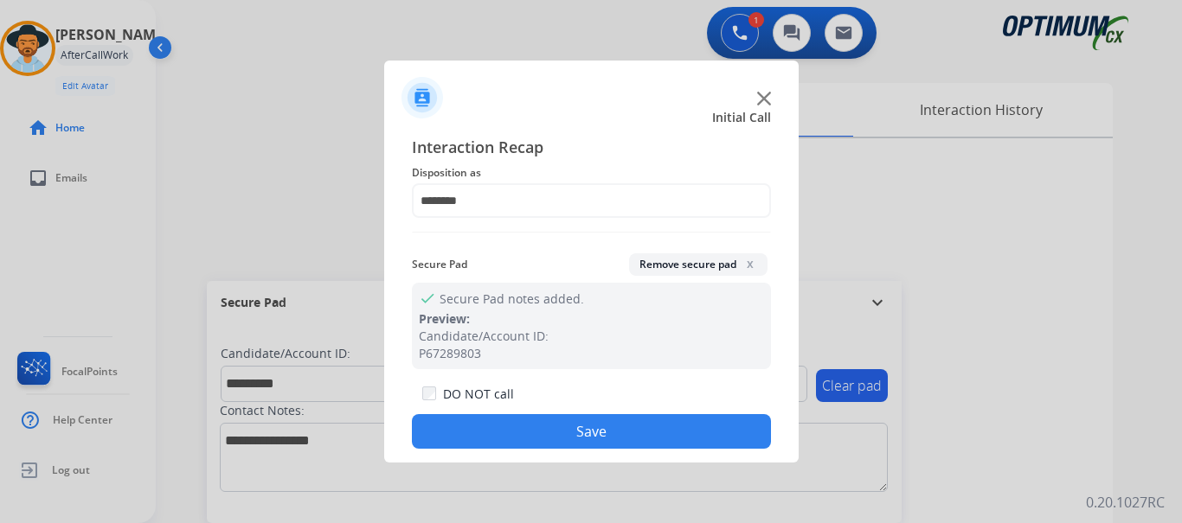
click at [604, 431] on button "Save" at bounding box center [591, 431] width 359 height 35
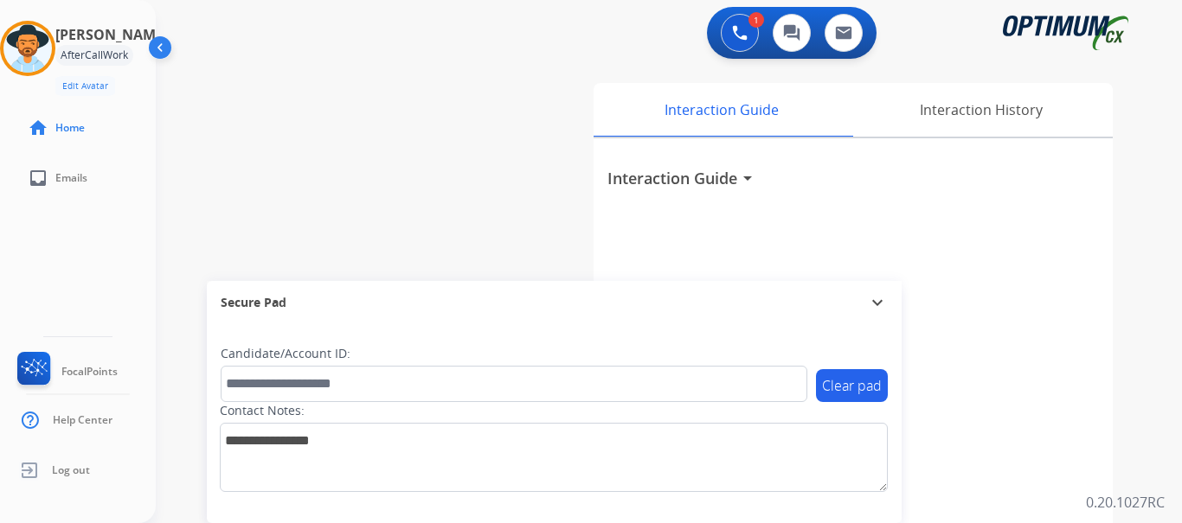
click at [527, 261] on div "swap_horiz Break voice bridge close_fullscreen Connect 3-Way Call merge_type Se…" at bounding box center [648, 423] width 985 height 722
click at [356, 97] on div "swap_horiz Break voice bridge close_fullscreen Connect 3-Way Call merge_type Se…" at bounding box center [648, 423] width 985 height 722
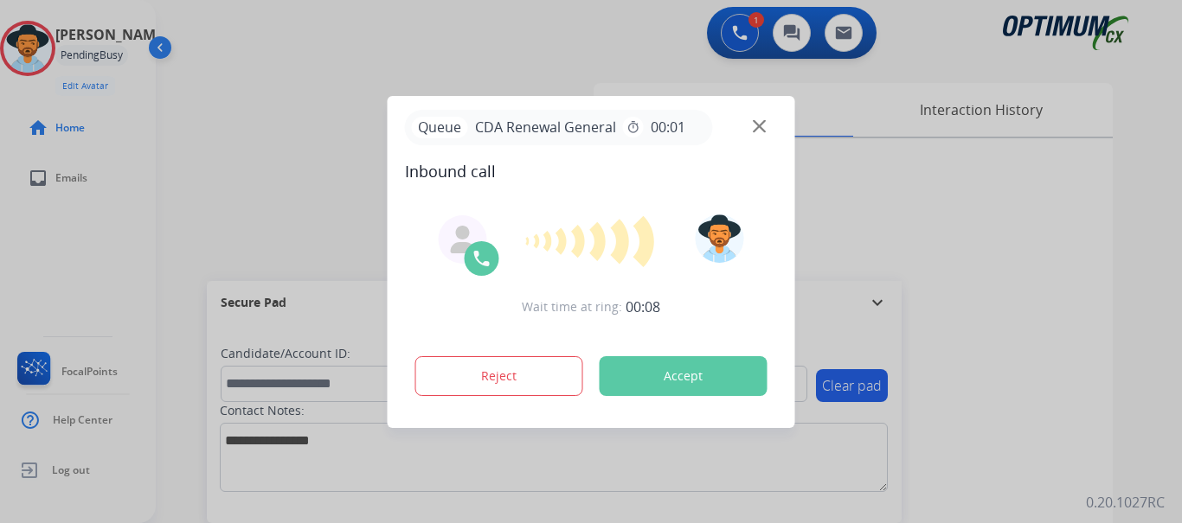
click at [645, 319] on div "Wait time at ring: 00:08 Reject Accept" at bounding box center [591, 308] width 373 height 214
click at [660, 371] on button "Accept" at bounding box center [684, 376] width 168 height 40
click at [401, 65] on div at bounding box center [591, 261] width 1182 height 523
click at [620, 377] on button "Accept" at bounding box center [684, 376] width 168 height 40
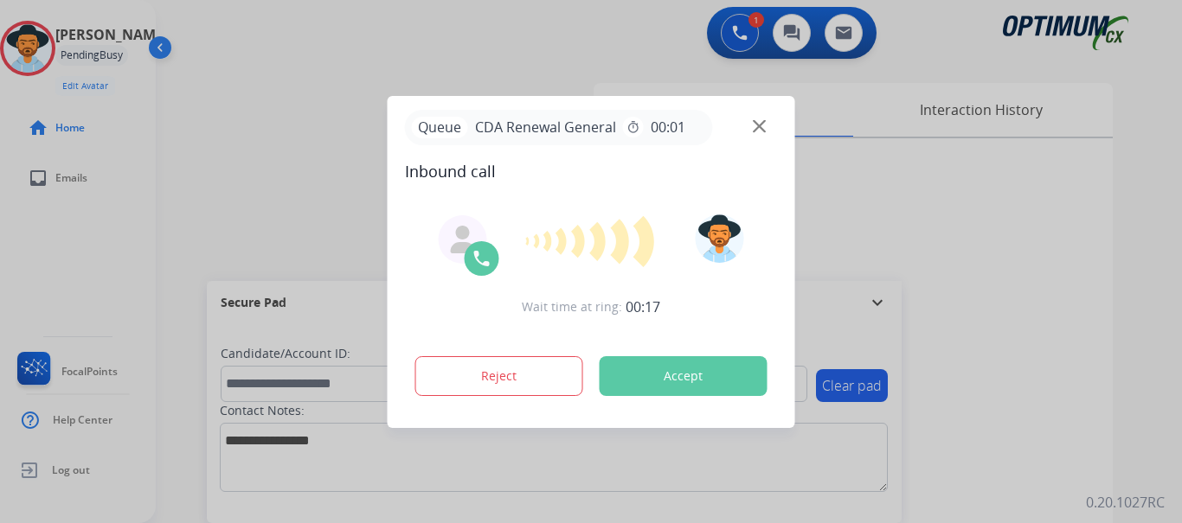
click at [620, 377] on button "Accept" at bounding box center [684, 376] width 168 height 40
click at [620, 377] on input "text" at bounding box center [514, 384] width 587 height 36
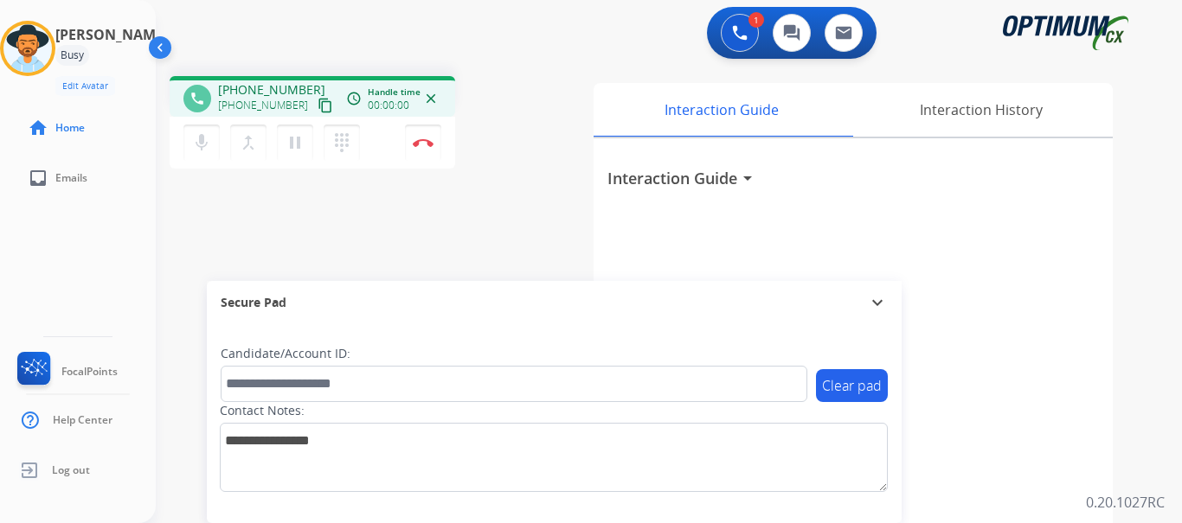
click at [508, 229] on div "phone [PHONE_NUMBER] [PHONE_NUMBER] content_copy access_time Call metrics Queue…" at bounding box center [648, 423] width 985 height 722
drag, startPoint x: 232, startPoint y: 87, endPoint x: 308, endPoint y: 77, distance: 76.7
click at [308, 77] on div "phone [PHONE_NUMBER] [PHONE_NUMBER] content_copy access_time Call metrics Queue…" at bounding box center [313, 96] width 286 height 41
copy span "2678549097"
click at [350, 47] on div "1 Voice Interactions 0 Chat Interactions 0 Email Interactions" at bounding box center [658, 34] width 964 height 55
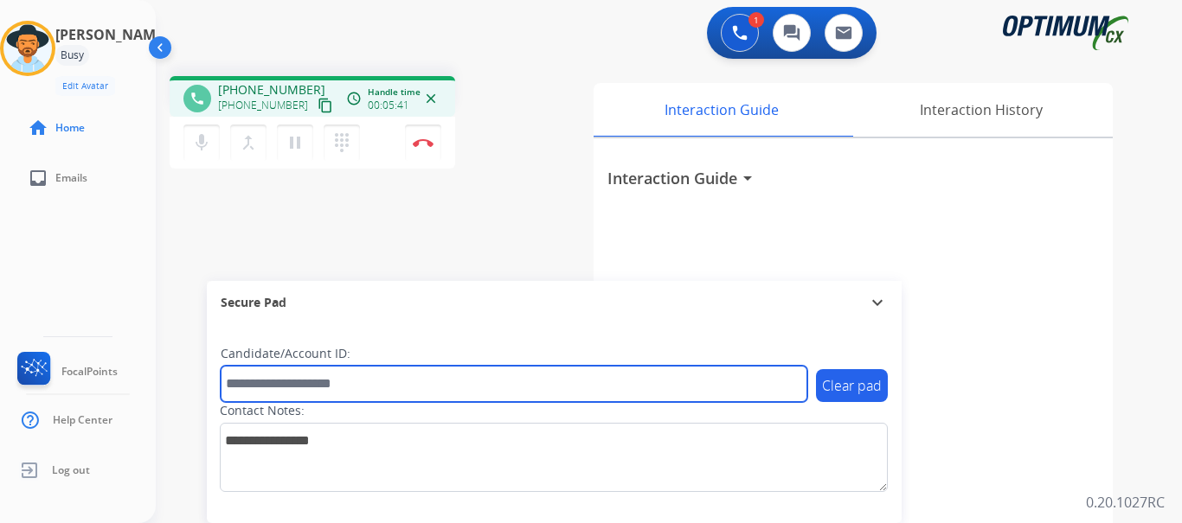
click at [422, 377] on input "text" at bounding box center [514, 384] width 587 height 36
paste input "**********"
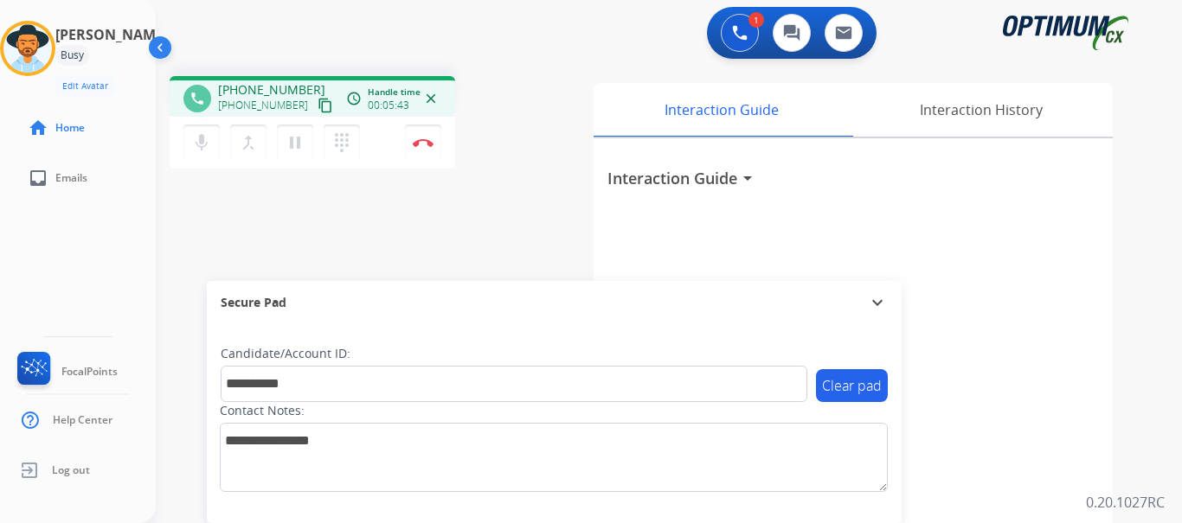
click at [484, 244] on div "**********" at bounding box center [648, 423] width 985 height 722
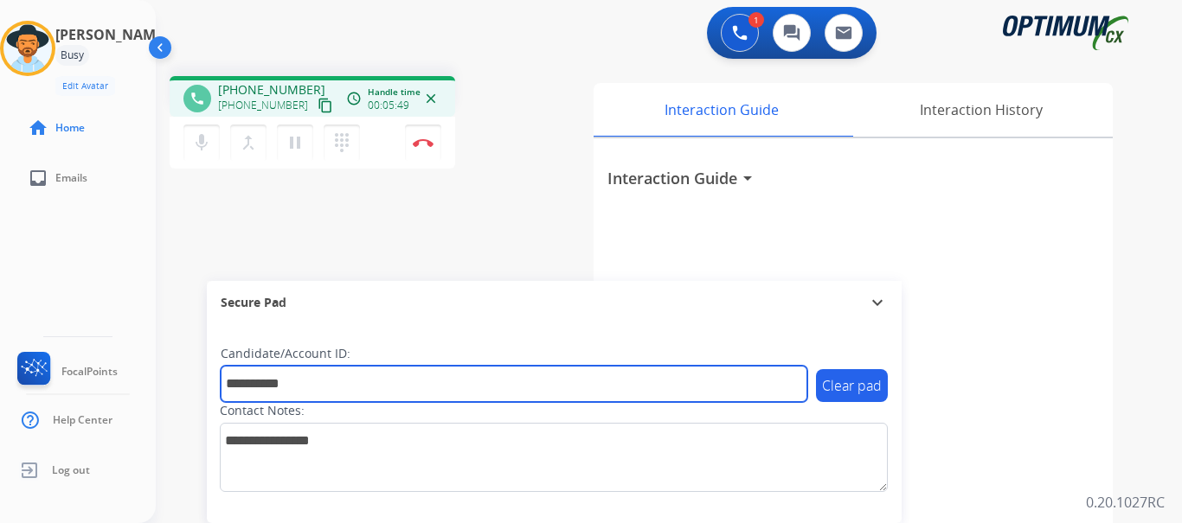
click at [323, 369] on input "**********" at bounding box center [514, 384] width 587 height 36
paste input "text"
type input "*******"
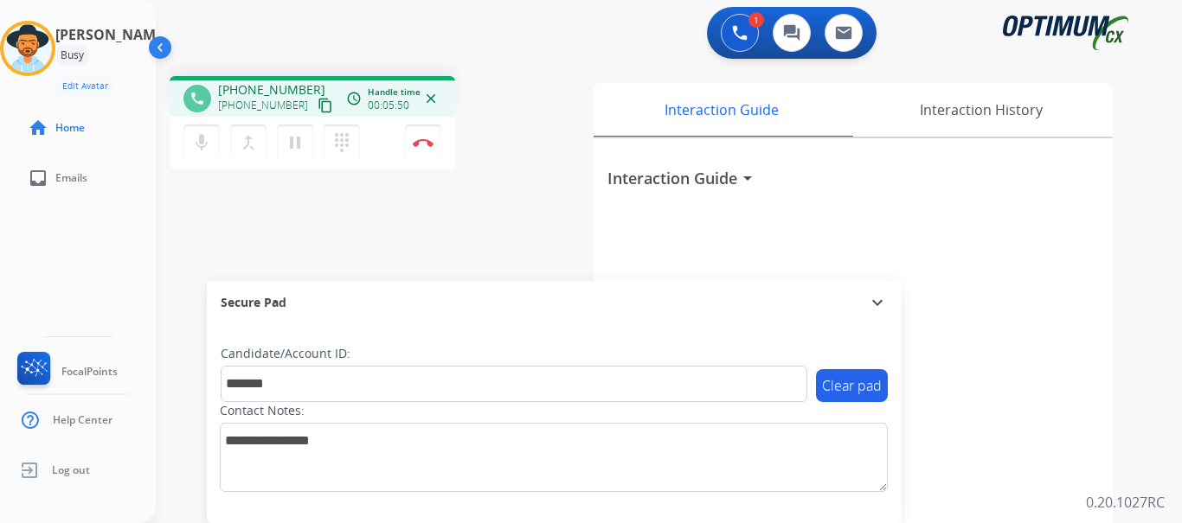
click at [422, 153] on button "Disconnect" at bounding box center [423, 143] width 36 height 36
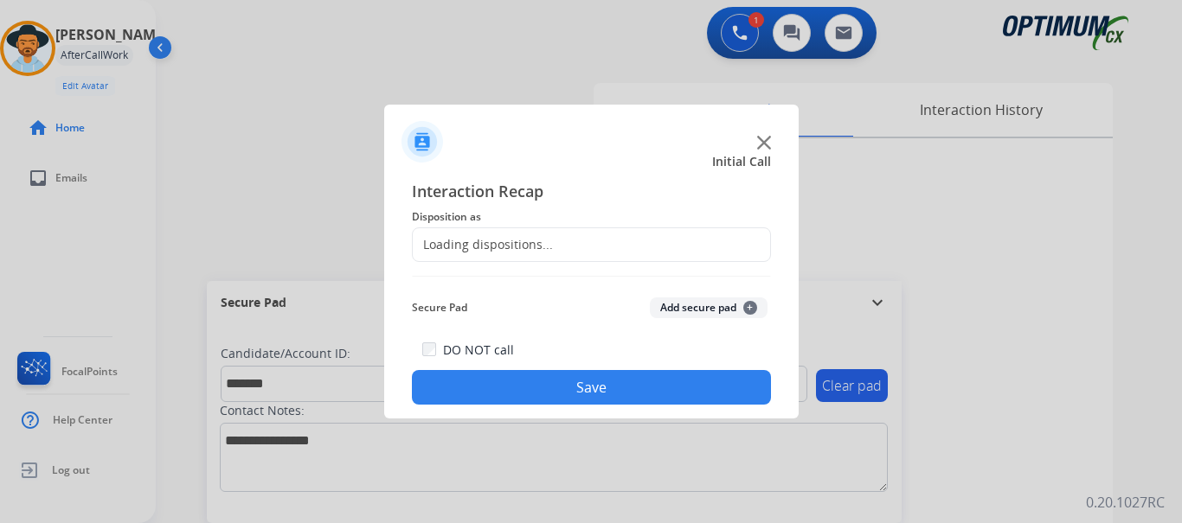
click at [430, 151] on img at bounding box center [422, 142] width 42 height 42
click at [674, 308] on button "Add secure pad +" at bounding box center [709, 308] width 118 height 21
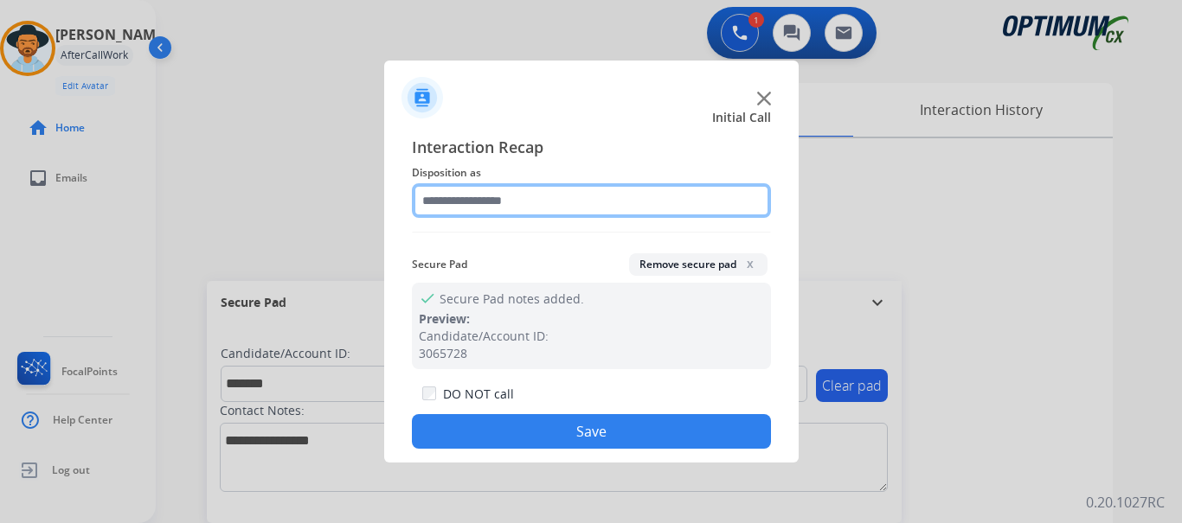
click at [503, 206] on input "text" at bounding box center [591, 200] width 359 height 35
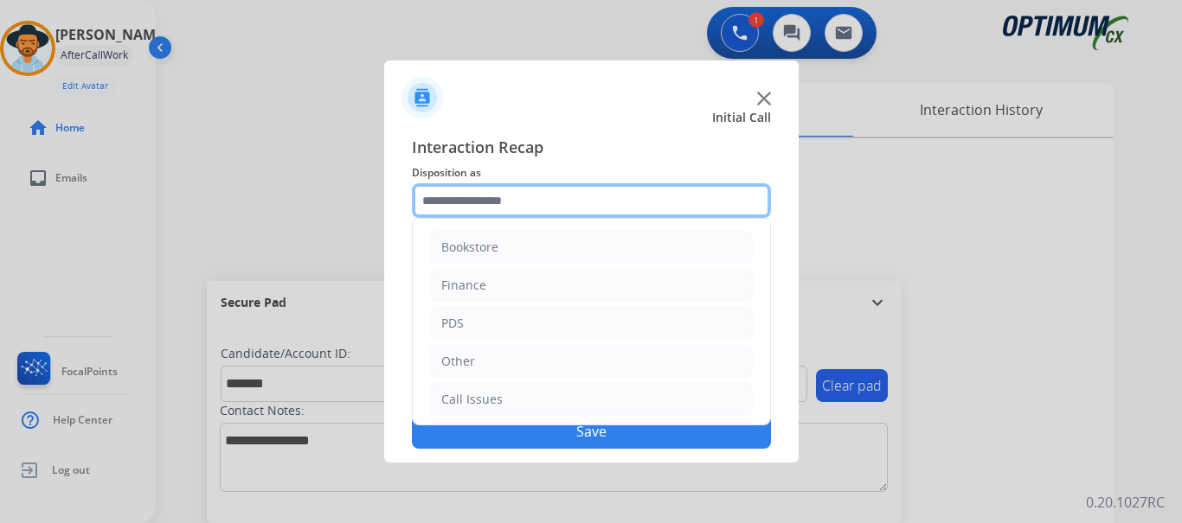
scroll to position [118, 0]
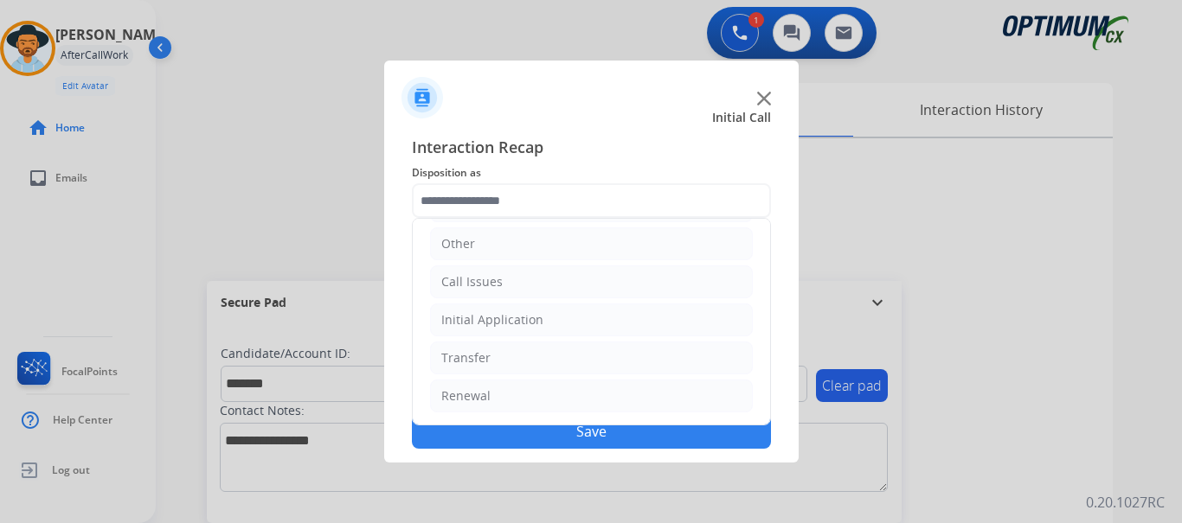
click at [598, 319] on li "Initial Application" at bounding box center [591, 320] width 323 height 33
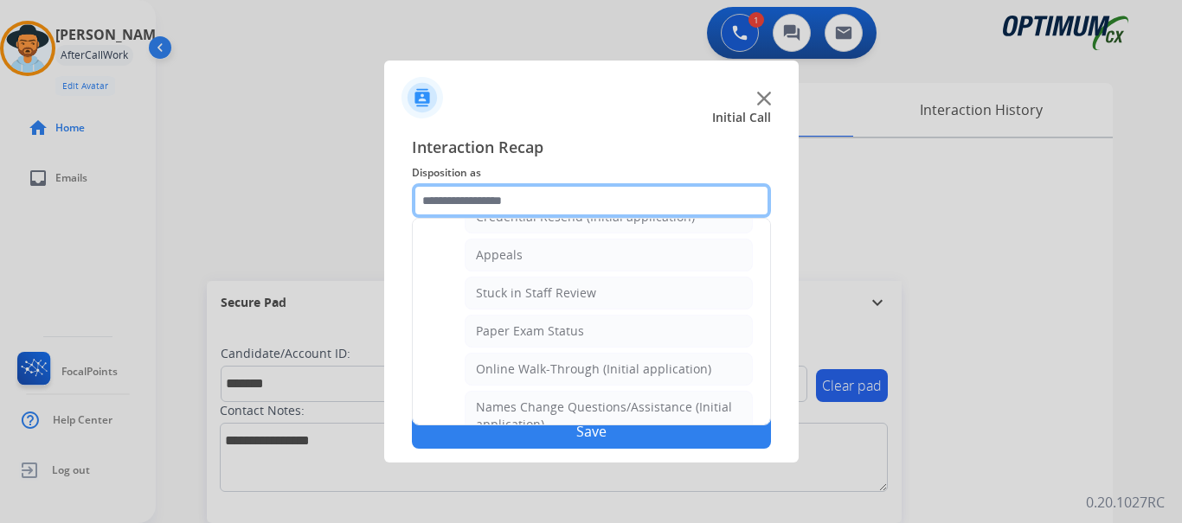
scroll to position [254, 0]
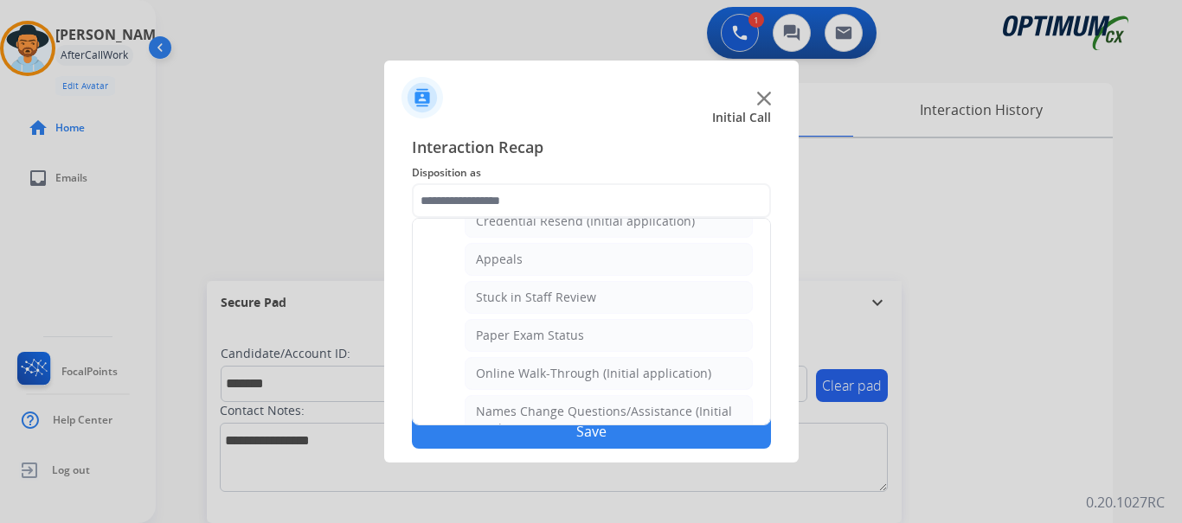
click at [631, 273] on li "Appeals" at bounding box center [609, 259] width 288 height 33
type input "*******"
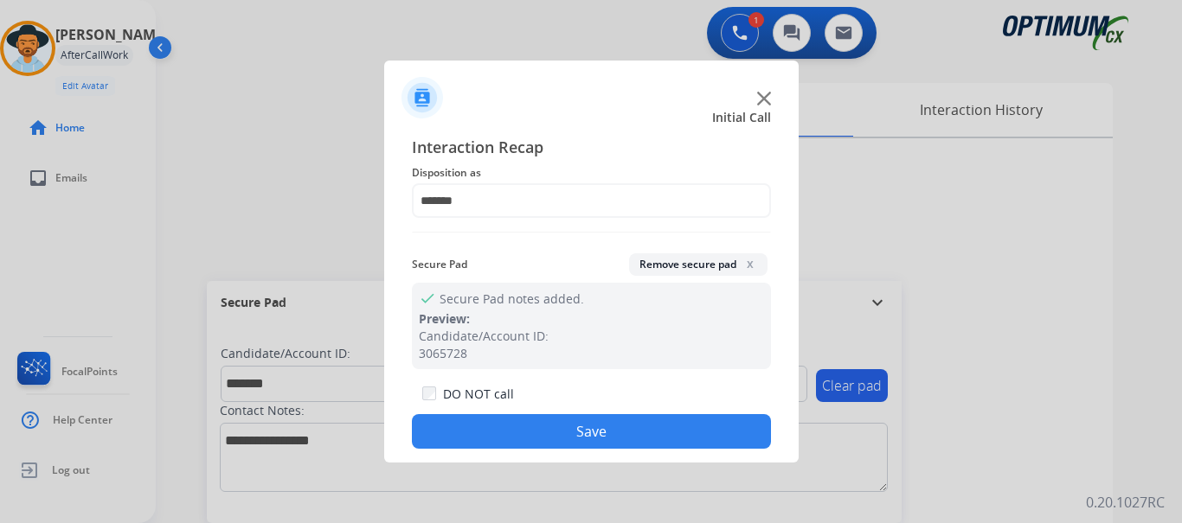
click at [602, 437] on button "Save" at bounding box center [591, 431] width 359 height 35
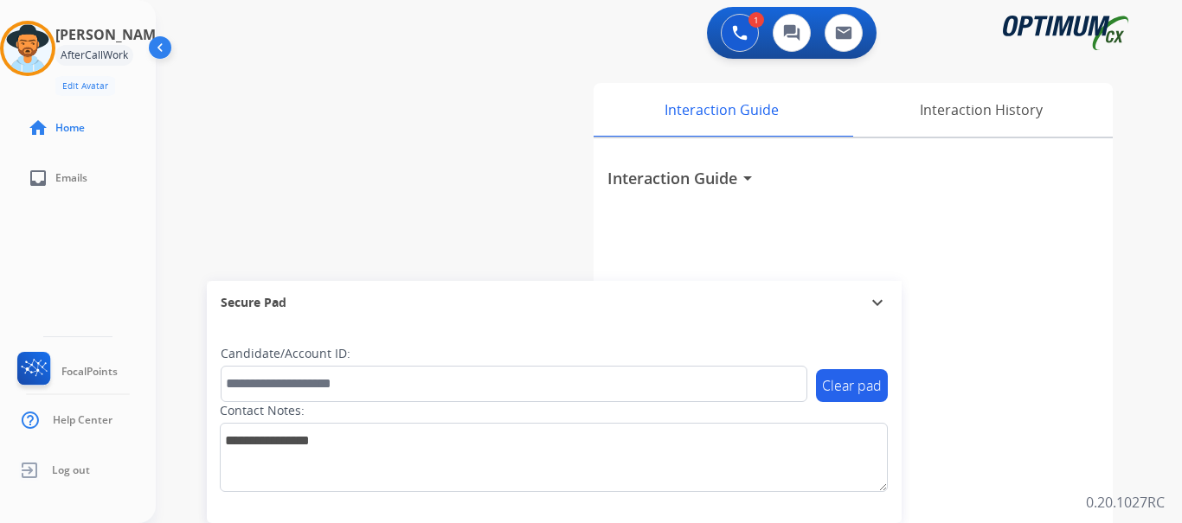
click at [459, 210] on div "swap_horiz Break voice bridge close_fullscreen Connect 3-Way Call merge_type Se…" at bounding box center [648, 423] width 985 height 722
click at [450, 130] on div "swap_horiz Break voice bridge close_fullscreen Connect 3-Way Call merge_type Se…" at bounding box center [648, 423] width 985 height 722
click at [448, 105] on div "swap_horiz Break voice bridge close_fullscreen Connect 3-Way Call merge_type Se…" at bounding box center [648, 423] width 985 height 722
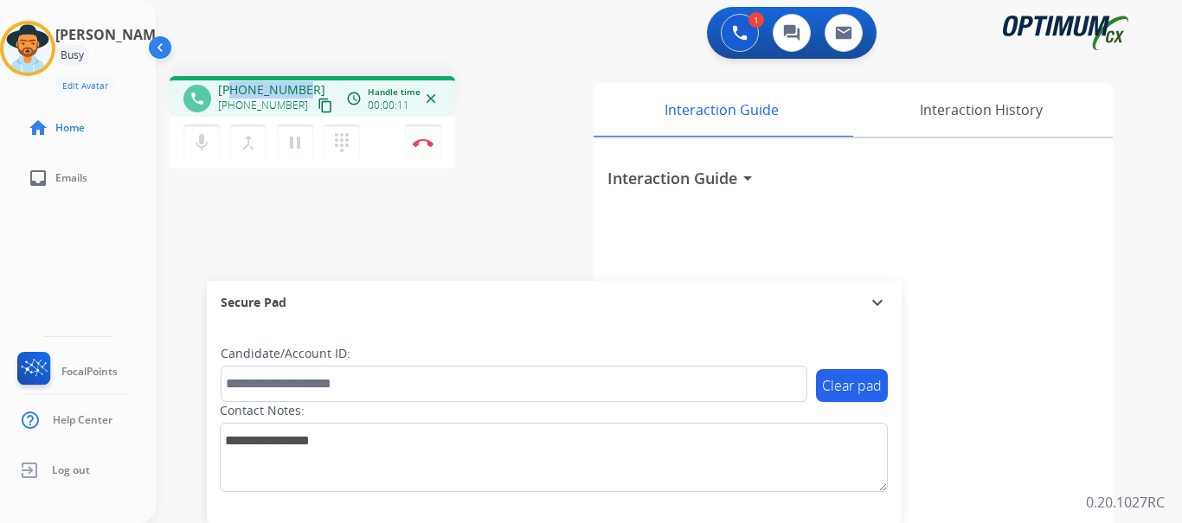
drag, startPoint x: 233, startPoint y: 89, endPoint x: 307, endPoint y: 80, distance: 75.0
click at [307, 80] on div "phone [PHONE_NUMBER] [PHONE_NUMBER] content_copy access_time Call metrics Queue…" at bounding box center [313, 96] width 286 height 41
copy span "3135379734"
click at [361, 30] on div "1 Voice Interactions 0 Chat Interactions 0 Email Interactions" at bounding box center [658, 34] width 964 height 55
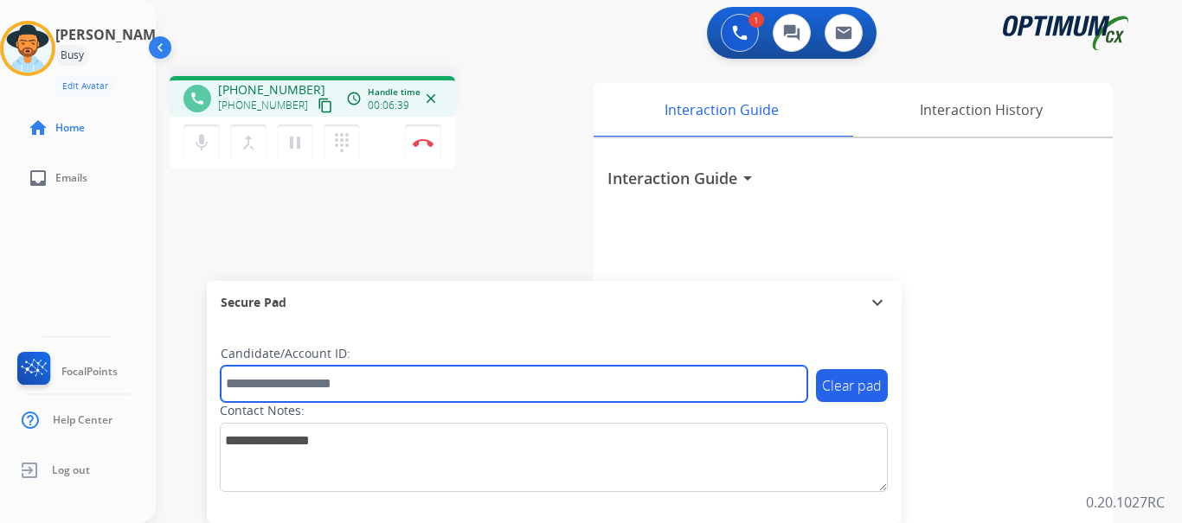
click at [398, 386] on input "text" at bounding box center [514, 384] width 587 height 36
paste input "*******"
type input "*******"
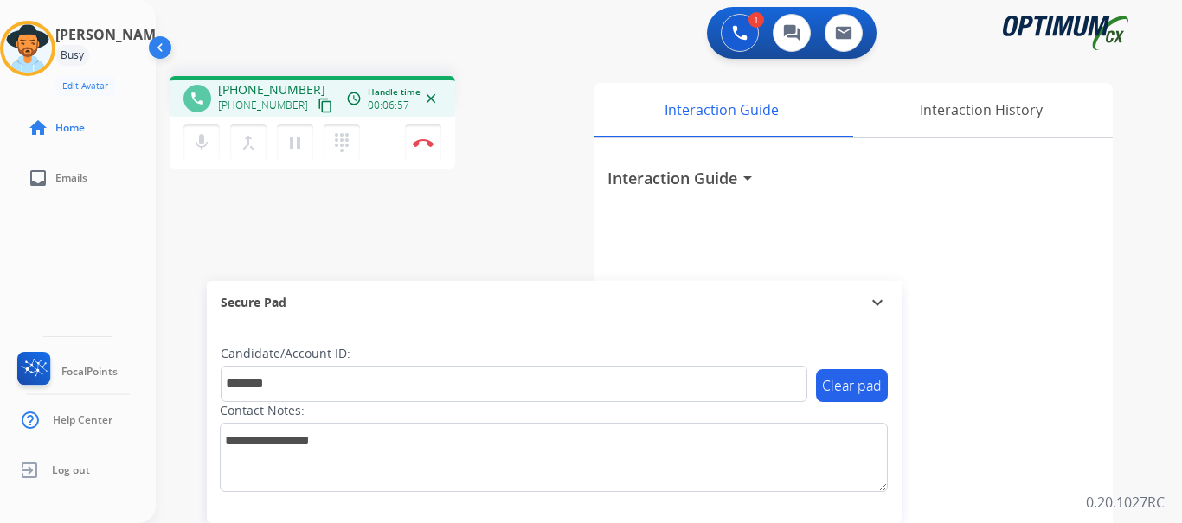
click at [375, 244] on div "phone [PHONE_NUMBER] [PHONE_NUMBER] content_copy access_time Call metrics Queue…" at bounding box center [648, 423] width 985 height 722
click at [389, 239] on div "phone [PHONE_NUMBER] [PHONE_NUMBER] content_copy access_time Call metrics Queue…" at bounding box center [648, 423] width 985 height 722
click at [419, 145] on img at bounding box center [423, 142] width 21 height 9
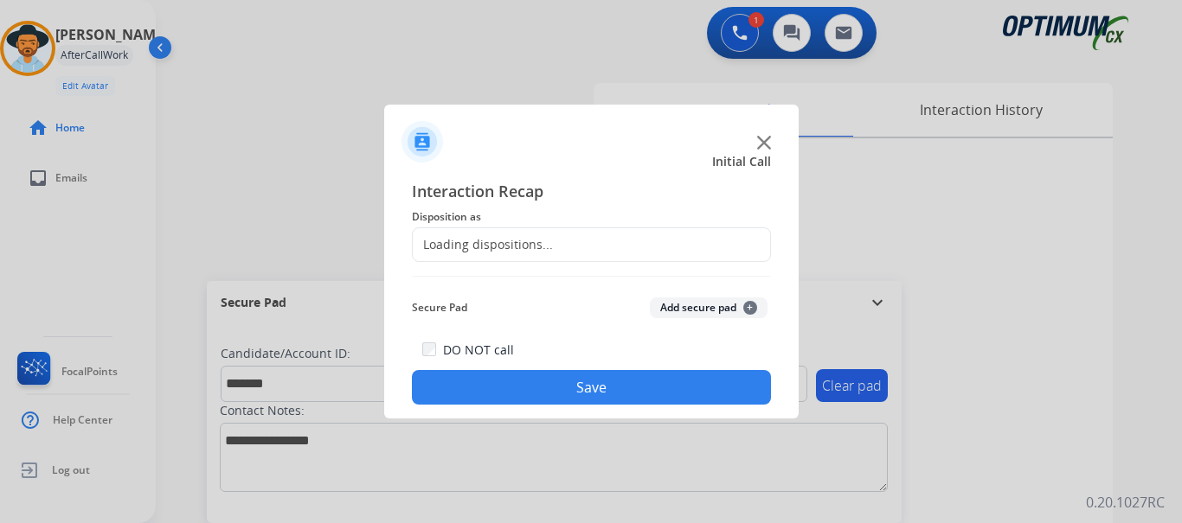
click at [671, 307] on button "Add secure pad +" at bounding box center [709, 308] width 118 height 21
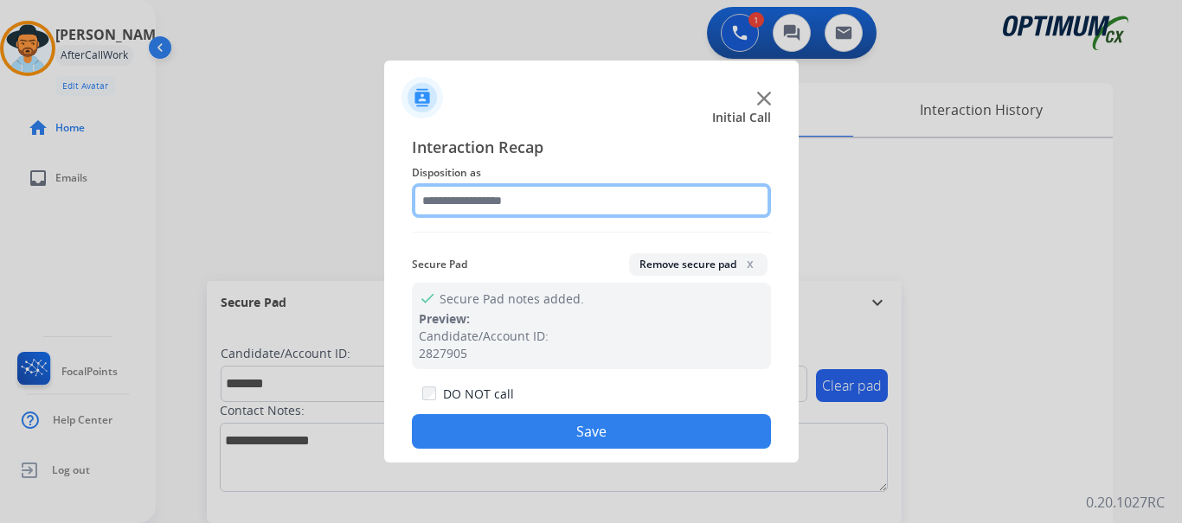
click at [529, 200] on input "text" at bounding box center [591, 200] width 359 height 35
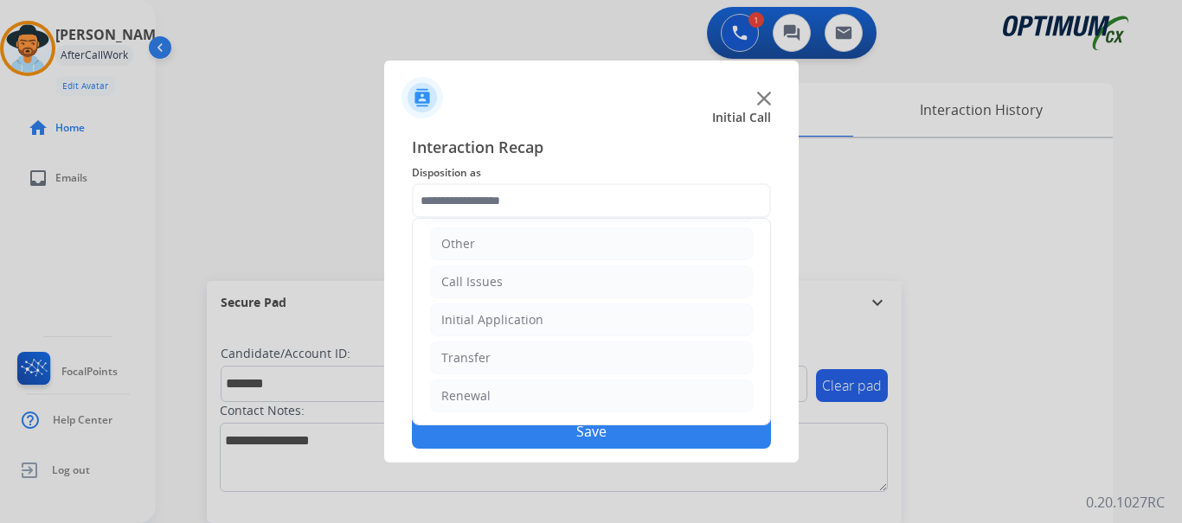
click at [574, 397] on li "Renewal" at bounding box center [591, 396] width 323 height 33
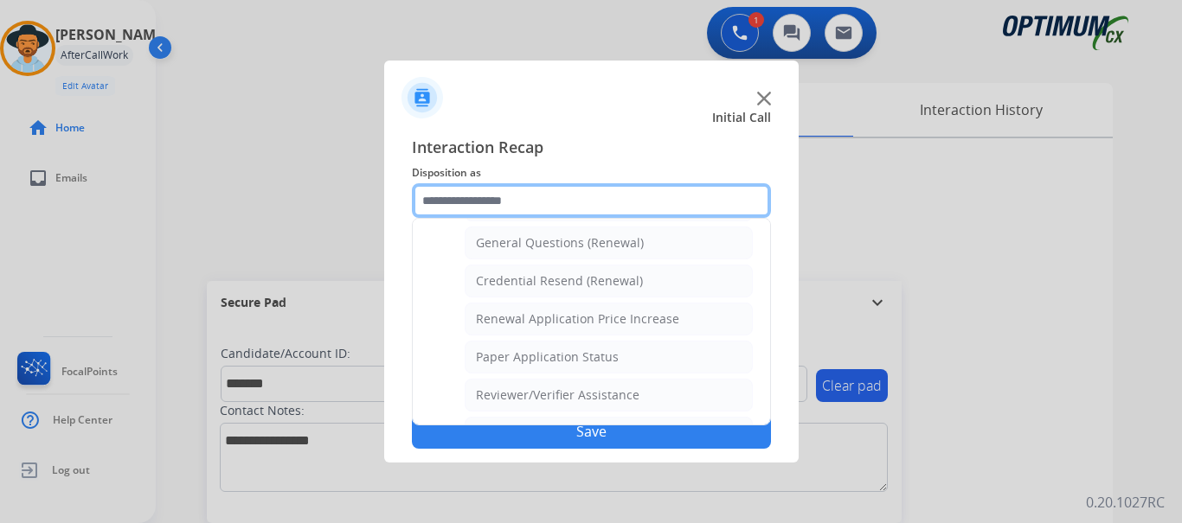
scroll to position [512, 0]
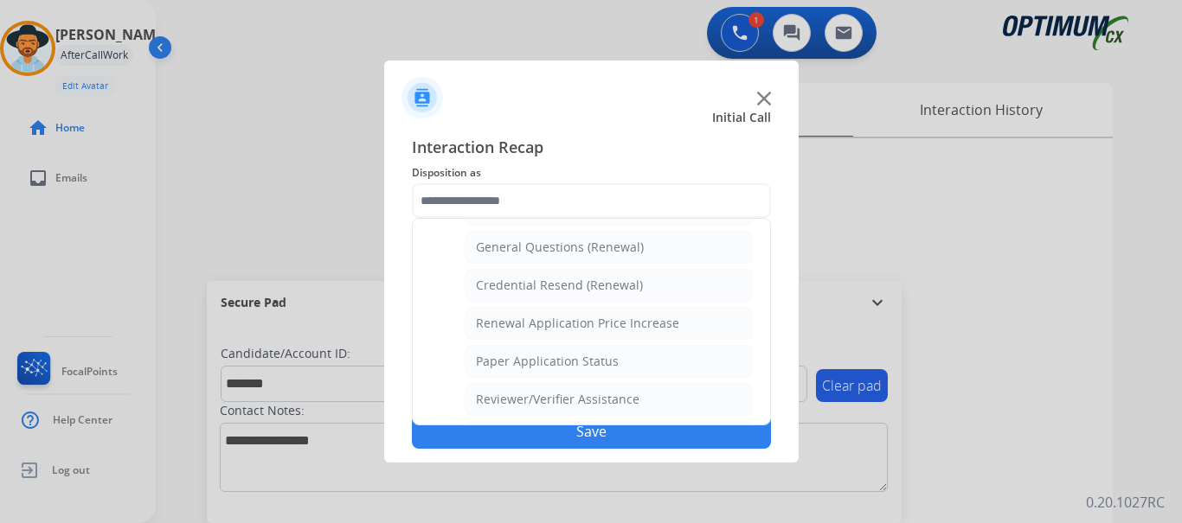
click at [633, 256] on div "General Questions (Renewal)" at bounding box center [560, 247] width 168 height 17
type input "**********"
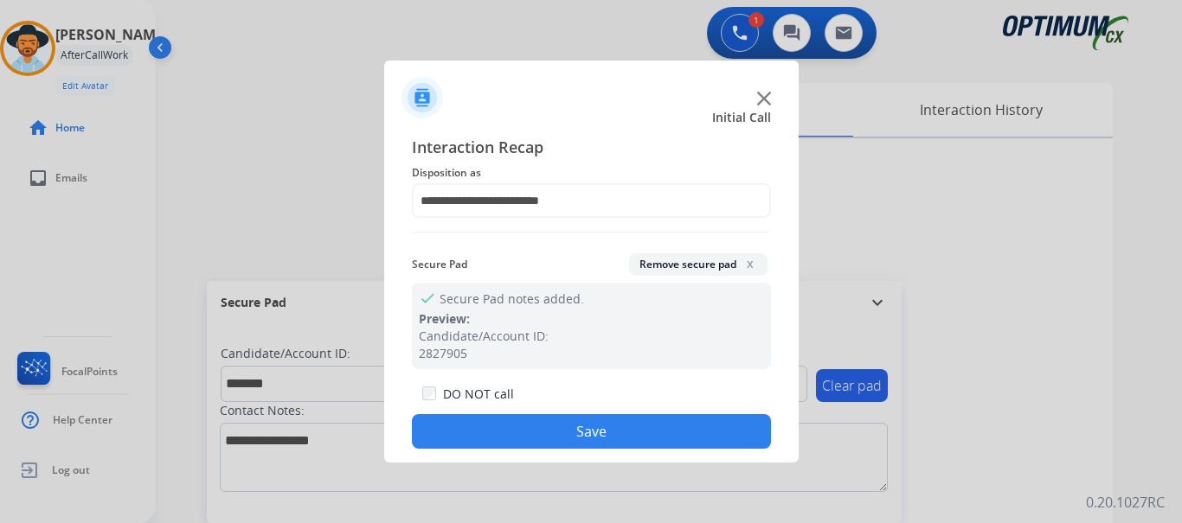
click at [612, 420] on button "Save" at bounding box center [591, 431] width 359 height 35
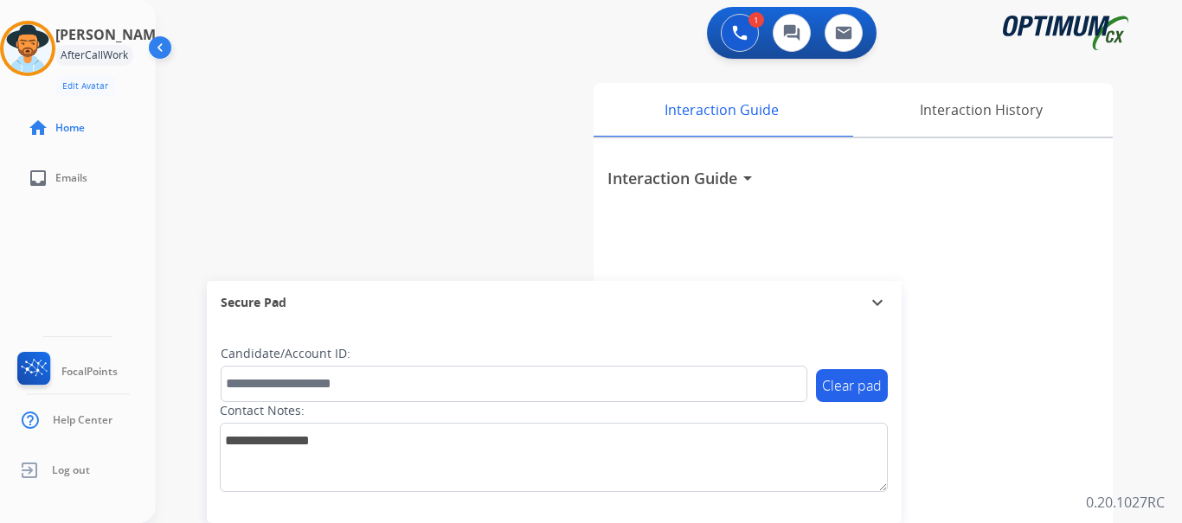
click at [542, 219] on div "swap_horiz Break voice bridge close_fullscreen Connect 3-Way Call merge_type Se…" at bounding box center [648, 423] width 985 height 722
click at [391, 107] on div "swap_horiz Break voice bridge close_fullscreen Connect 3-Way Call merge_type Se…" at bounding box center [648, 423] width 985 height 722
click at [33, 39] on img at bounding box center [27, 48] width 48 height 48
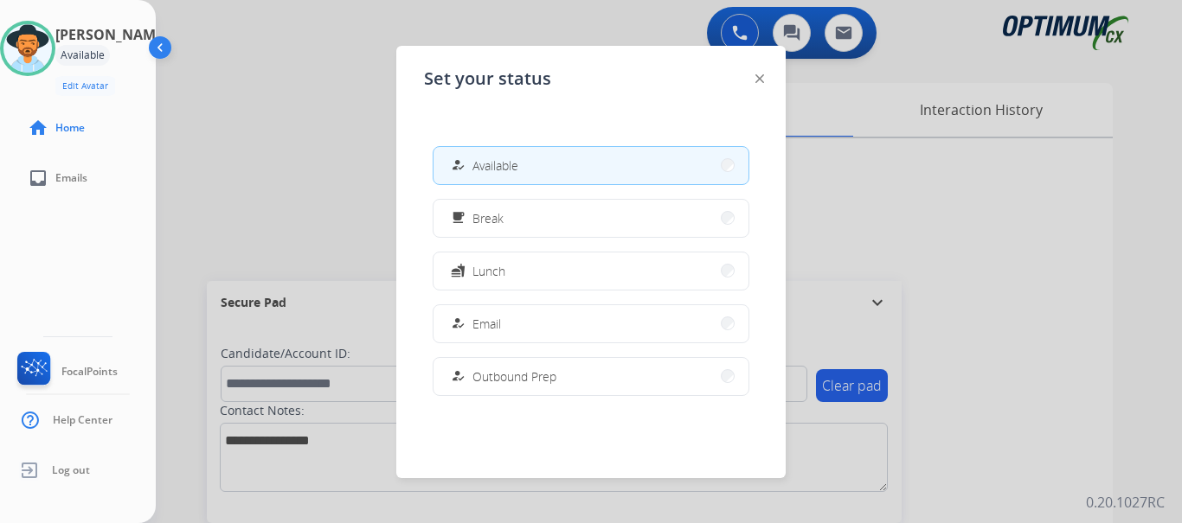
scroll to position [432, 0]
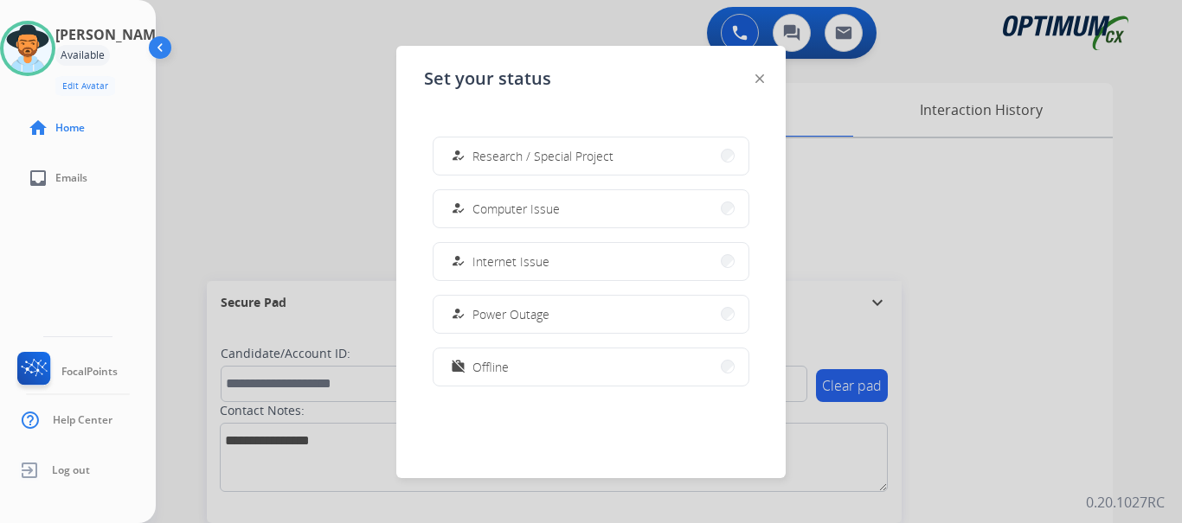
click at [567, 368] on button "work_off Offline" at bounding box center [590, 367] width 315 height 37
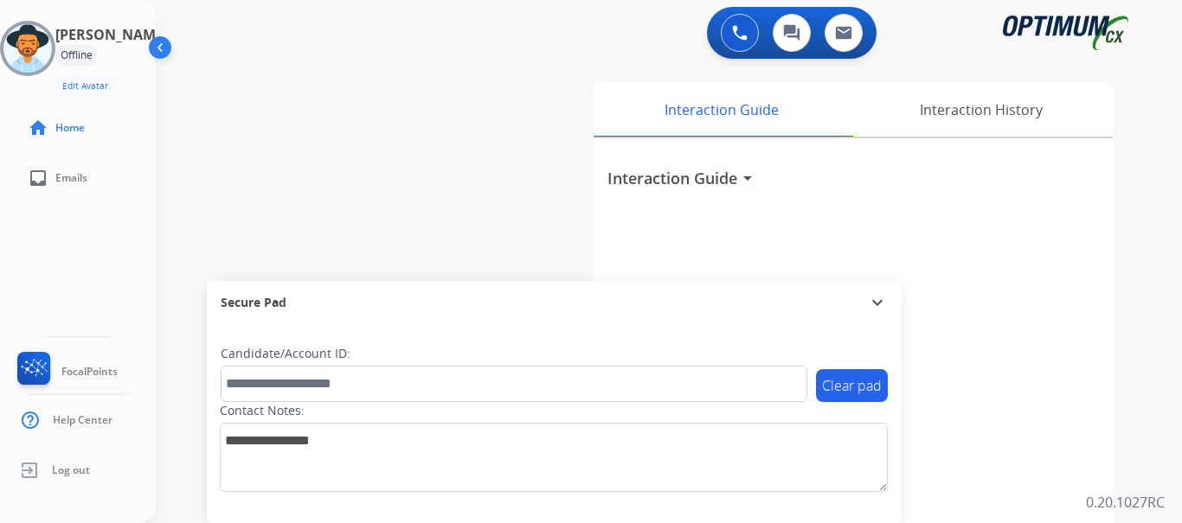
click at [122, 460] on ul "Log out" at bounding box center [78, 471] width 156 height 50
click at [70, 470] on span "Log out" at bounding box center [71, 471] width 38 height 14
